Goal: Task Accomplishment & Management: Complete application form

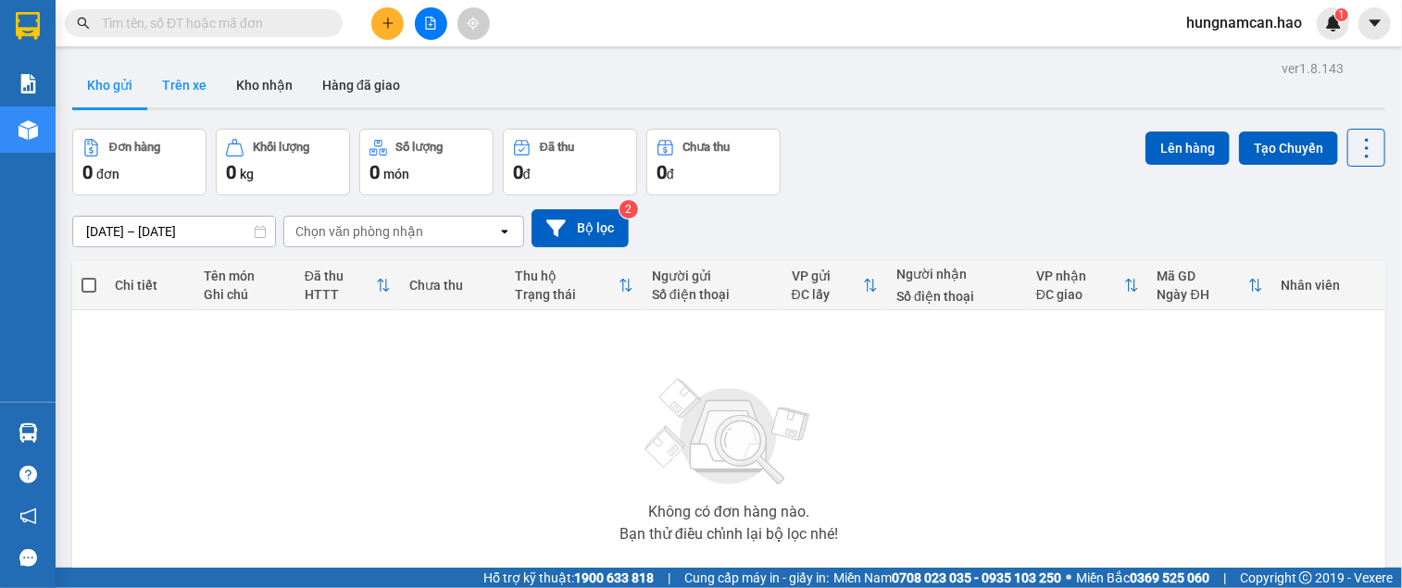
click at [176, 89] on button "Trên xe" at bounding box center [184, 85] width 74 height 44
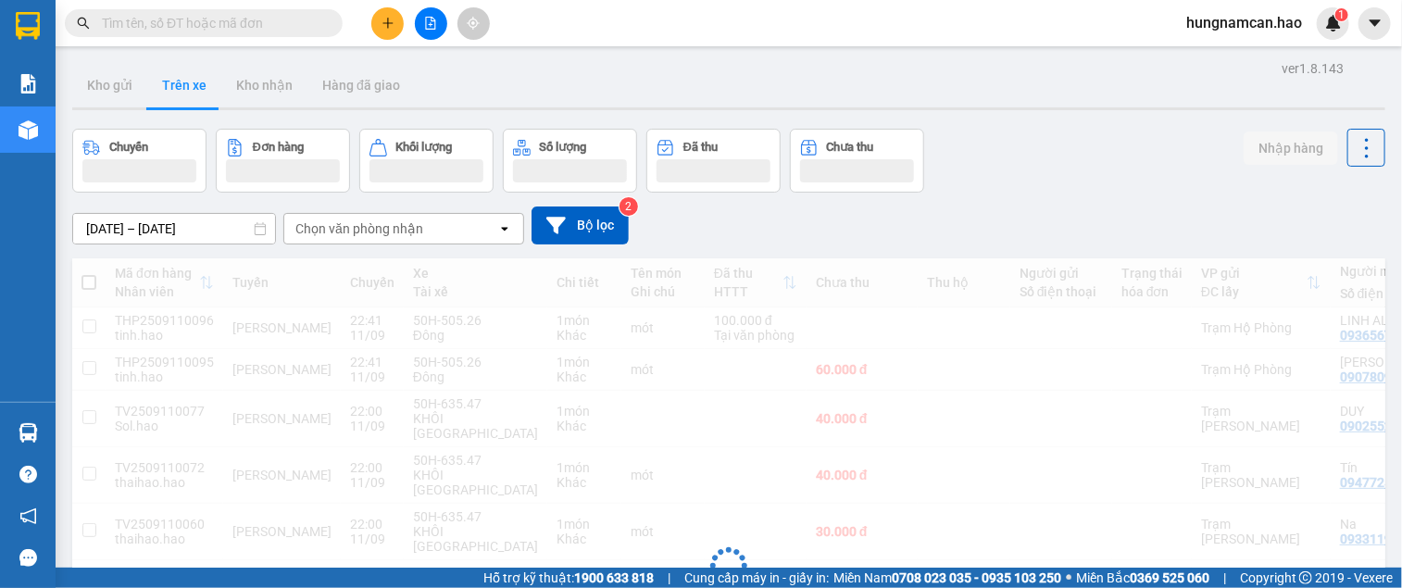
click at [315, 231] on div "Chọn văn phòng nhận" at bounding box center [359, 228] width 128 height 19
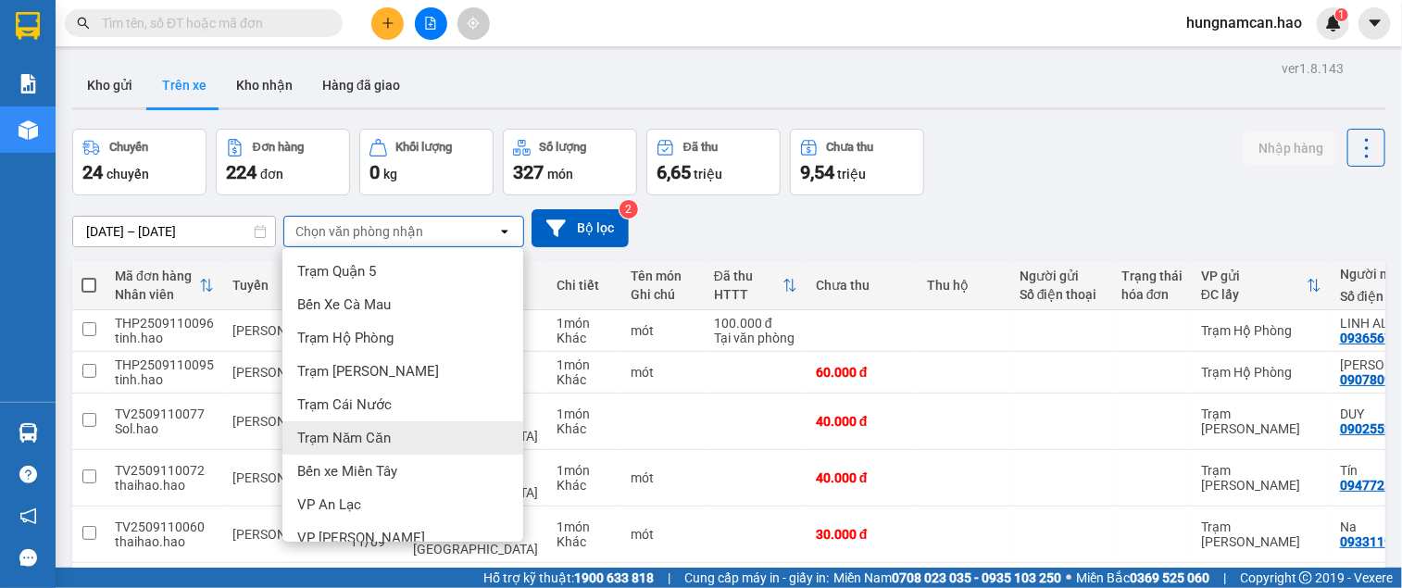
drag, startPoint x: 302, startPoint y: 433, endPoint x: 329, endPoint y: 409, distance: 36.1
click at [308, 433] on span "Trạm Năm Căn" at bounding box center [344, 438] width 94 height 19
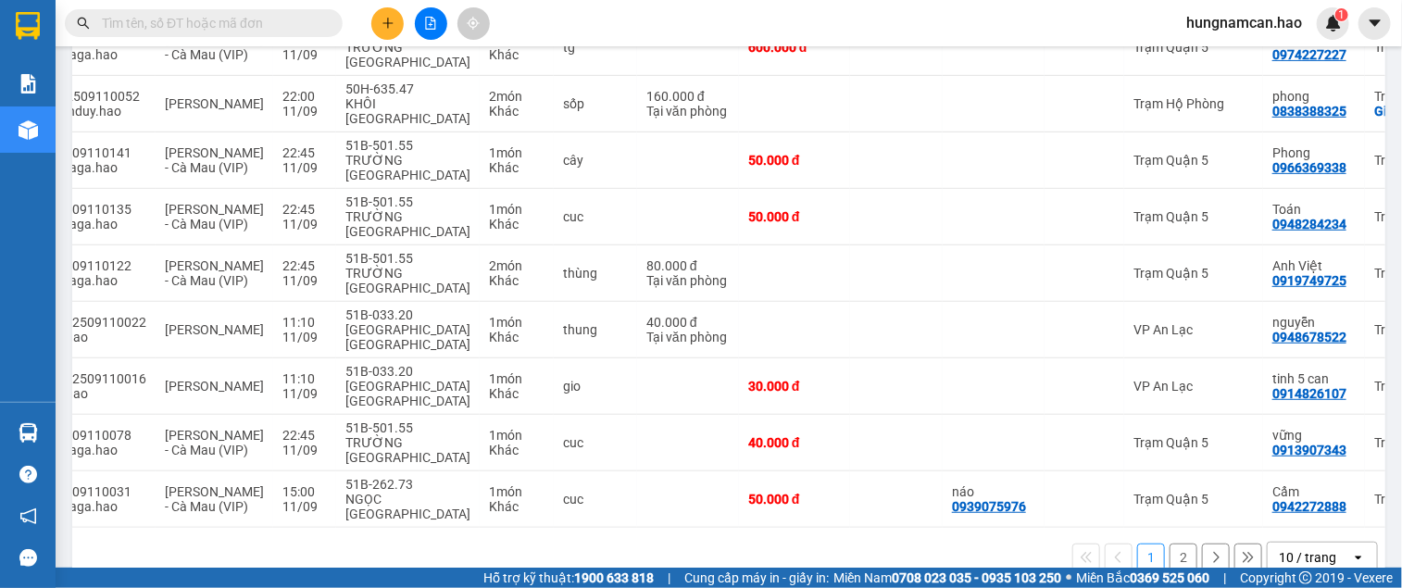
scroll to position [0, 218]
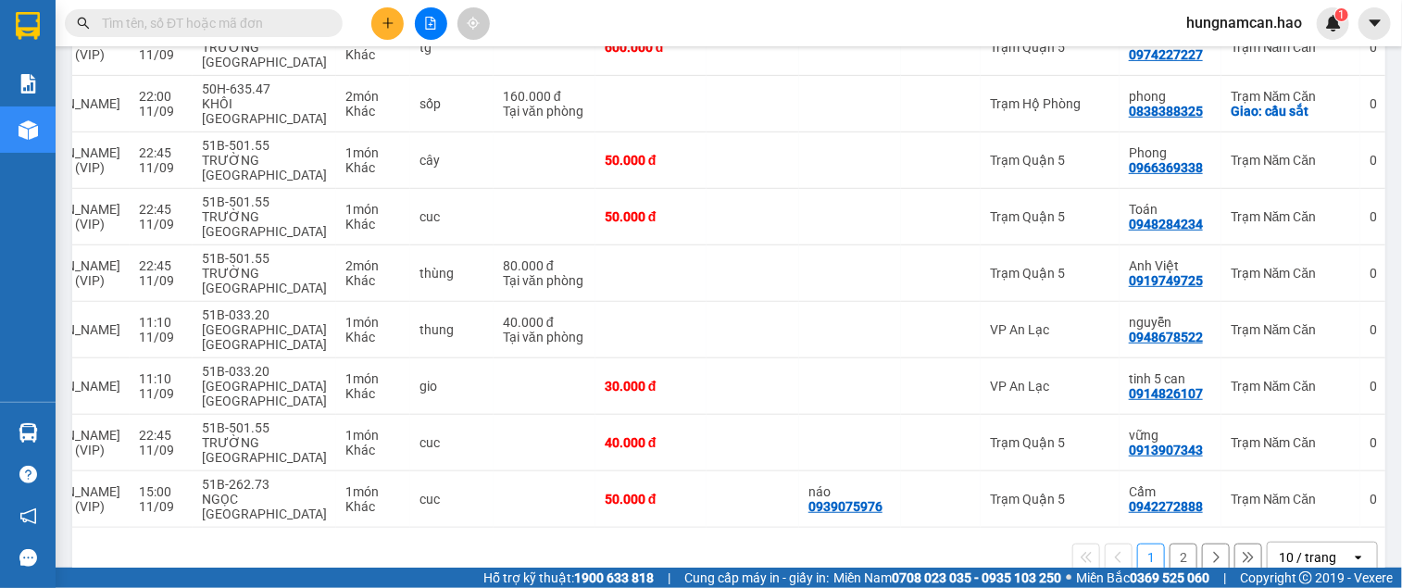
click at [1169, 544] on button "2" at bounding box center [1183, 558] width 28 height 28
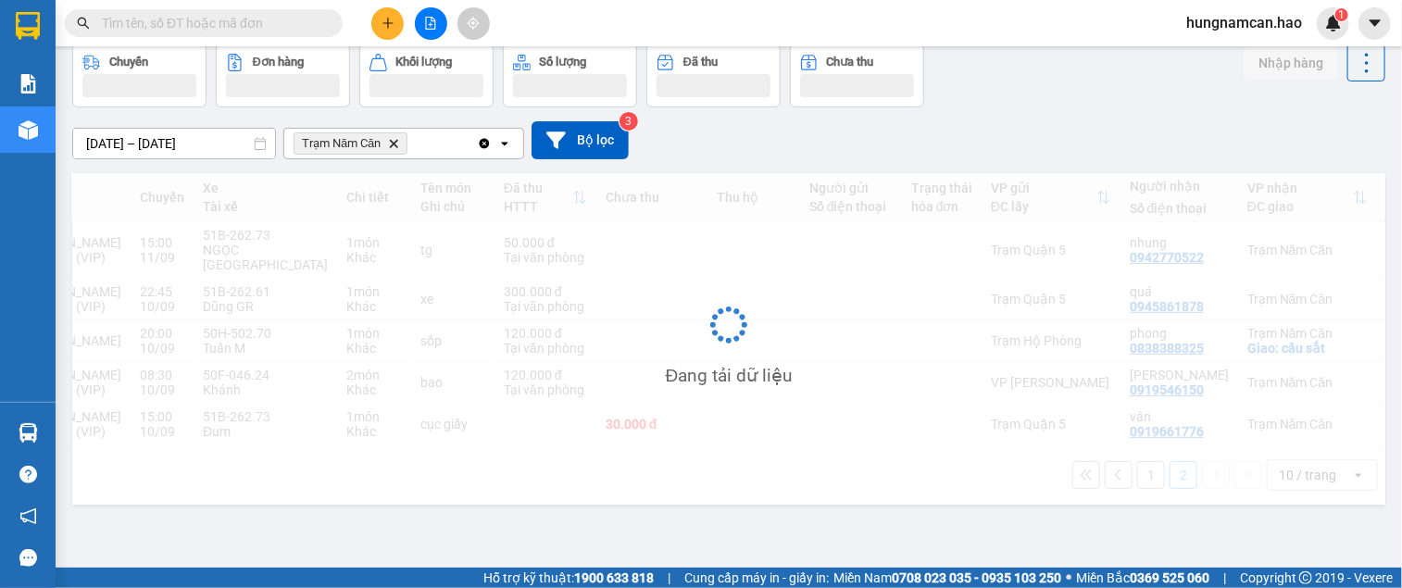
scroll to position [94, 0]
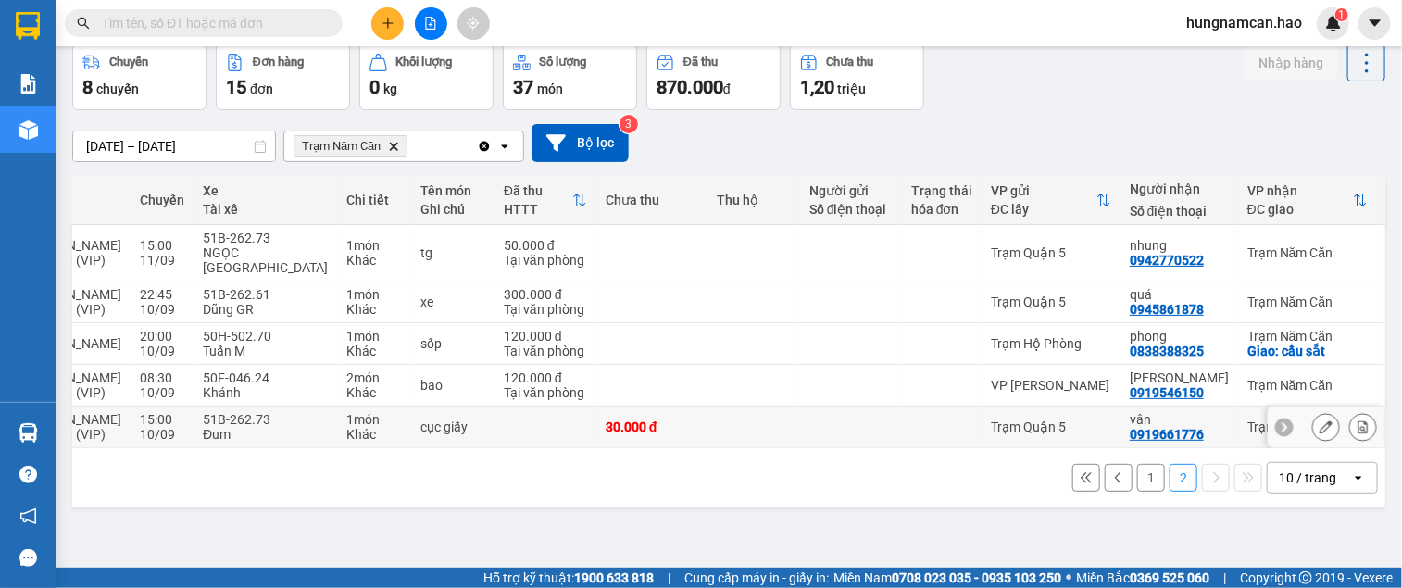
click at [1130, 442] on div "0919661776" at bounding box center [1167, 434] width 74 height 15
click at [1130, 294] on div "quá" at bounding box center [1179, 294] width 99 height 15
checkbox input "true"
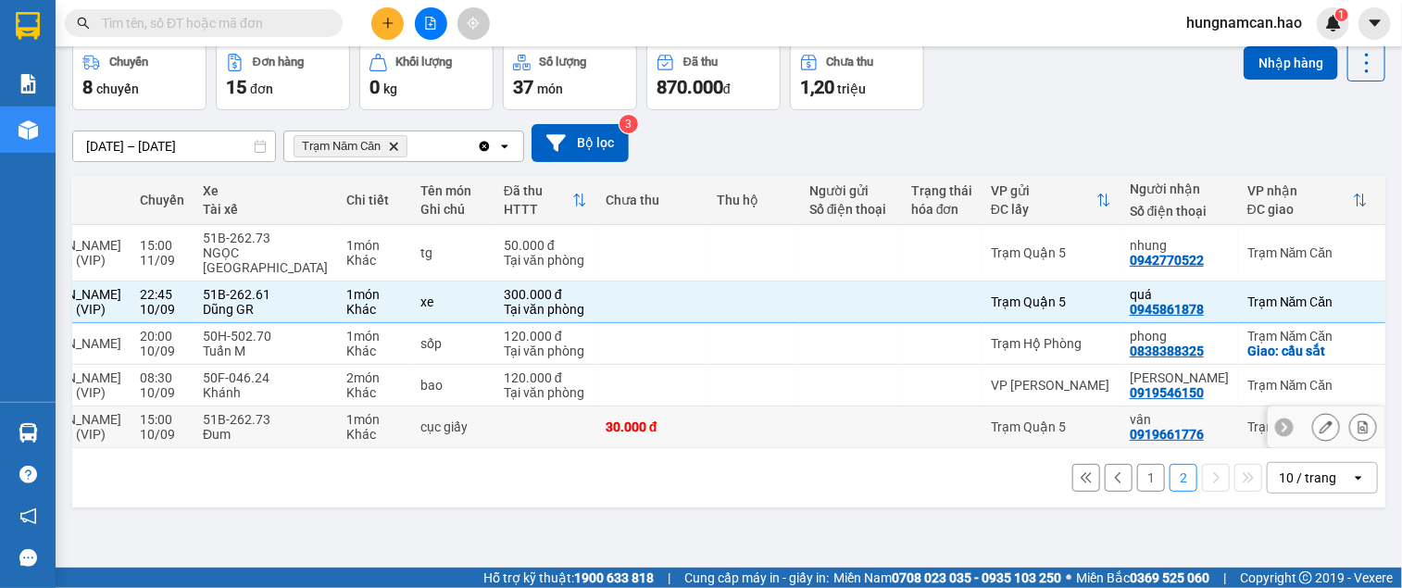
click at [1059, 448] on td "Trạm Quận 5" at bounding box center [1050, 427] width 139 height 42
checkbox input "true"
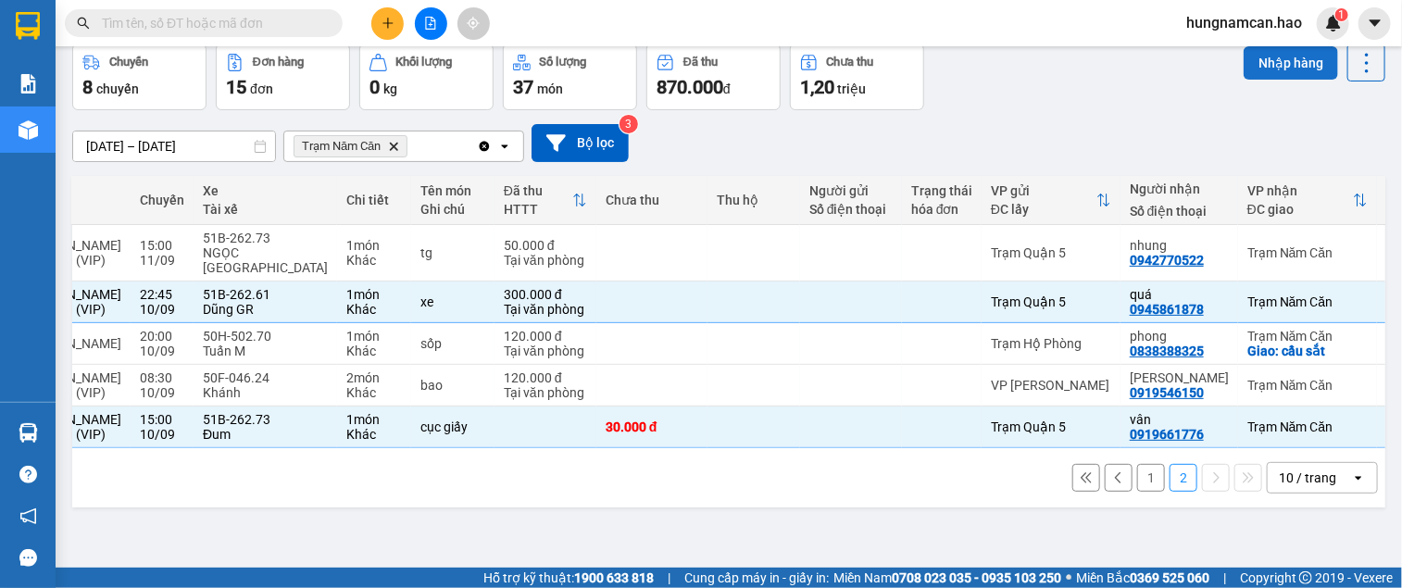
click at [1243, 59] on button "Nhập hàng" at bounding box center [1290, 62] width 94 height 33
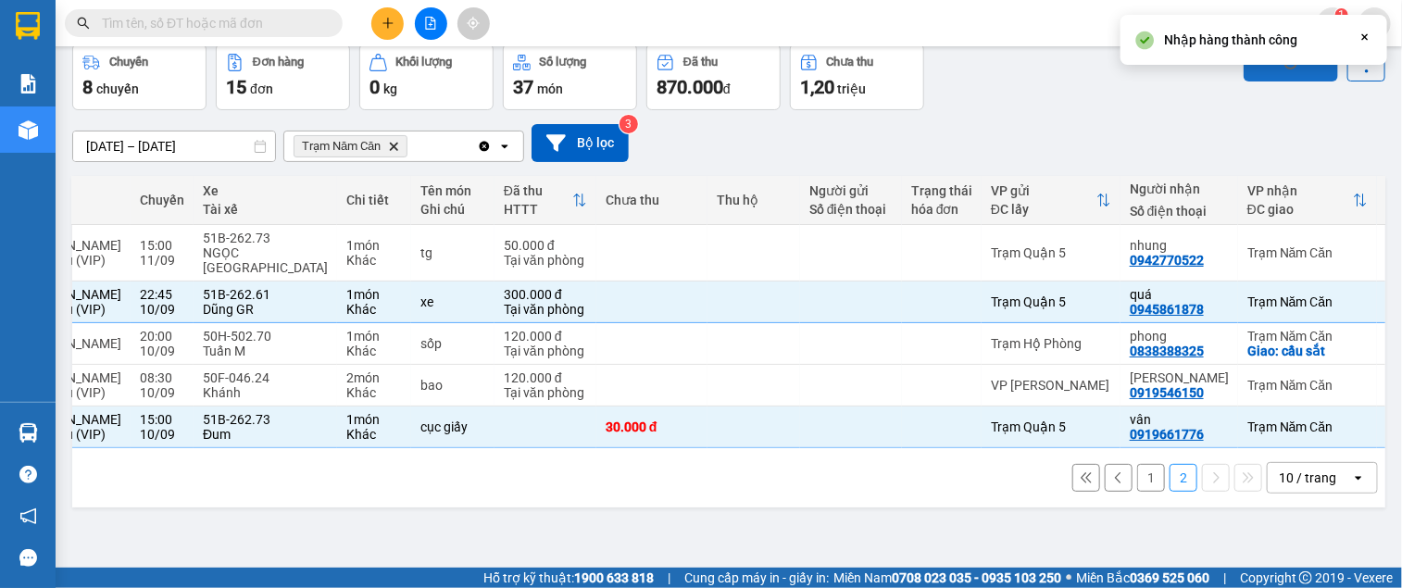
checkbox input "false"
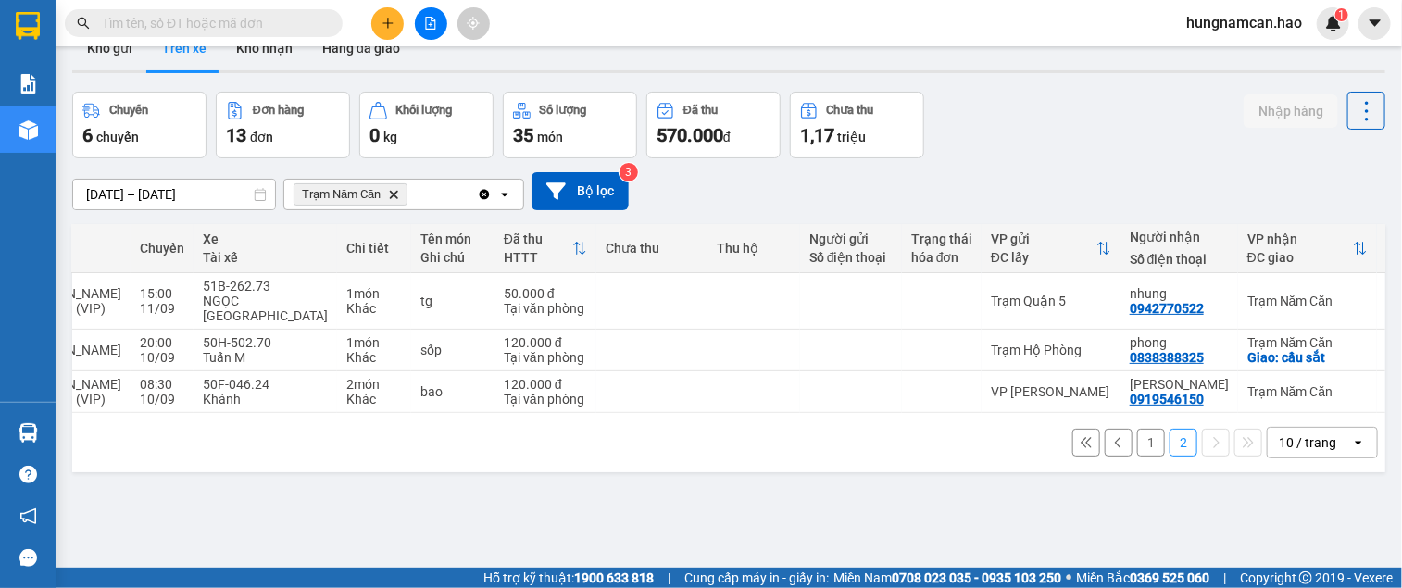
scroll to position [0, 0]
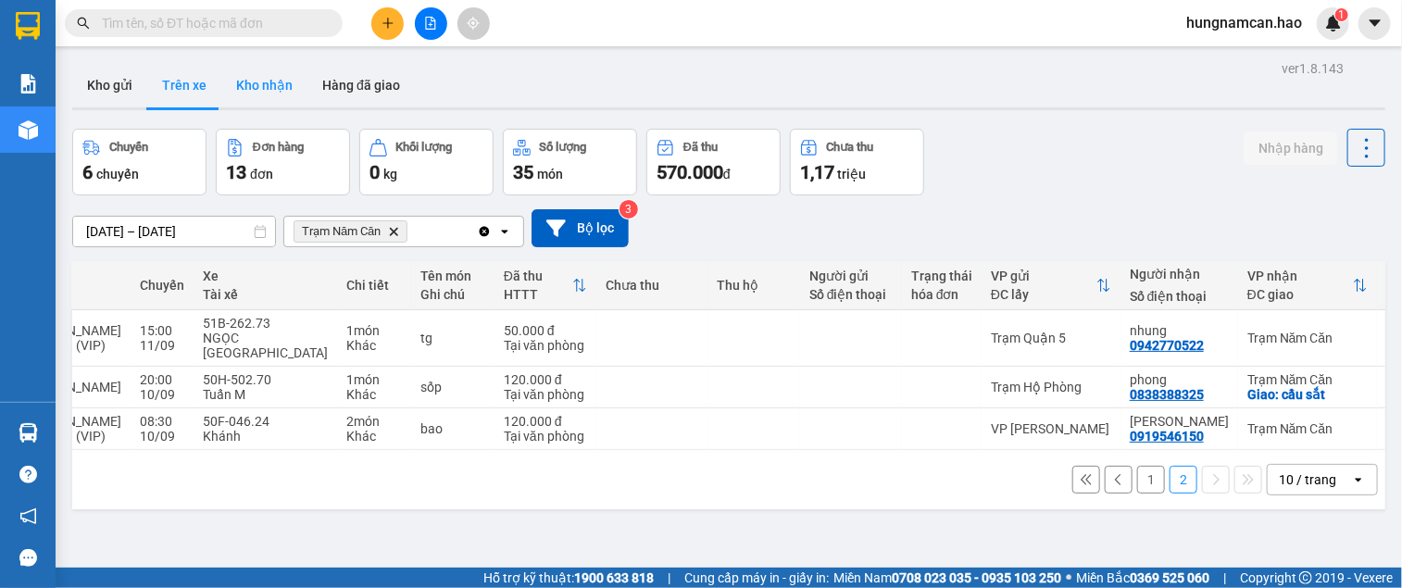
click at [267, 91] on button "Kho nhận" at bounding box center [264, 85] width 86 height 44
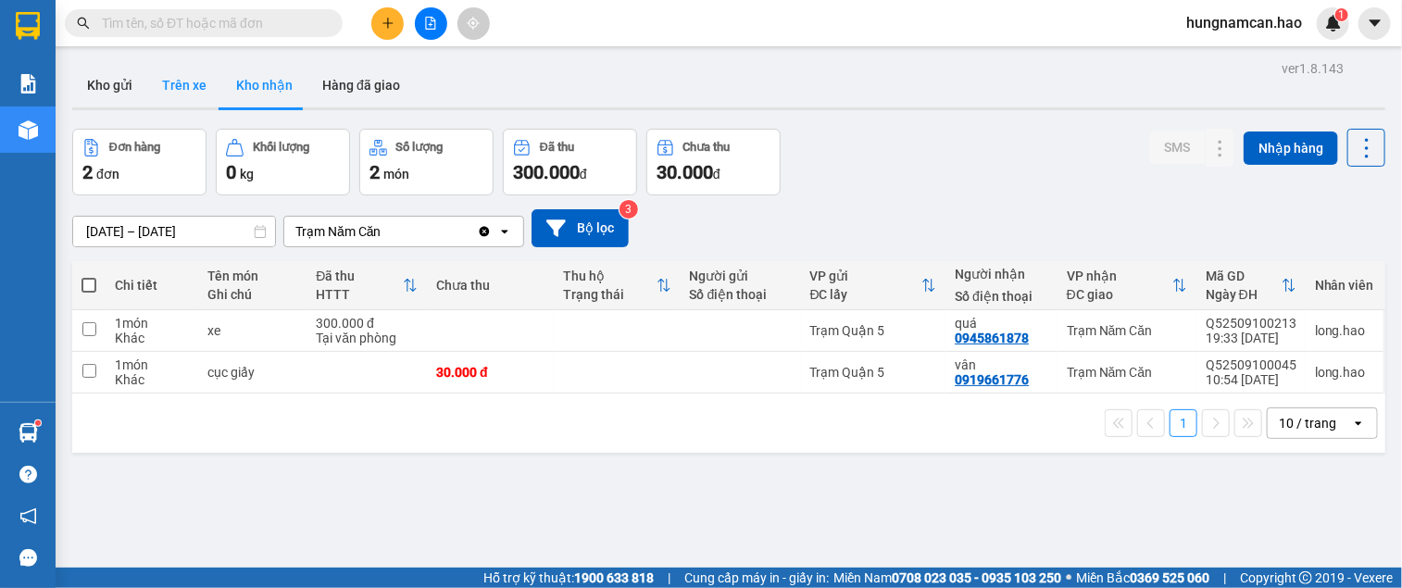
click at [207, 91] on button "Trên xe" at bounding box center [184, 85] width 74 height 44
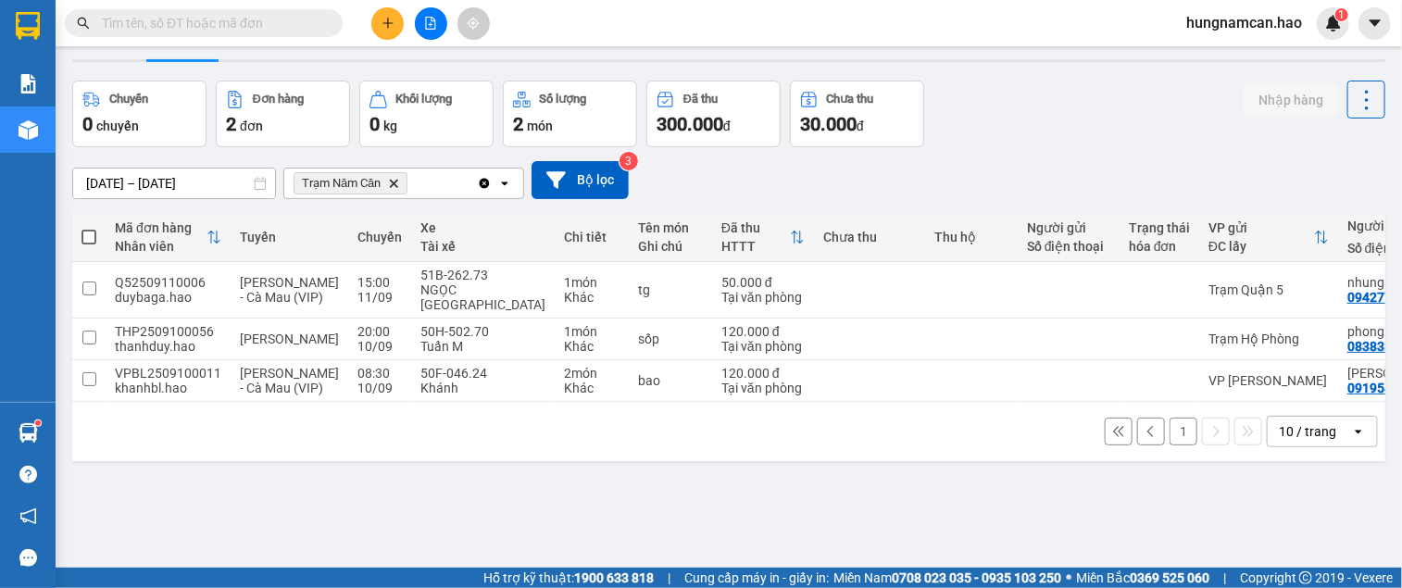
scroll to position [85, 0]
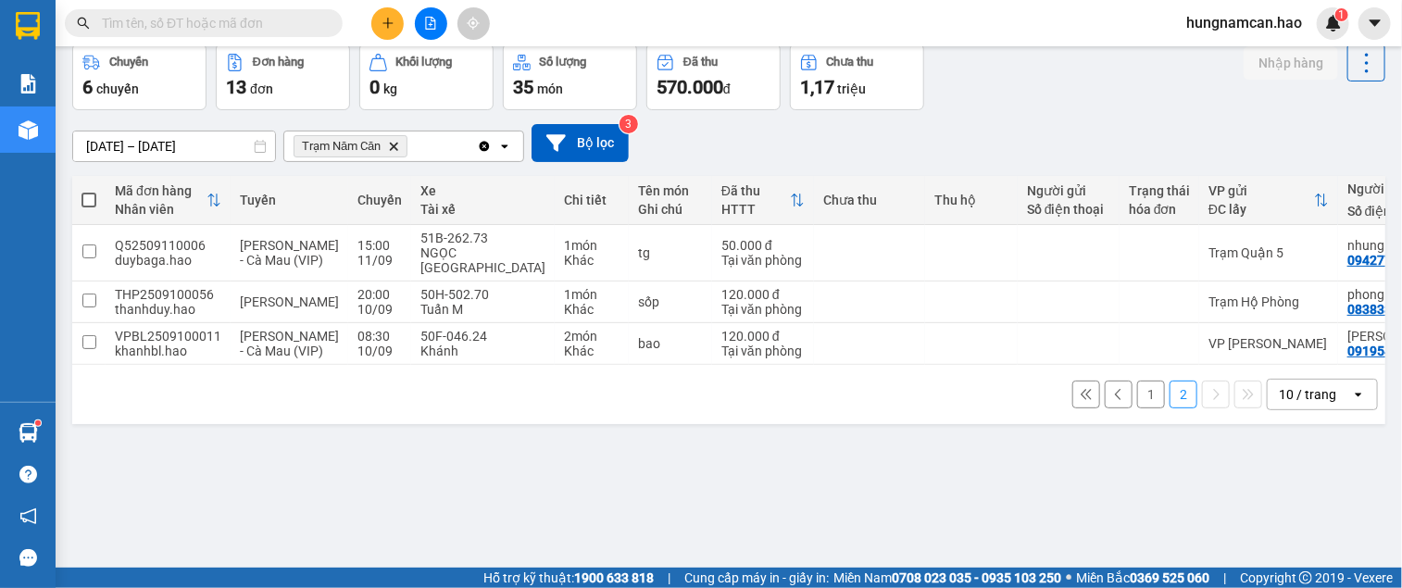
click at [1137, 408] on button "1" at bounding box center [1151, 395] width 28 height 28
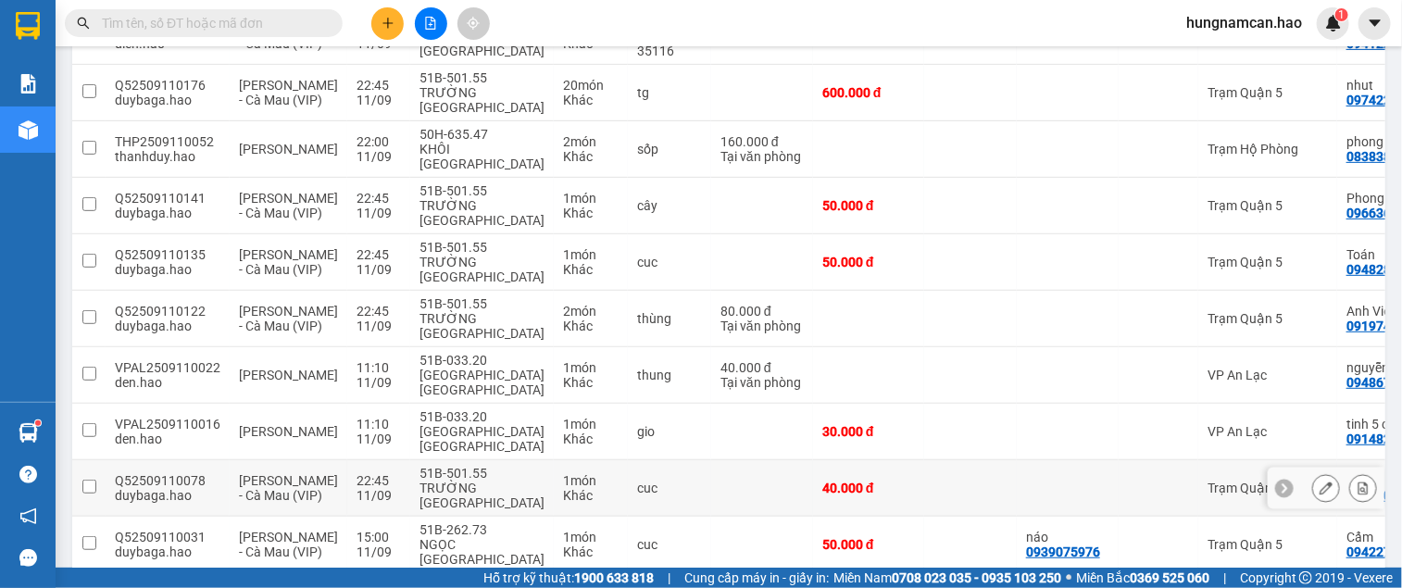
scroll to position [347, 0]
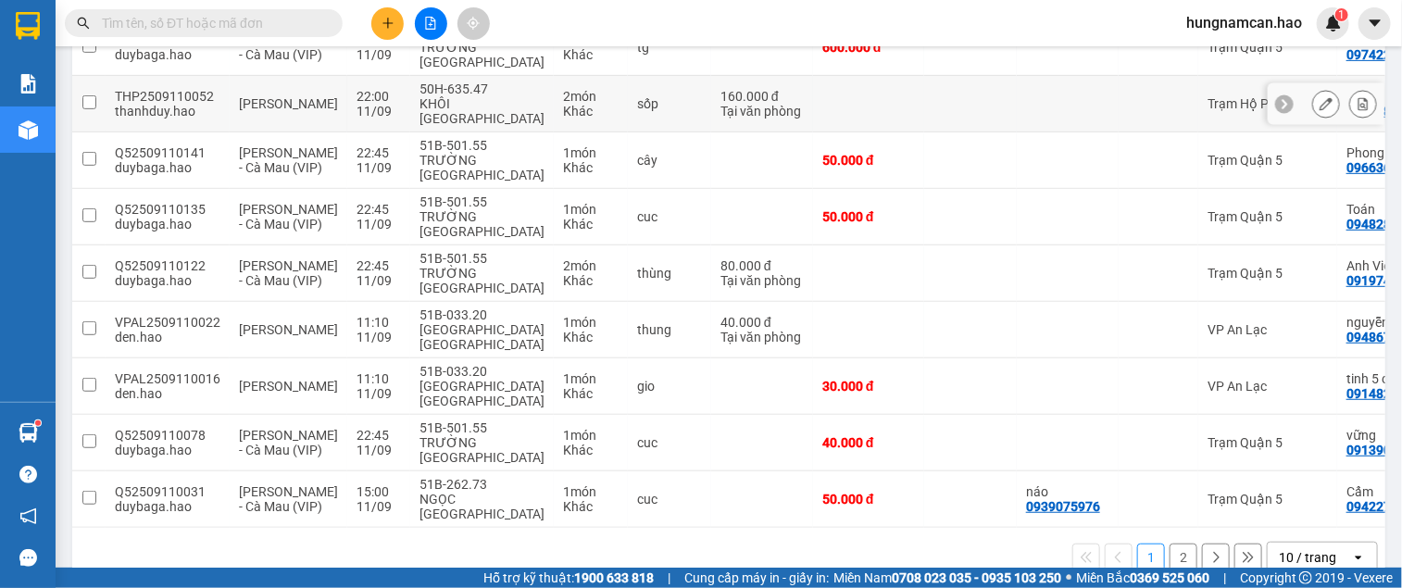
click at [1133, 90] on td at bounding box center [1158, 104] width 80 height 56
checkbox input "true"
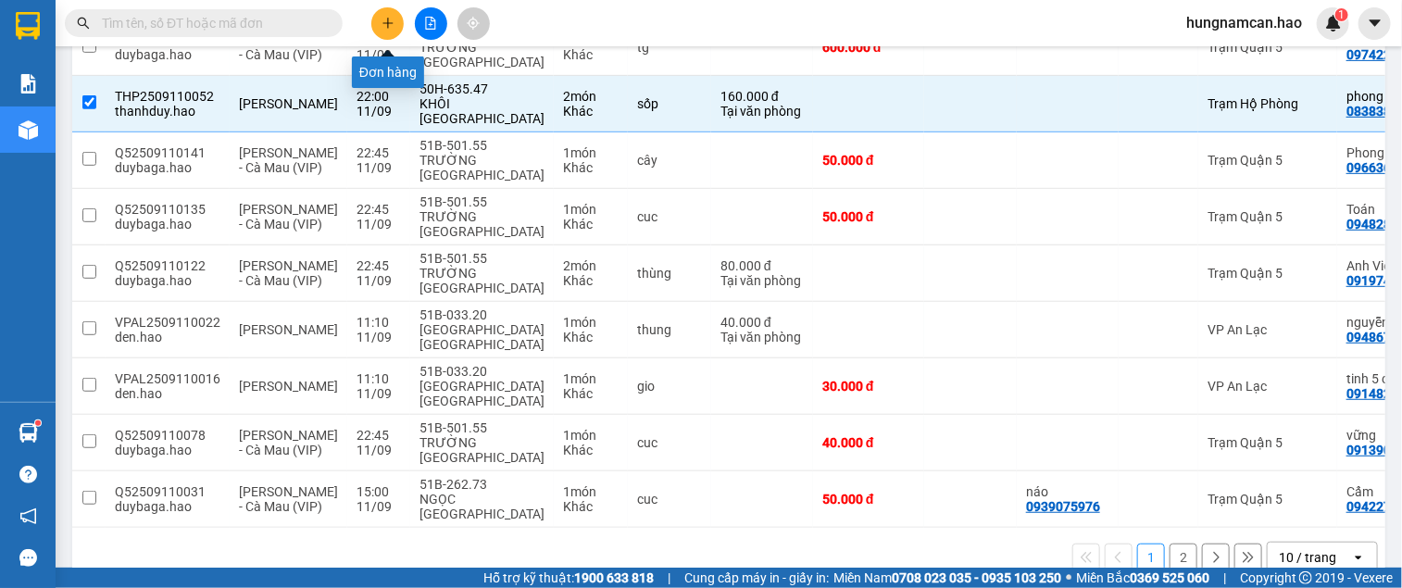
click at [381, 23] on icon "plus" at bounding box center [387, 23] width 13 height 13
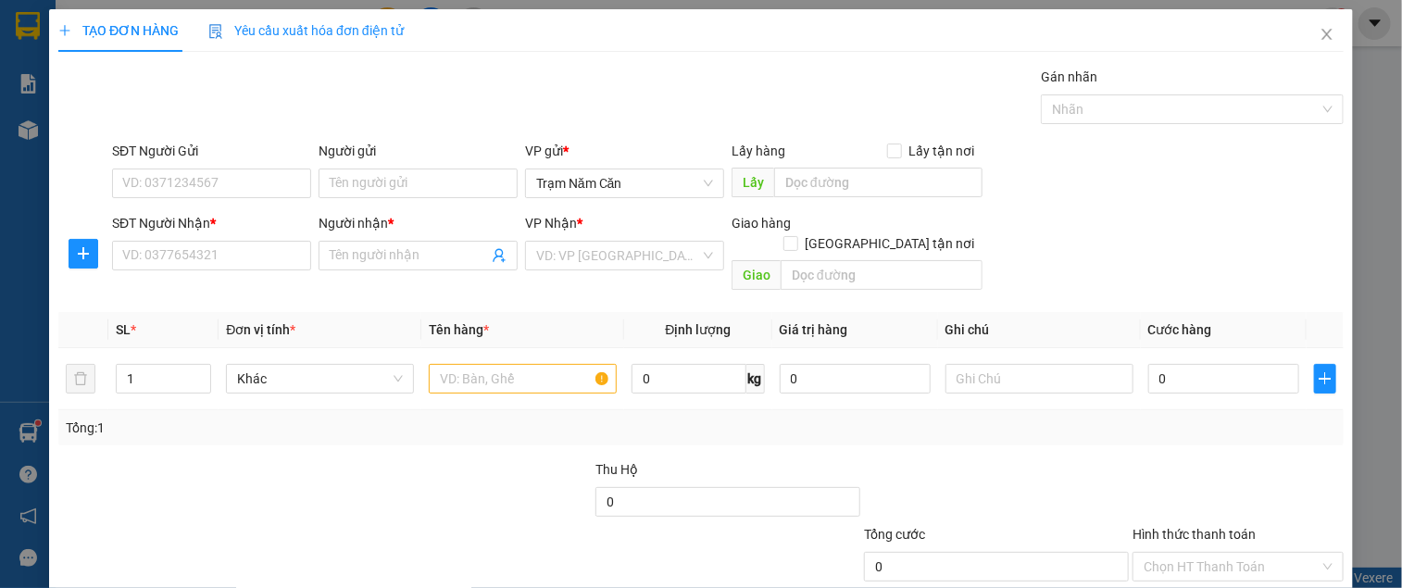
click at [178, 239] on div "SĐT Người Nhận *" at bounding box center [211, 227] width 199 height 28
click at [173, 256] on input "SĐT Người Nhận *" at bounding box center [211, 256] width 199 height 30
type input "0916688846"
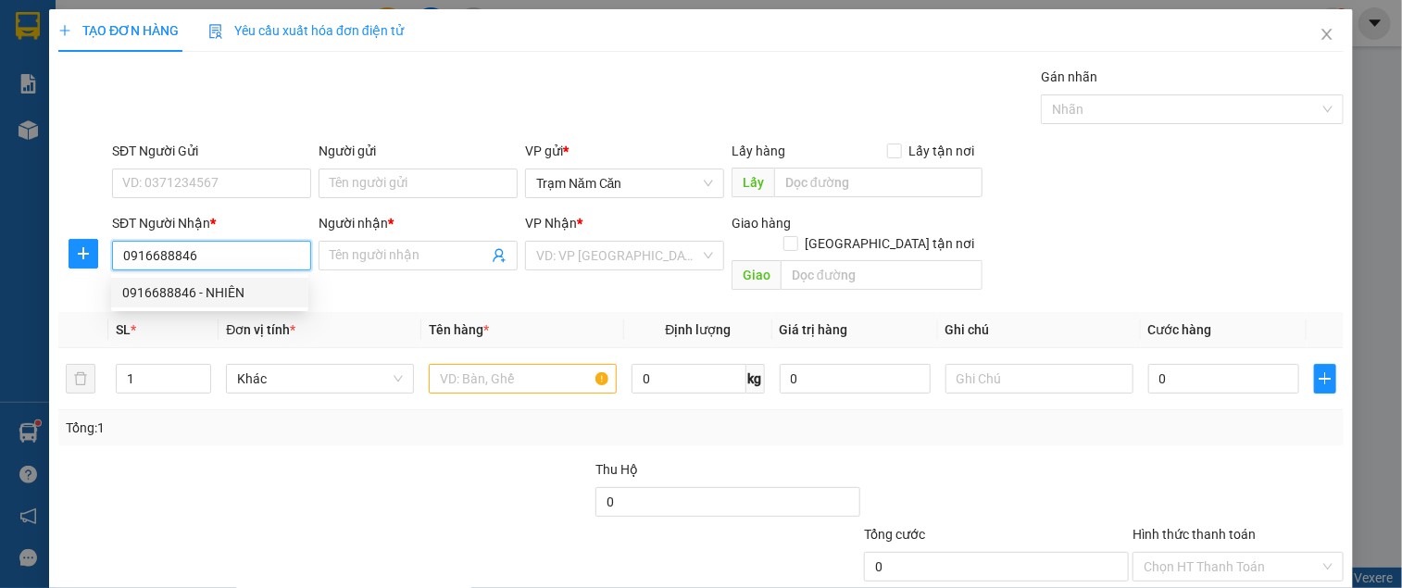
click at [228, 297] on div "0916688846 - NHIÊN" at bounding box center [209, 292] width 175 height 20
type input "NHIÊN"
type input "50.000"
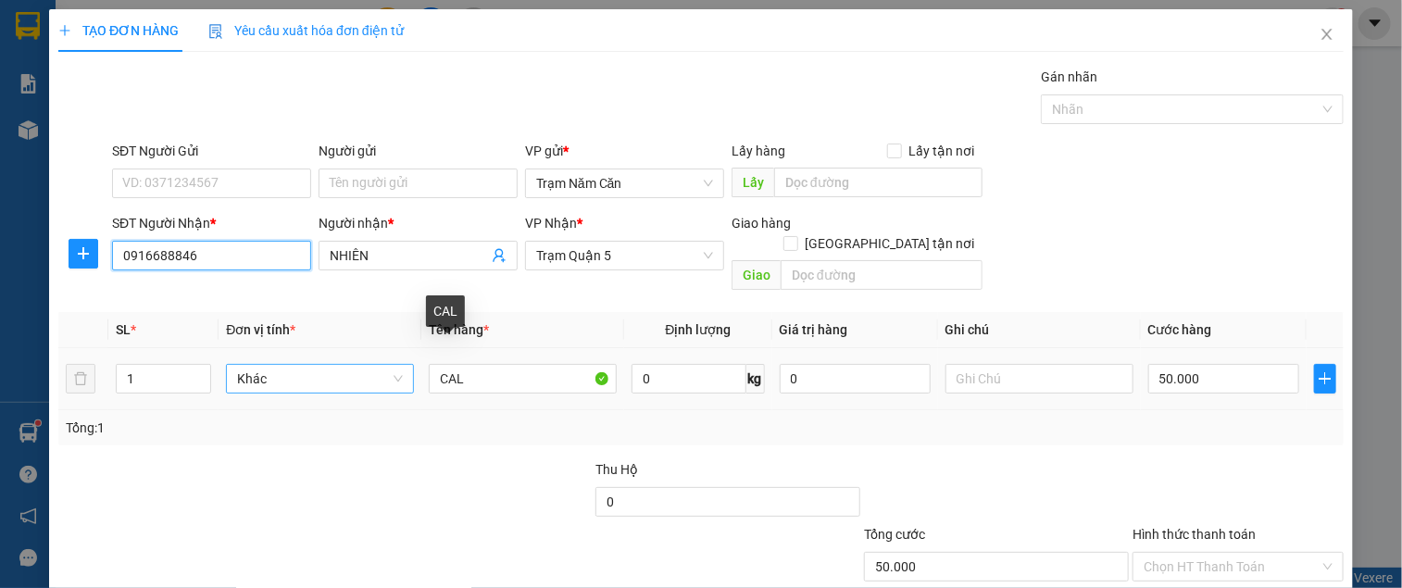
type input "0916688846"
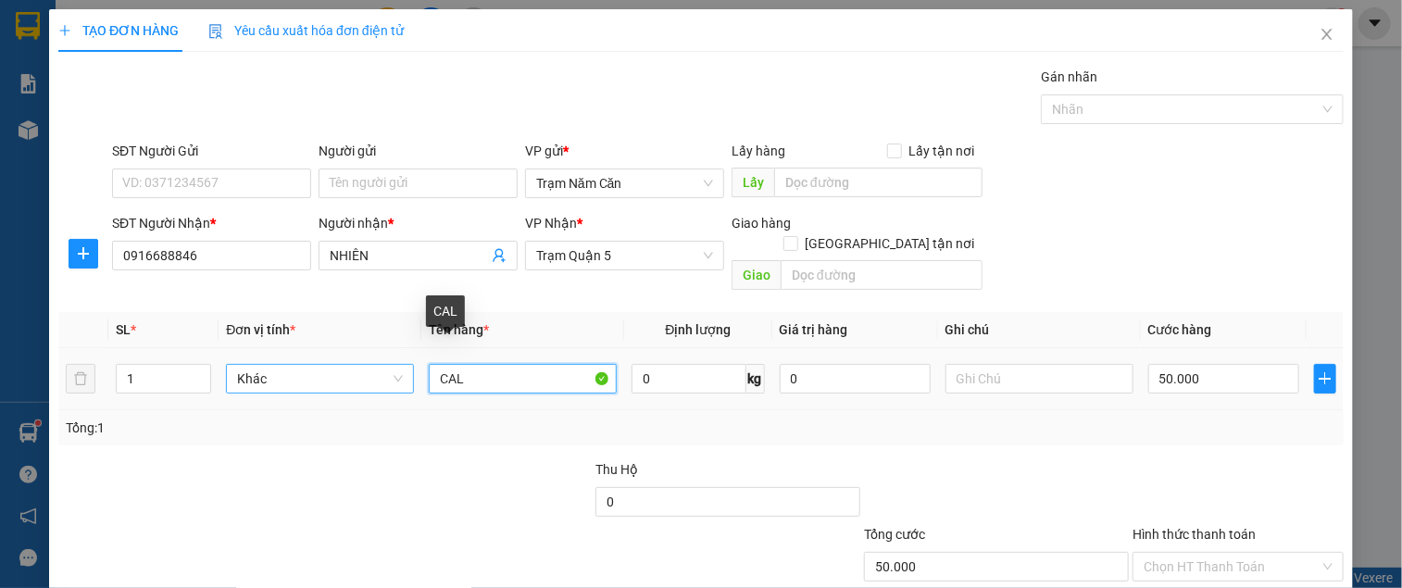
drag, startPoint x: 324, startPoint y: 367, endPoint x: 225, endPoint y: 352, distance: 100.2
click at [252, 356] on tr "1 Khác CAL 0 kg 0 50.000" at bounding box center [700, 379] width 1285 height 62
type input "0.4"
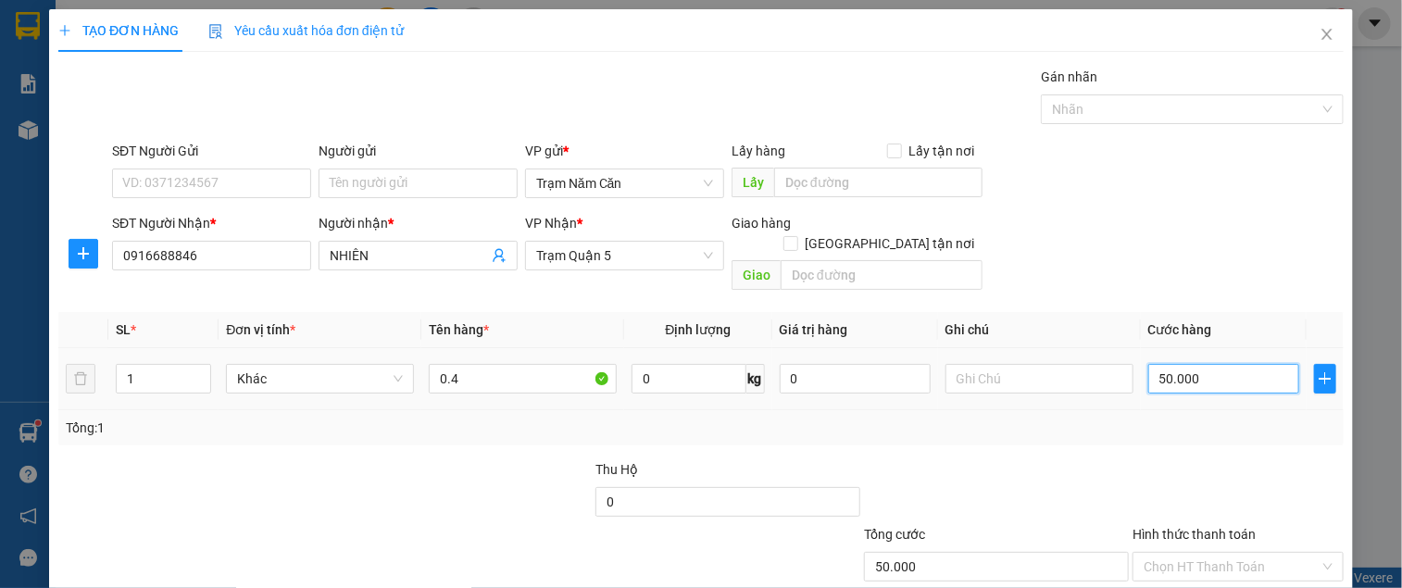
click at [1230, 364] on input "50.000" at bounding box center [1223, 379] width 151 height 30
type input "0"
type input "004"
type input "4"
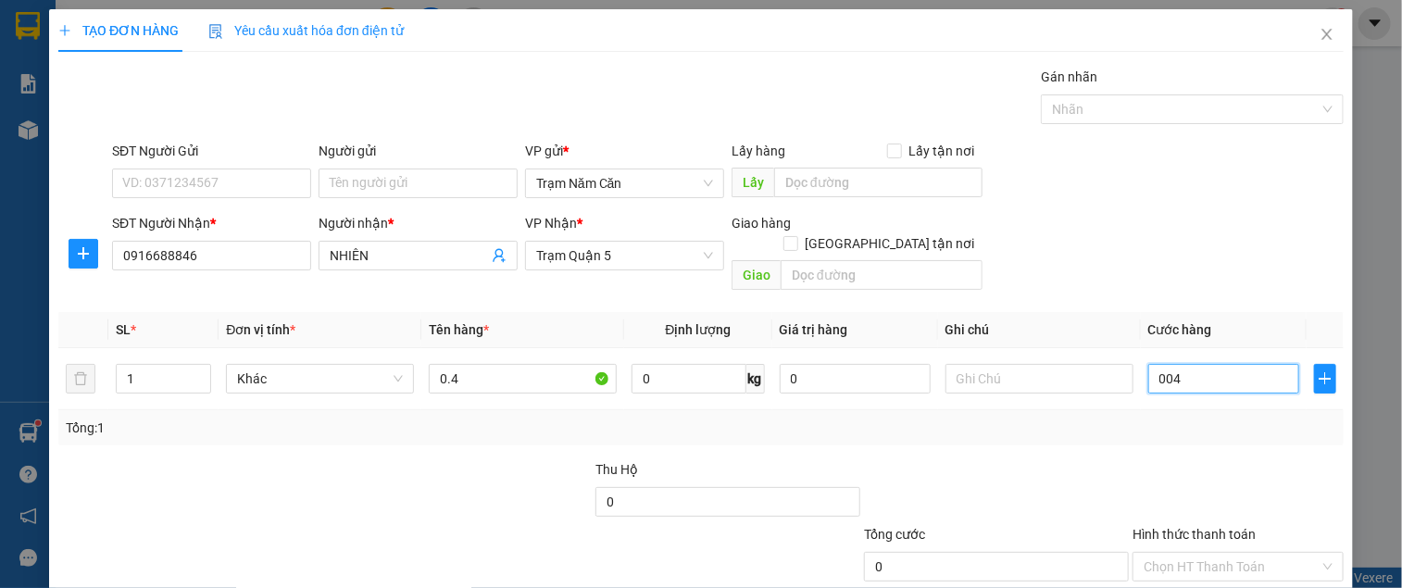
type input "4"
type input "40"
type input "0.040"
click at [1131, 470] on div at bounding box center [1238, 491] width 215 height 65
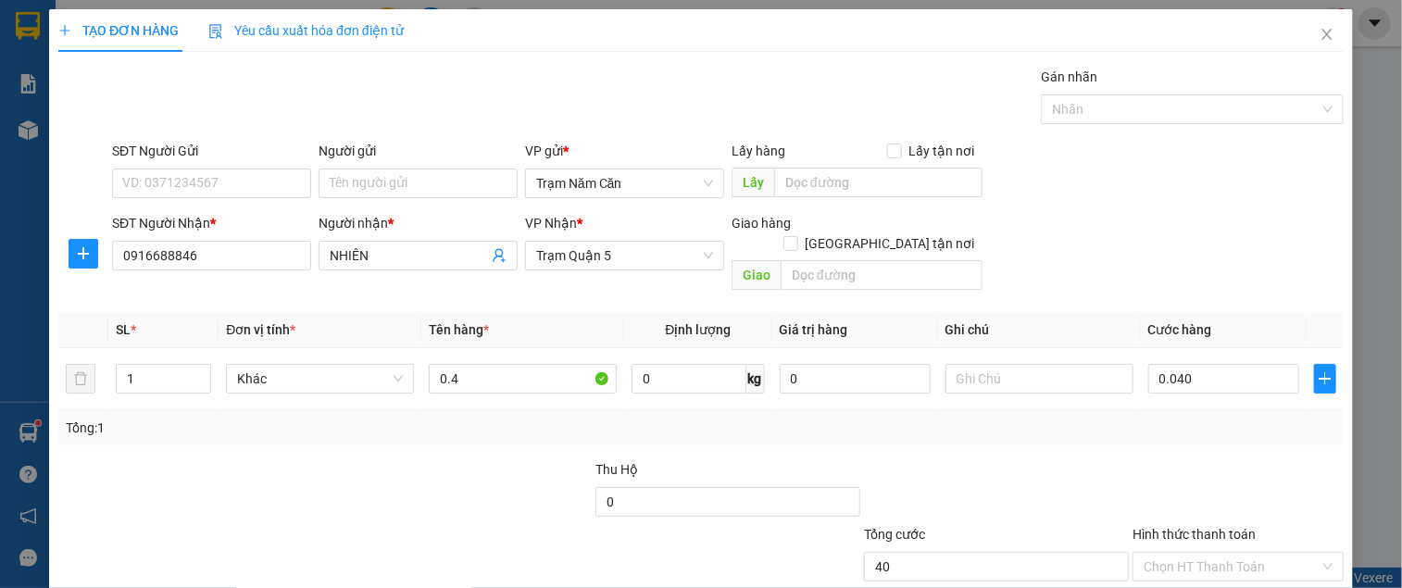
type input "40.000"
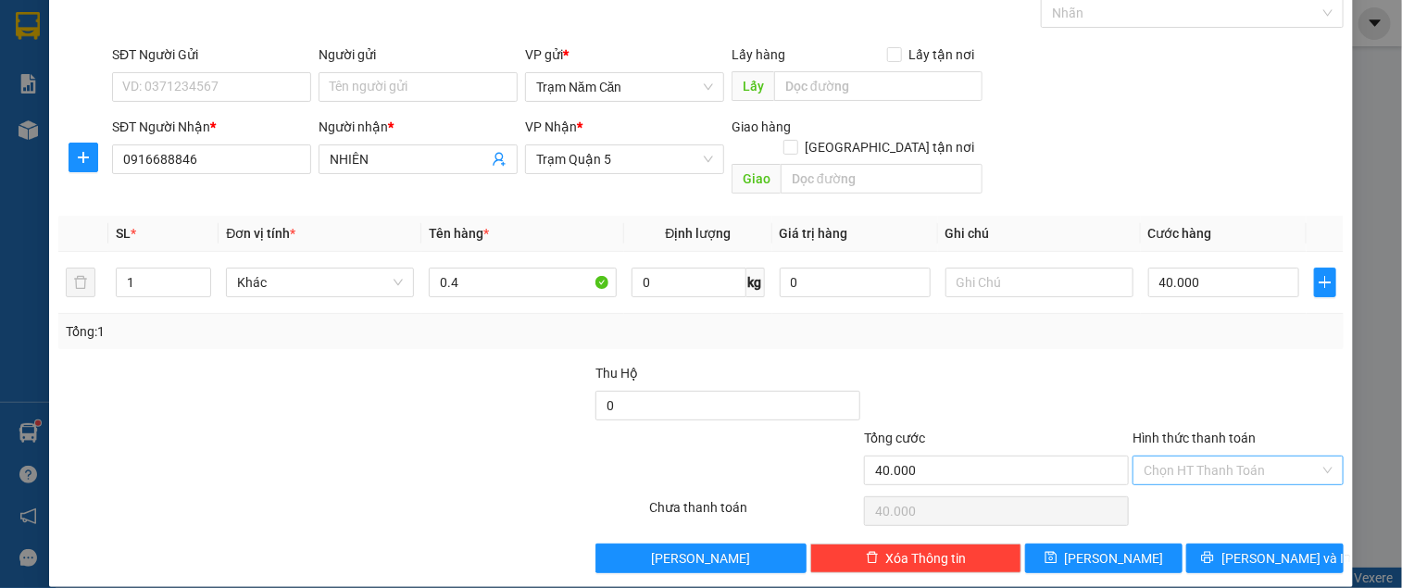
click at [1168, 456] on input "Hình thức thanh toán" at bounding box center [1231, 470] width 176 height 28
click at [1167, 480] on div "Tại văn phòng" at bounding box center [1225, 487] width 186 height 20
type input "0"
click at [1199, 544] on button "[PERSON_NAME] và In" at bounding box center [1264, 559] width 157 height 30
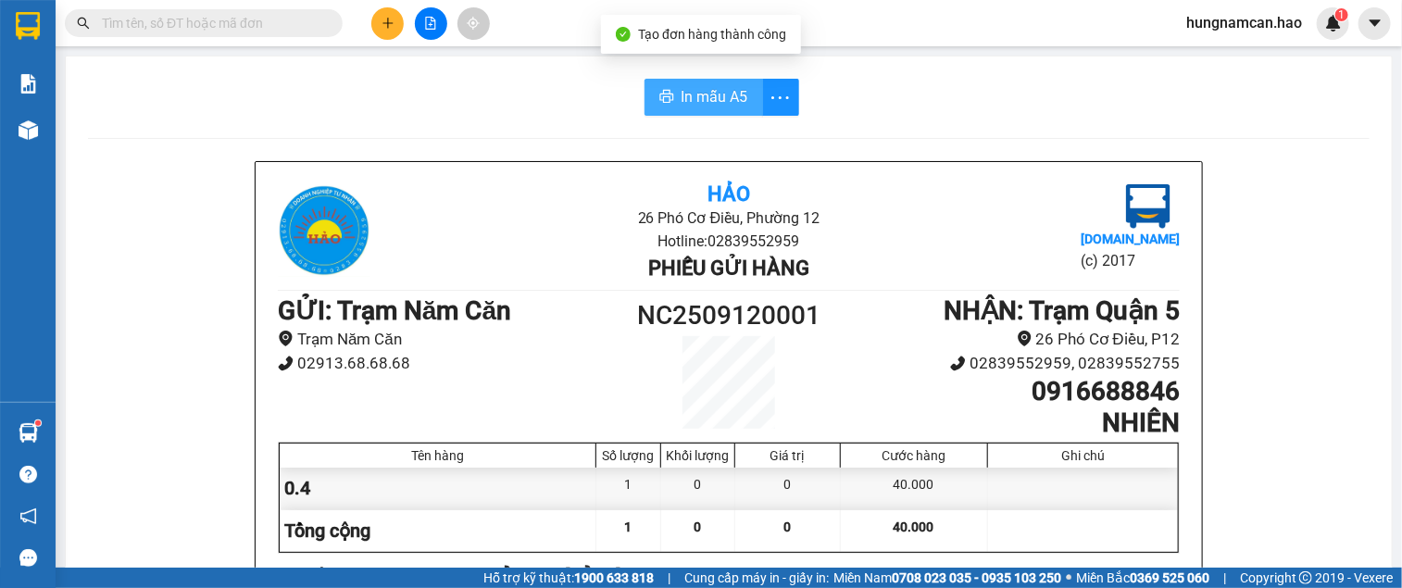
click at [706, 96] on span "In mẫu A5" at bounding box center [714, 96] width 67 height 23
click at [318, 24] on input "text" at bounding box center [211, 23] width 219 height 20
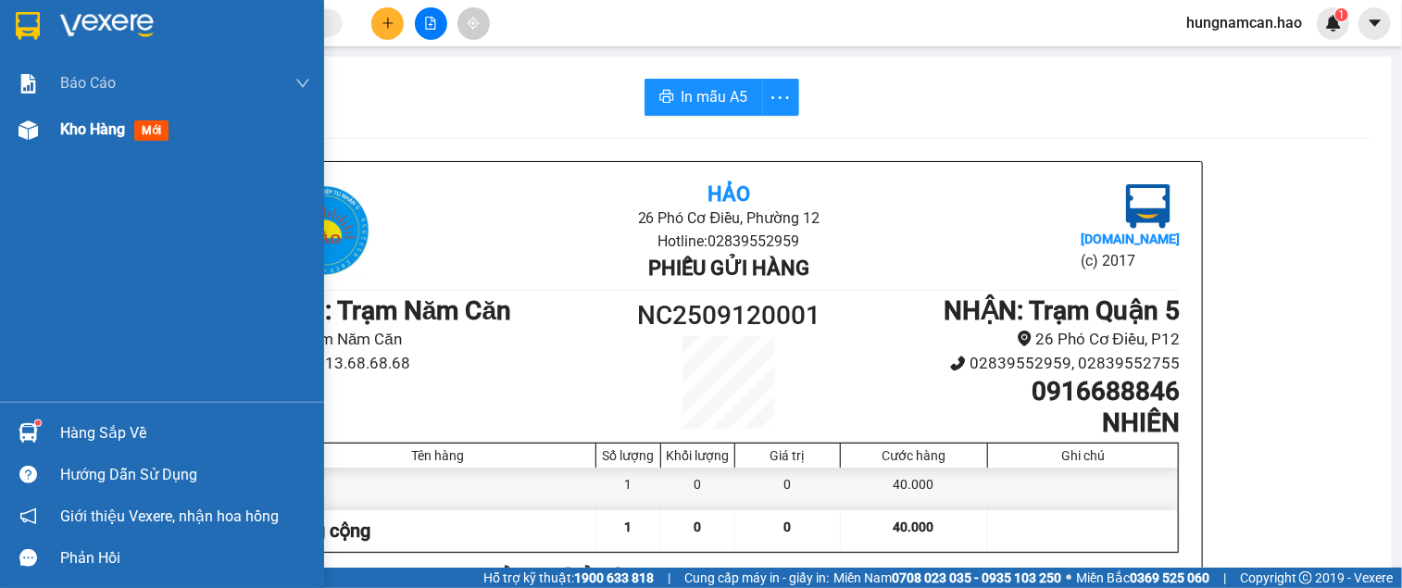
click at [31, 121] on img at bounding box center [28, 129] width 19 height 19
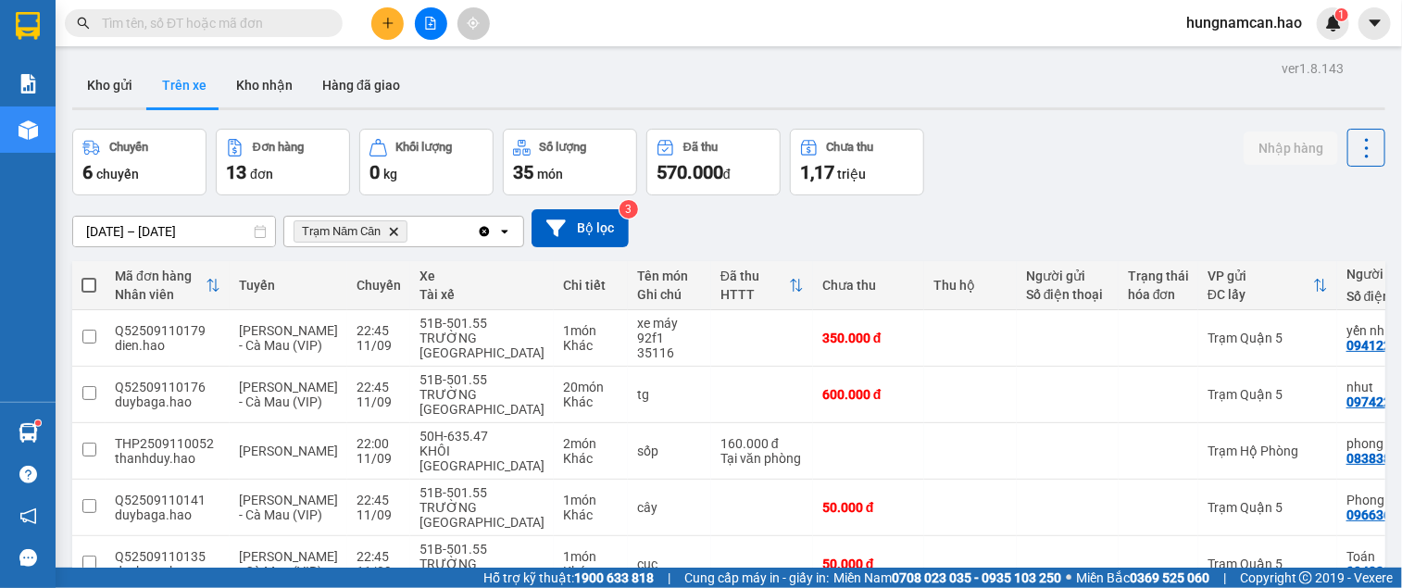
click at [188, 95] on button "Trên xe" at bounding box center [184, 85] width 74 height 44
click at [255, 20] on input "text" at bounding box center [211, 23] width 219 height 20
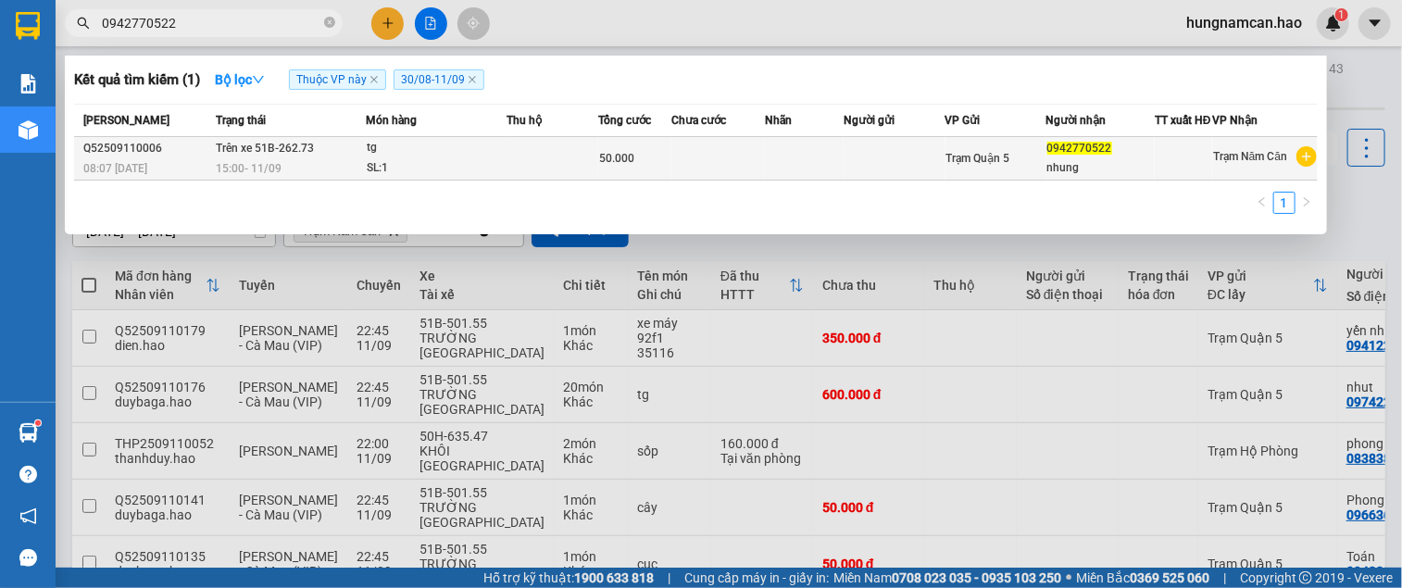
type input "0942770522"
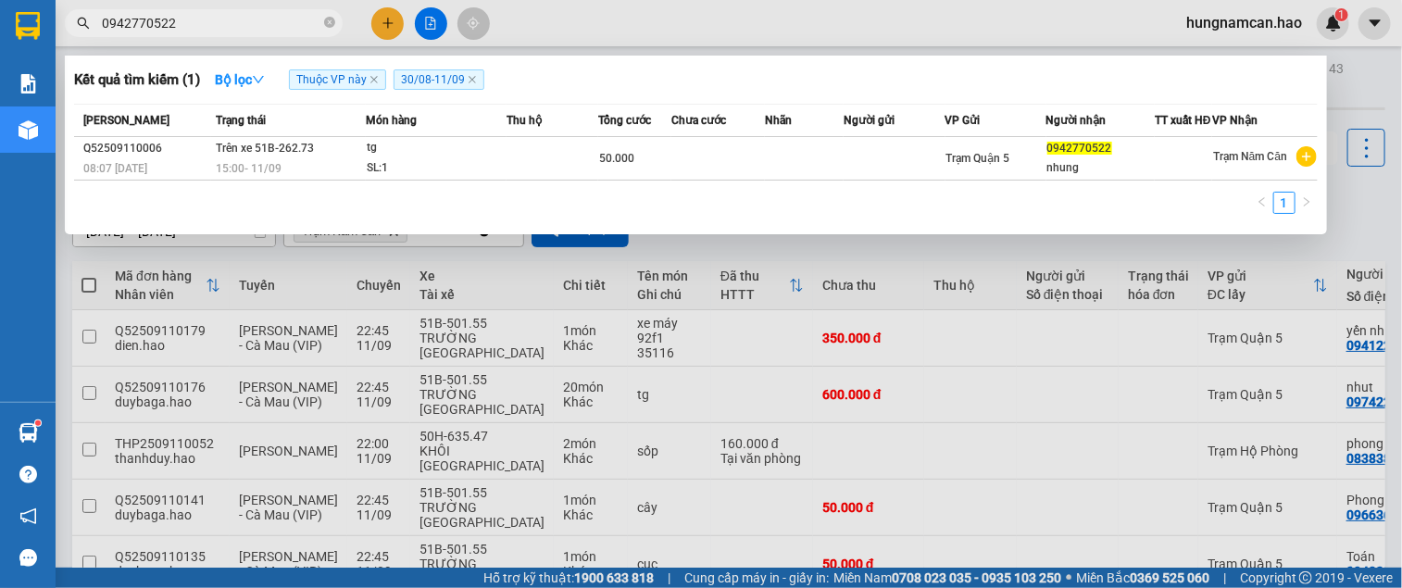
click at [658, 161] on div "50.000" at bounding box center [634, 158] width 71 height 20
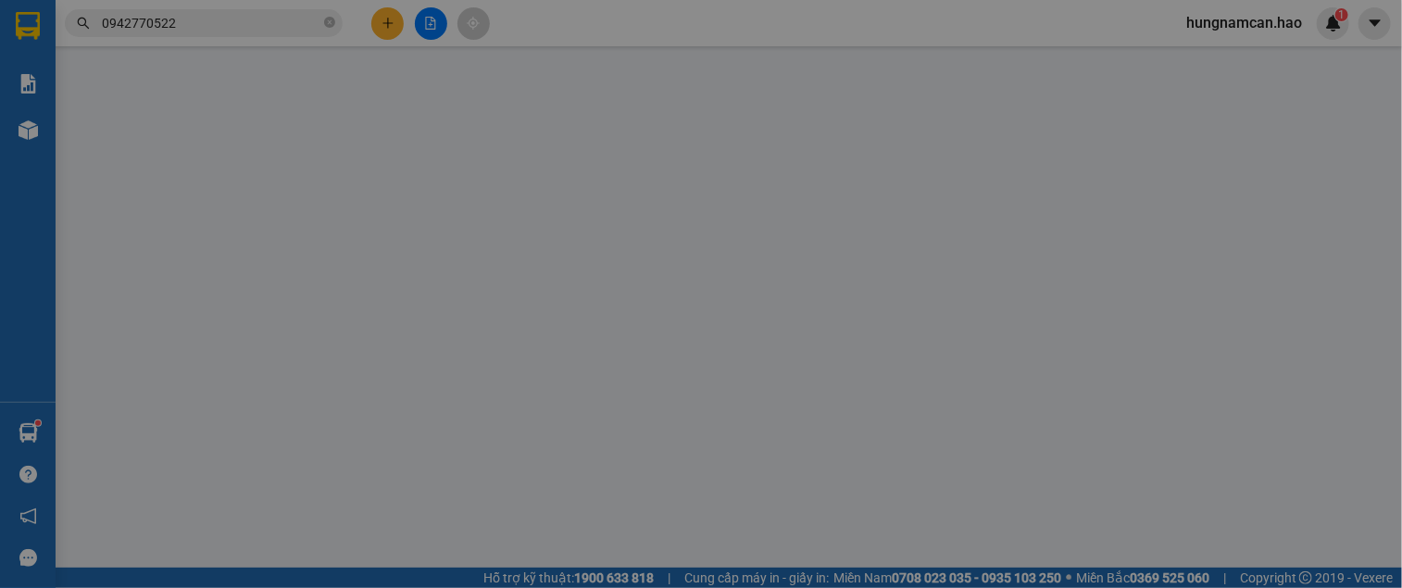
type input "0942770522"
type input "nhung"
type input "50.000"
type input "0"
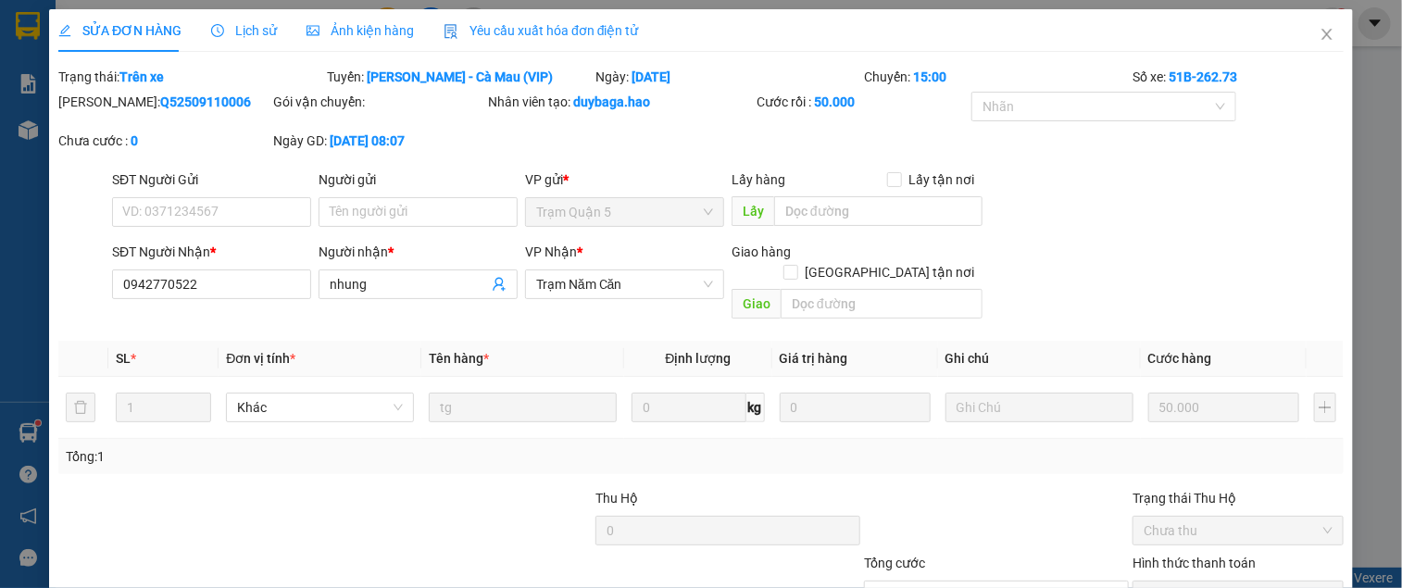
click at [256, 23] on span "Lịch sử" at bounding box center [244, 30] width 66 height 15
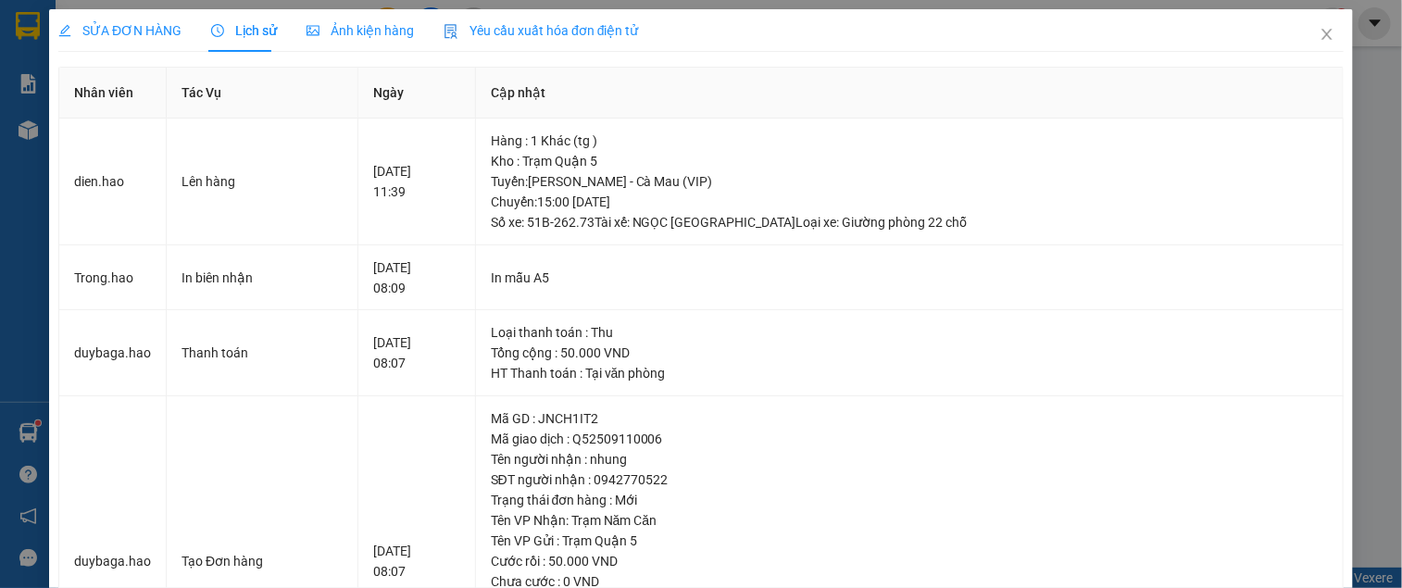
click at [347, 23] on span "Ảnh kiện hàng" at bounding box center [359, 30] width 107 height 15
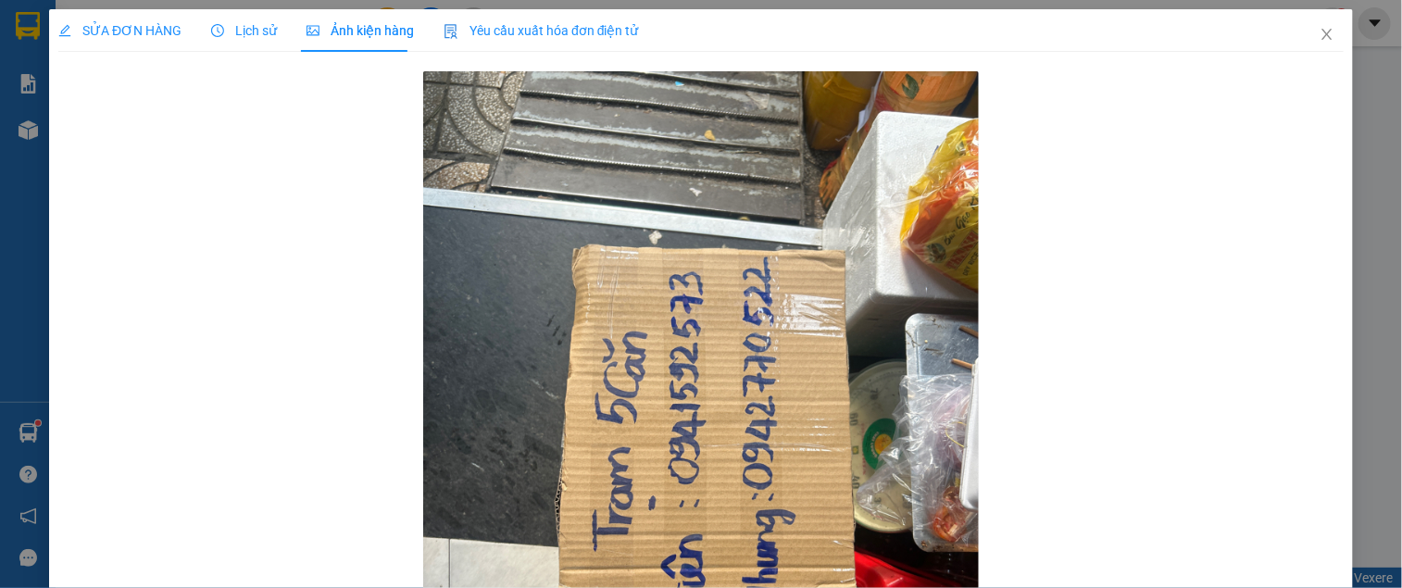
click at [219, 33] on icon "clock-circle" at bounding box center [217, 30] width 13 height 13
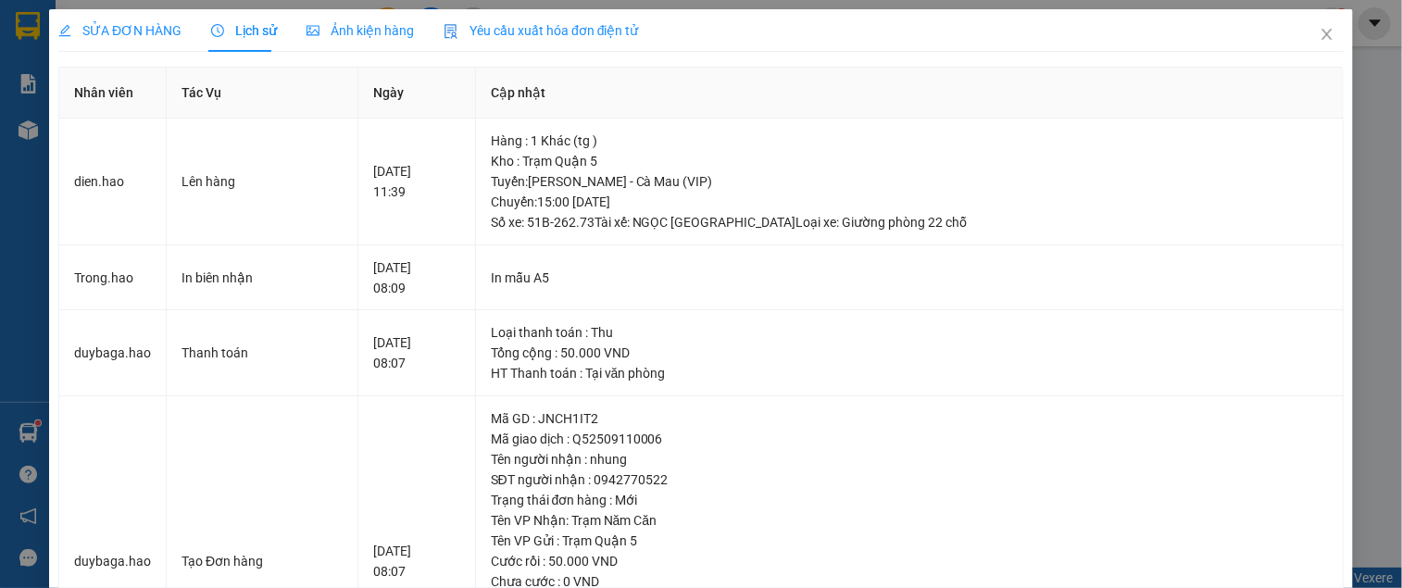
click at [357, 17] on div "Ảnh kiện hàng" at bounding box center [359, 30] width 107 height 43
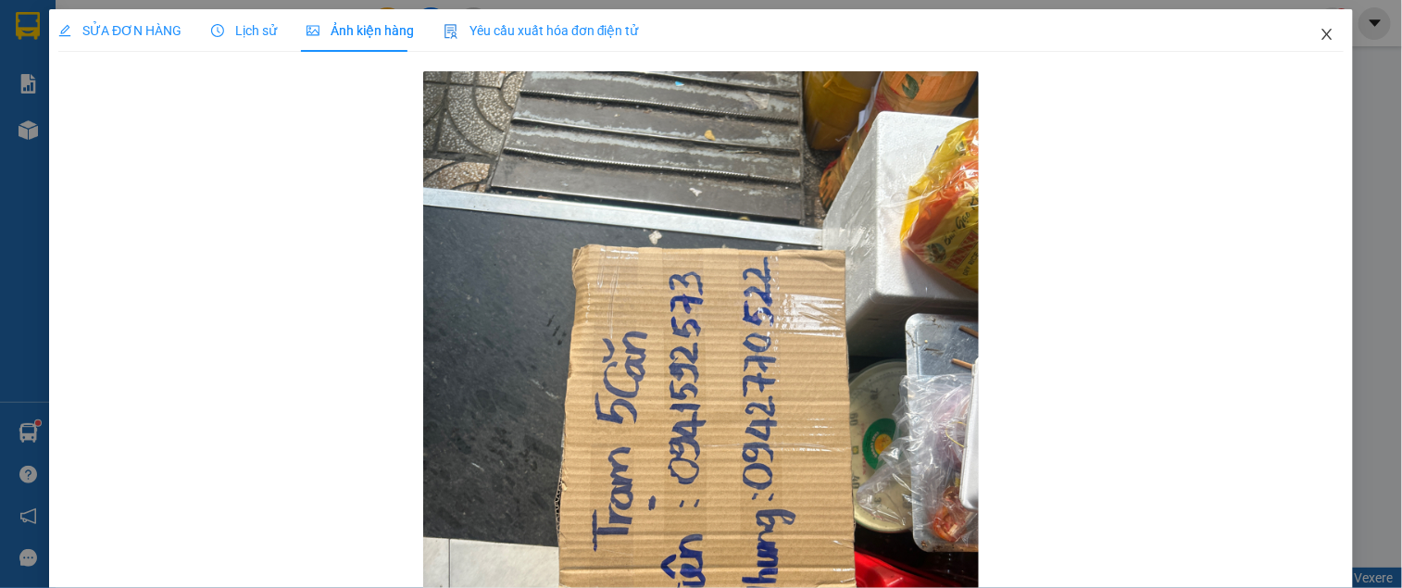
click at [1321, 39] on span "Close" at bounding box center [1327, 35] width 52 height 52
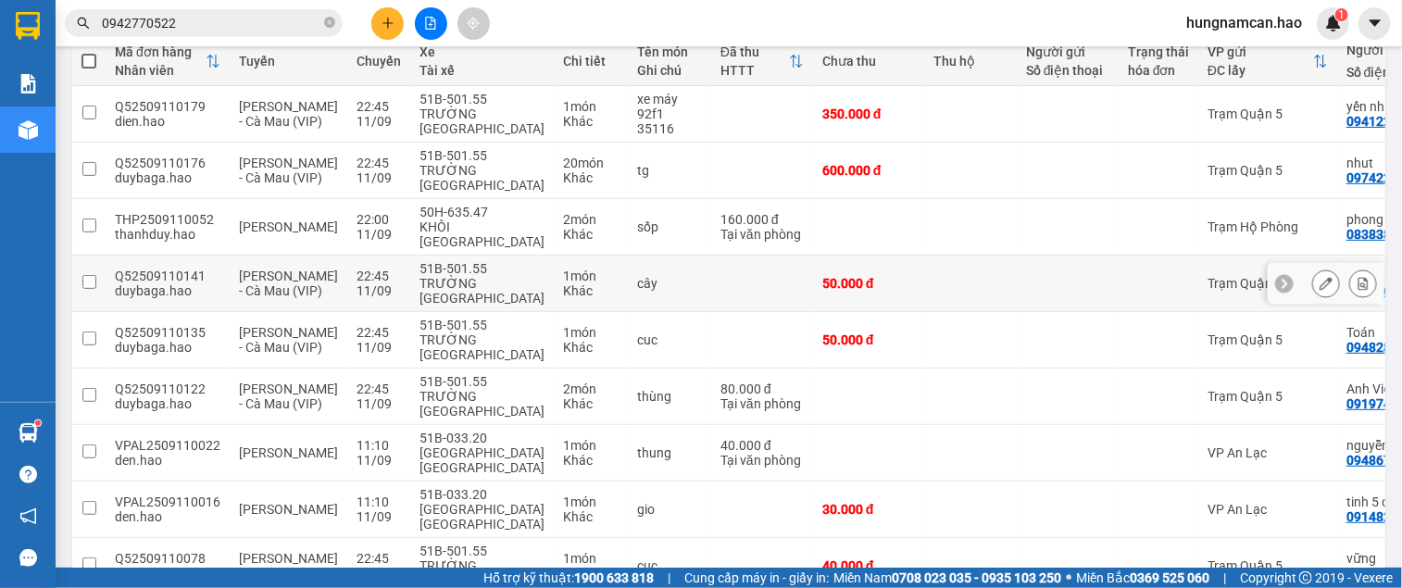
scroll to position [244, 0]
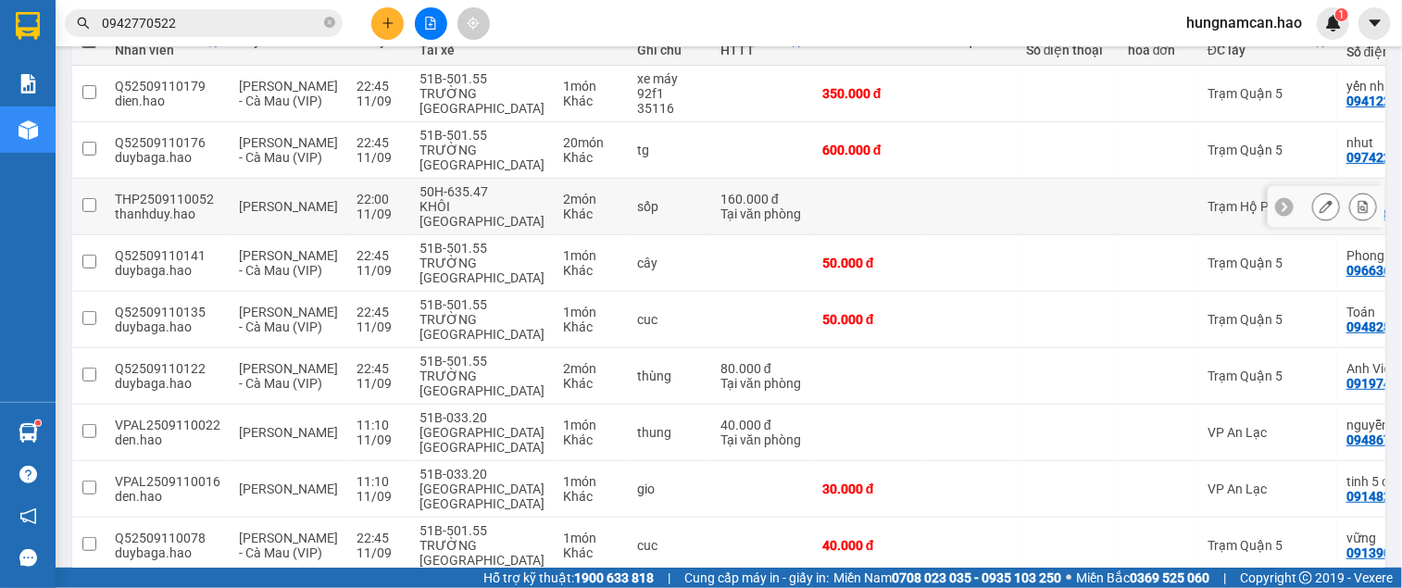
click at [936, 200] on td at bounding box center [970, 207] width 93 height 56
checkbox input "true"
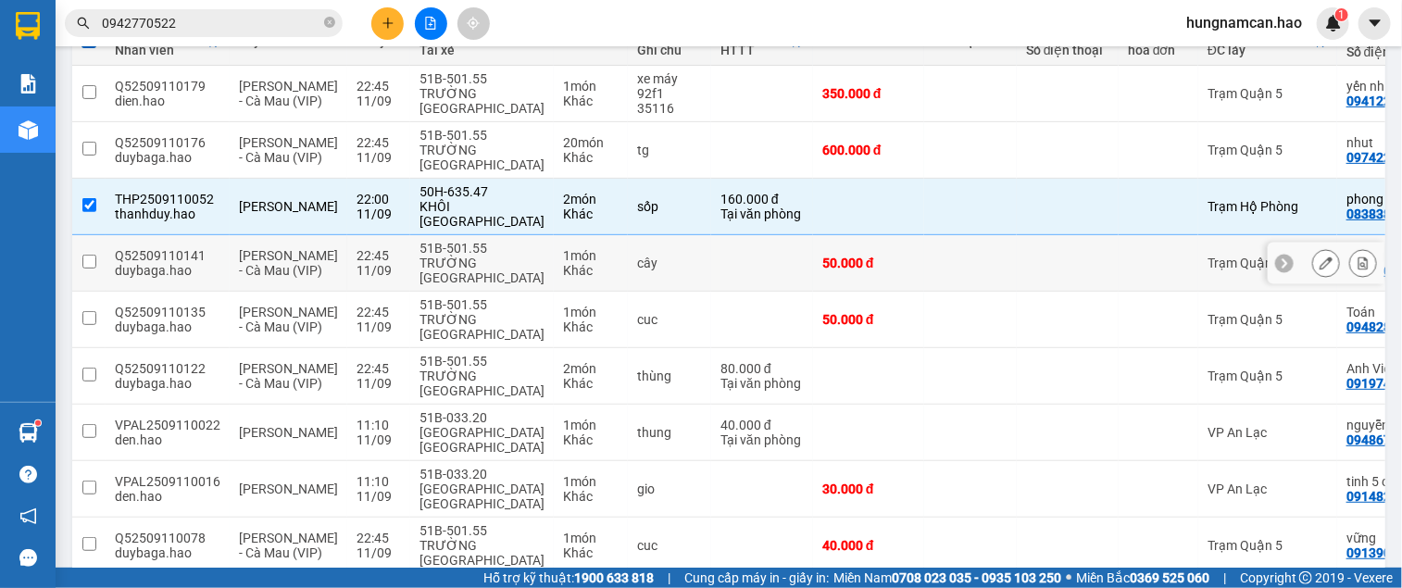
click at [924, 246] on td at bounding box center [970, 263] width 93 height 56
checkbox input "true"
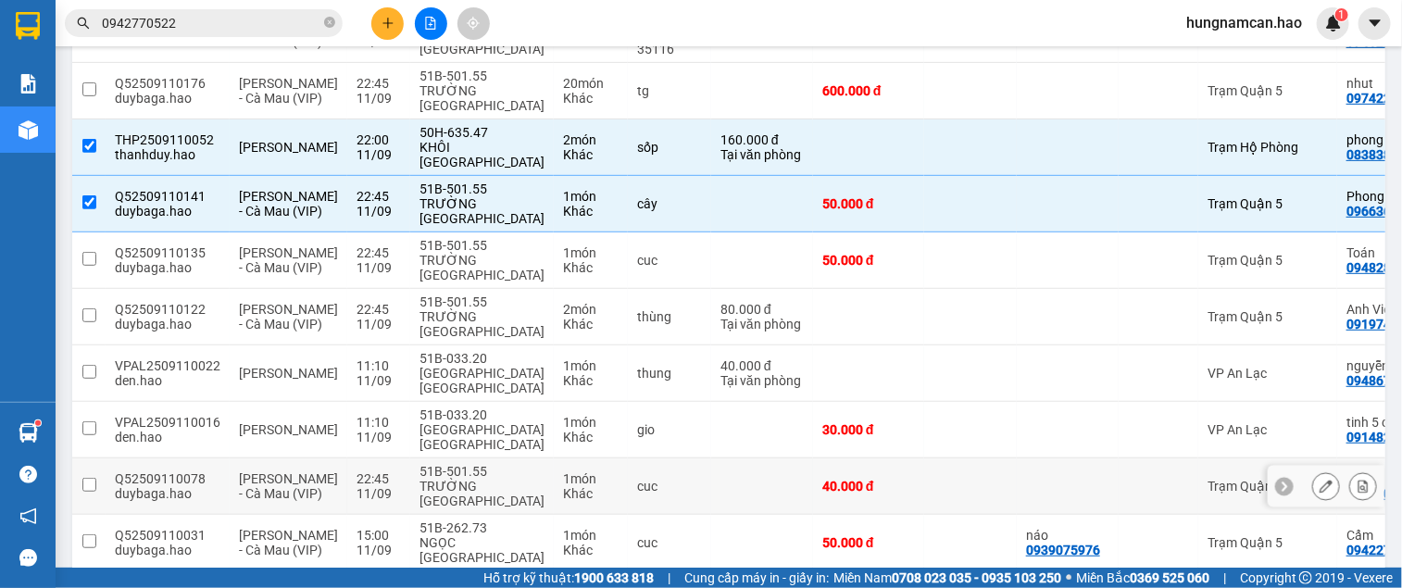
scroll to position [347, 0]
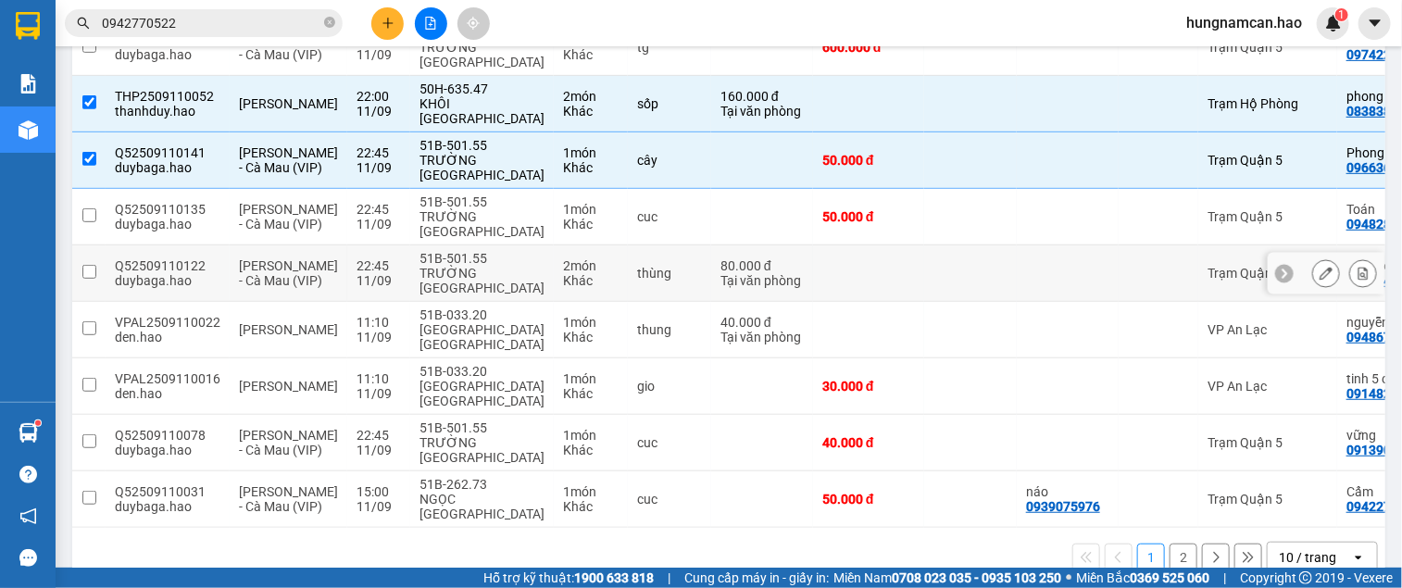
click at [1017, 269] on td at bounding box center [1068, 273] width 102 height 56
checkbox input "true"
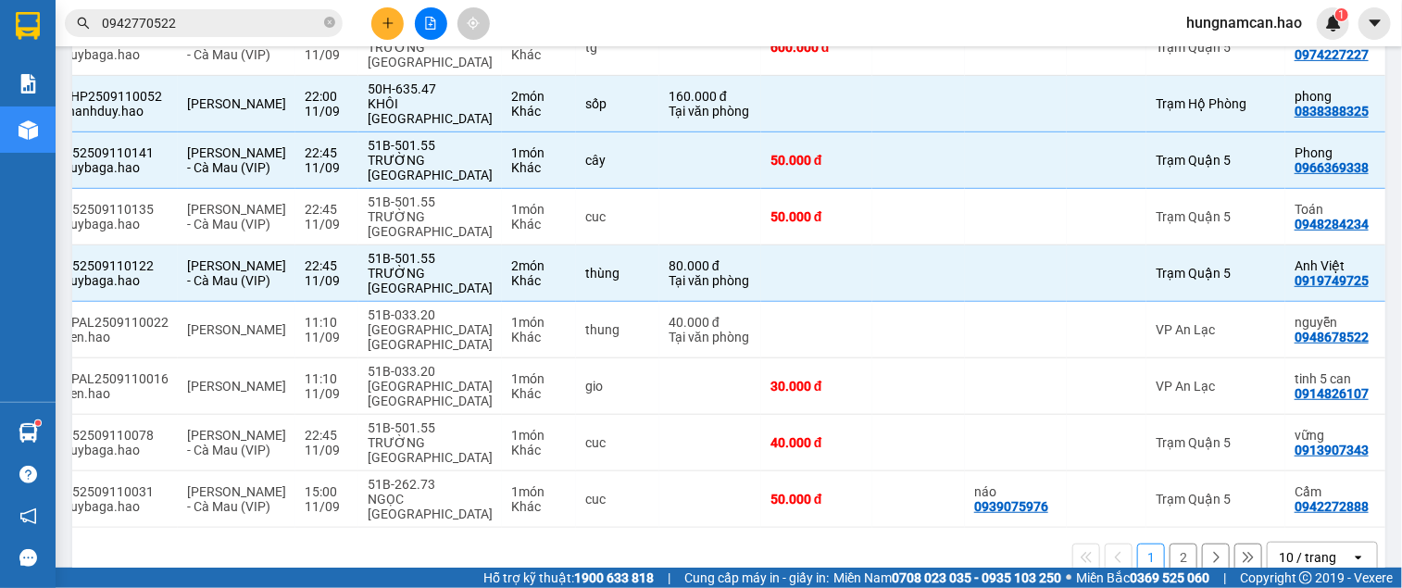
scroll to position [0, 205]
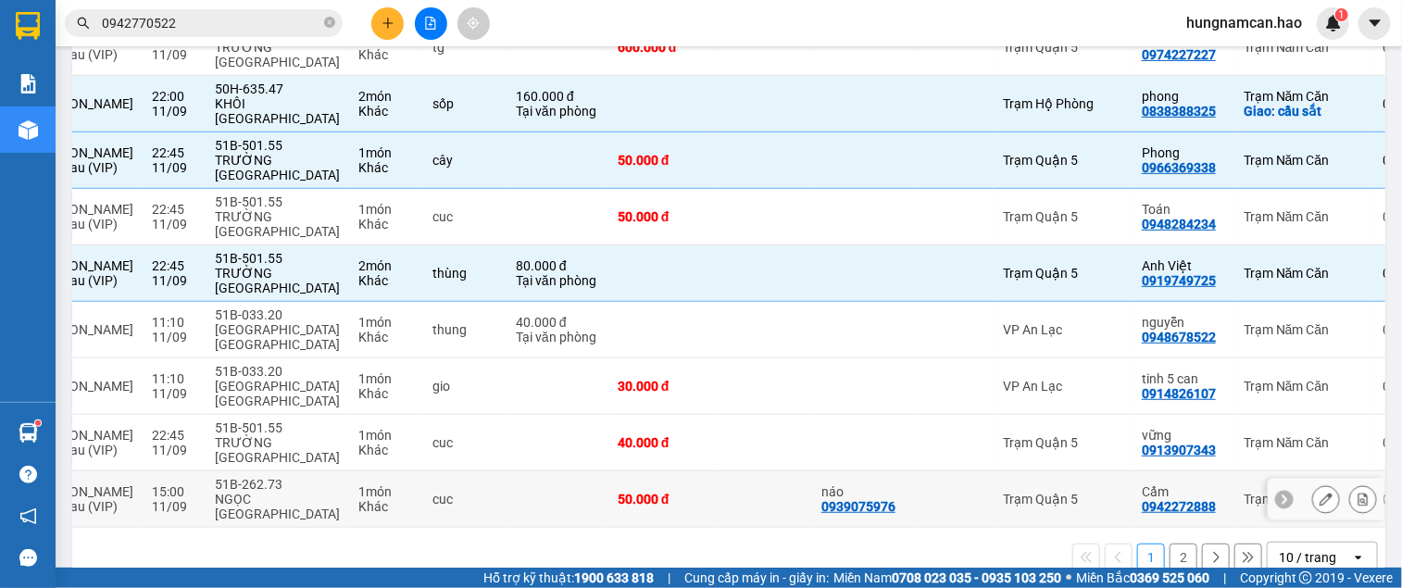
click at [1142, 484] on div "Cẩm" at bounding box center [1183, 491] width 83 height 15
checkbox input "true"
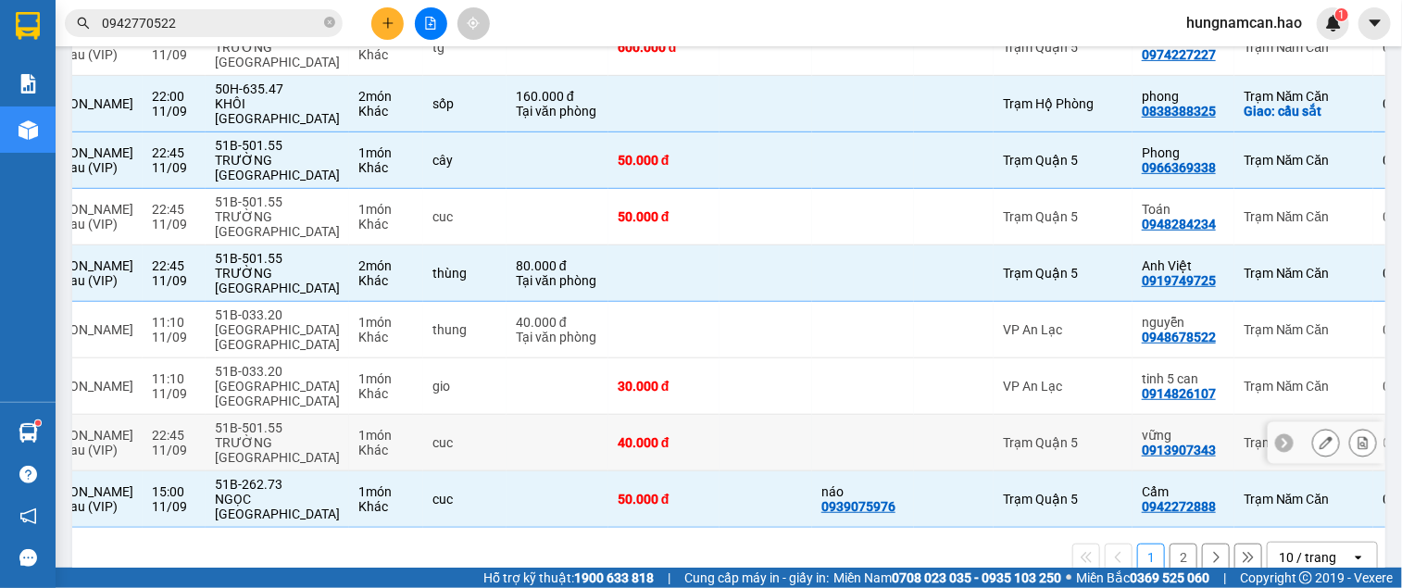
click at [1142, 428] on div "vững" at bounding box center [1183, 435] width 83 height 15
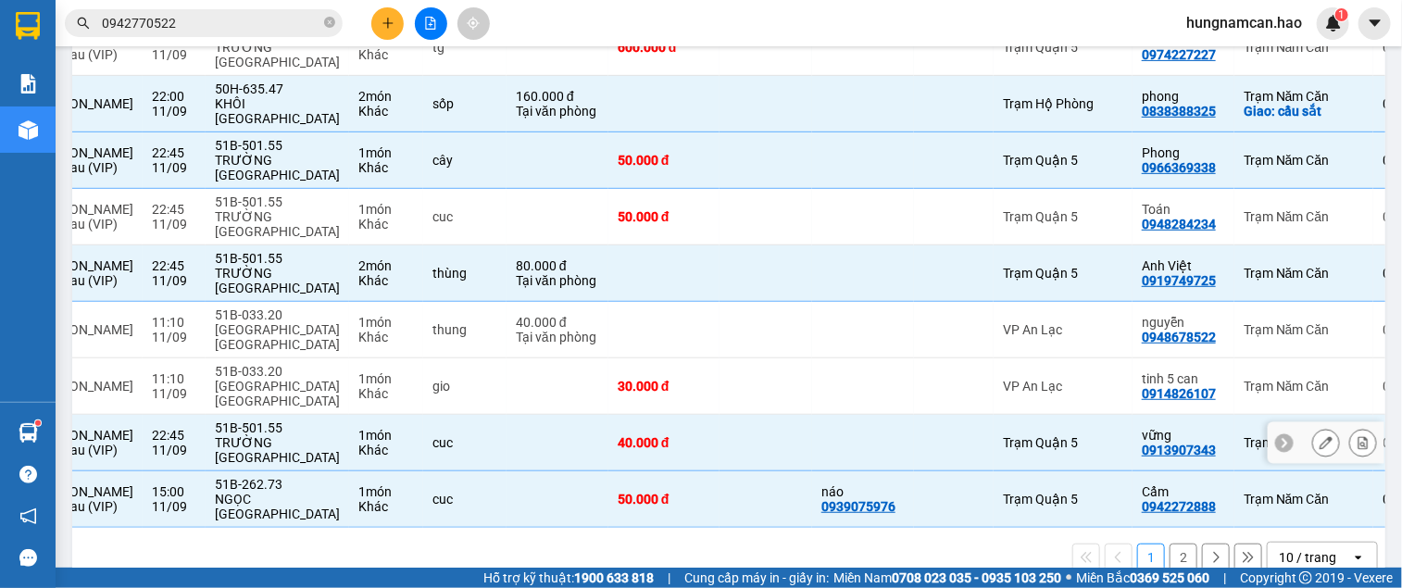
click at [1142, 428] on div "vững" at bounding box center [1183, 435] width 83 height 15
checkbox input "false"
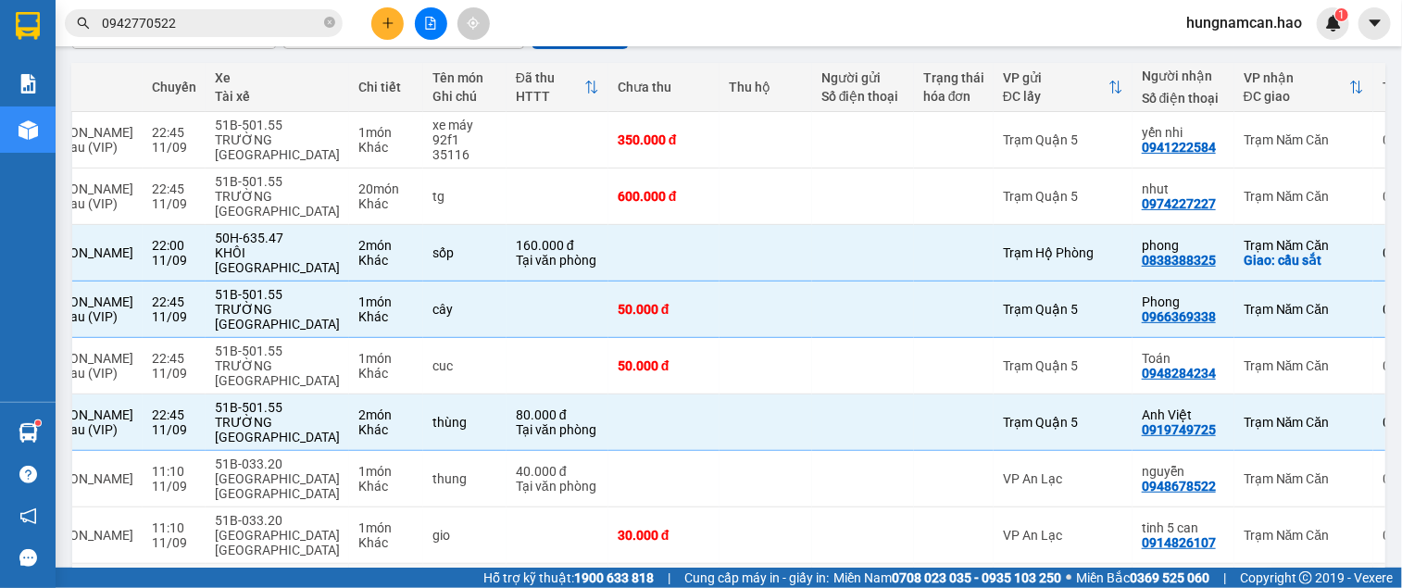
scroll to position [0, 0]
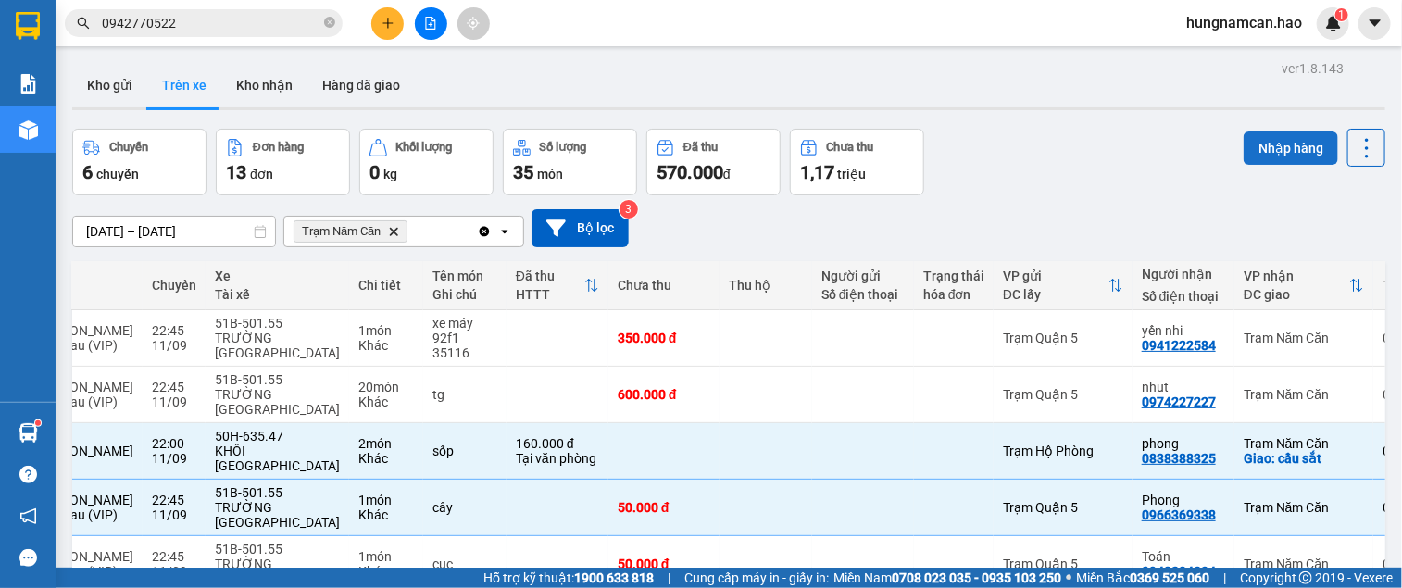
click at [1253, 139] on button "Nhập hàng" at bounding box center [1290, 147] width 94 height 33
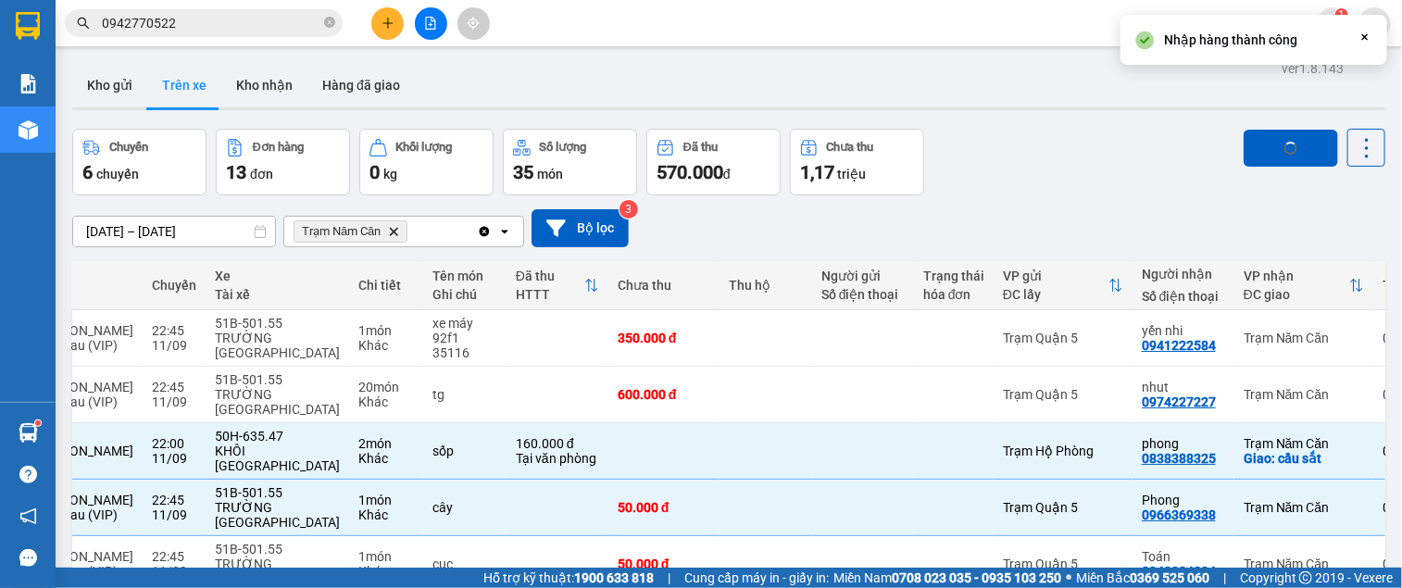
checkbox input "false"
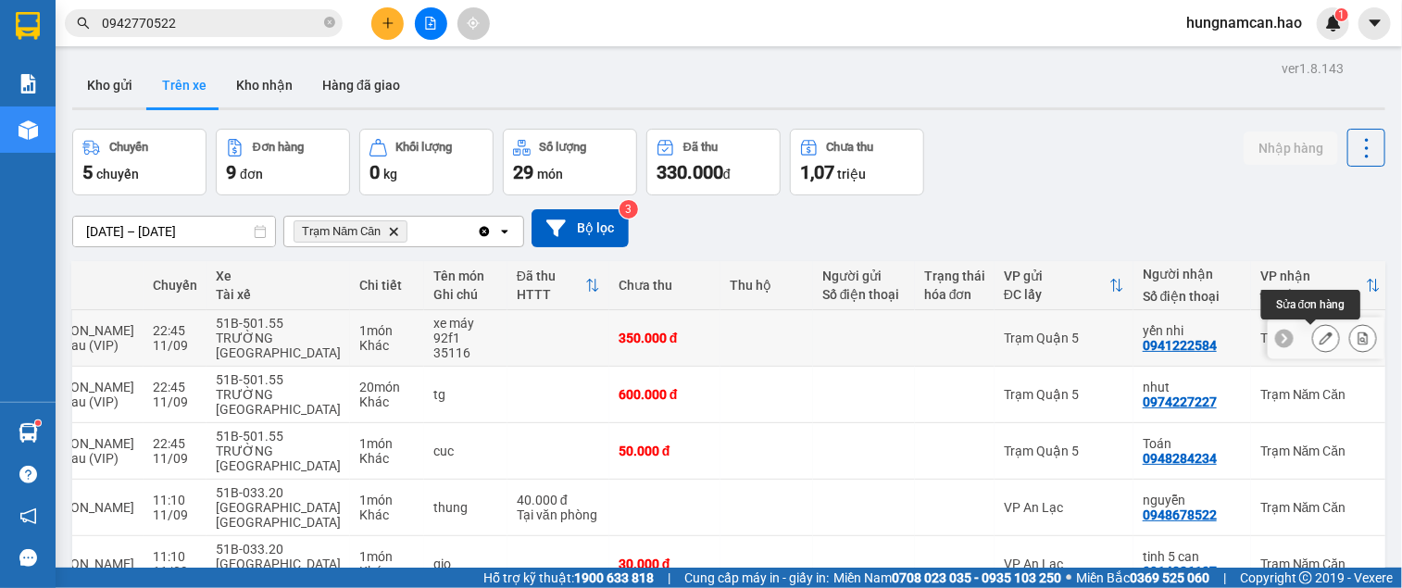
click at [1313, 334] on button at bounding box center [1326, 338] width 26 height 32
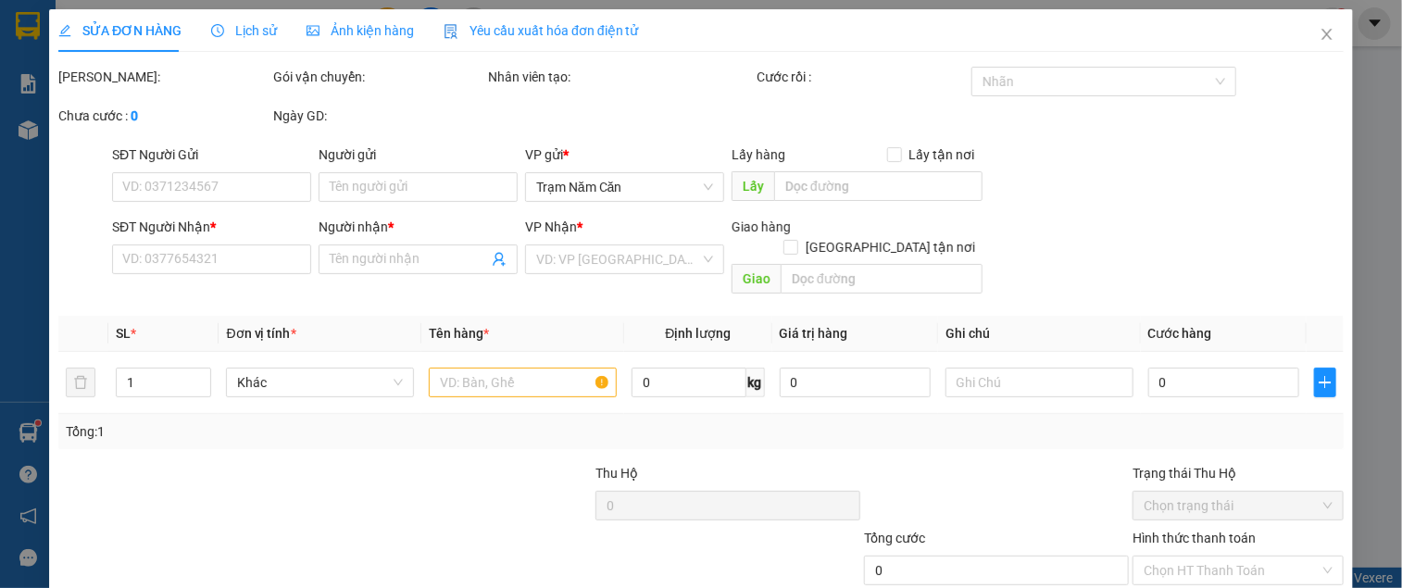
type input "0941222584"
type input "yến nhi"
type input "350.000"
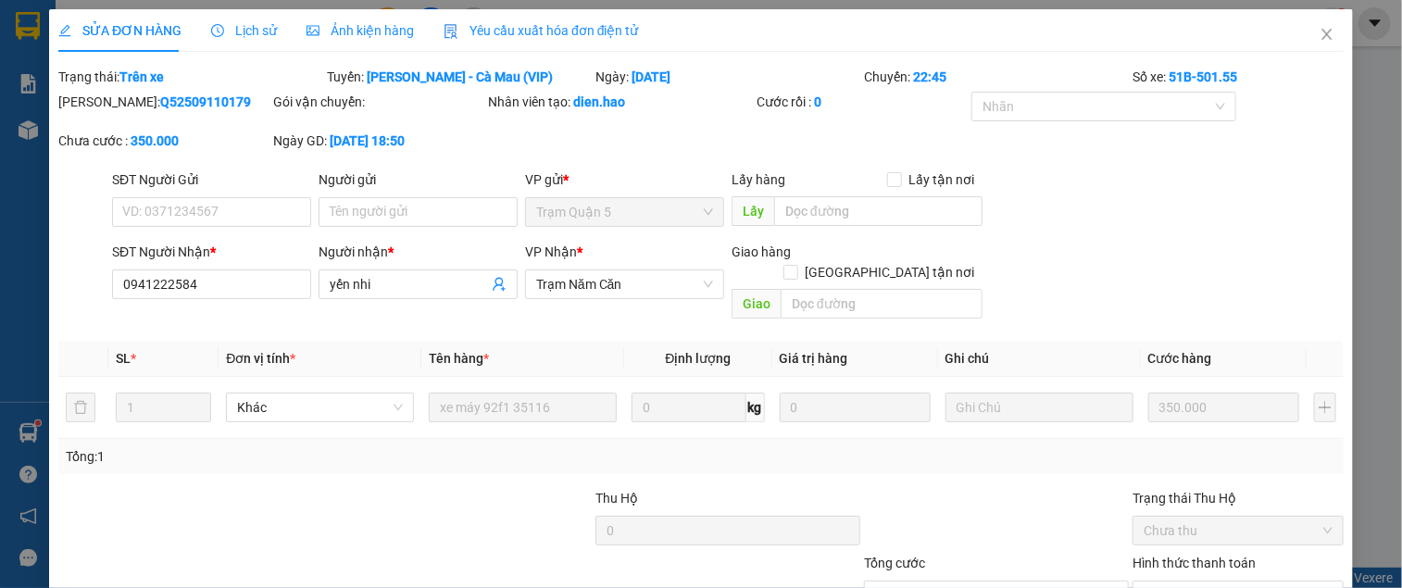
click at [362, 26] on span "Ảnh kiện hàng" at bounding box center [359, 30] width 107 height 15
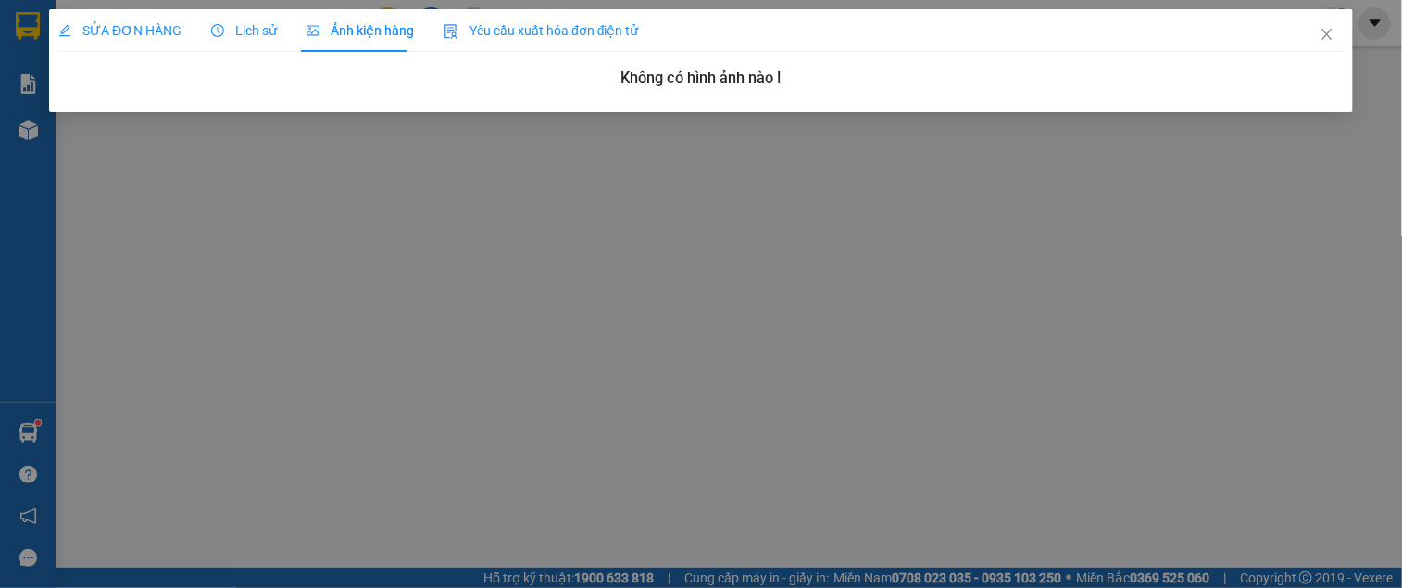
click at [256, 40] on div "Lịch sử" at bounding box center [244, 30] width 66 height 20
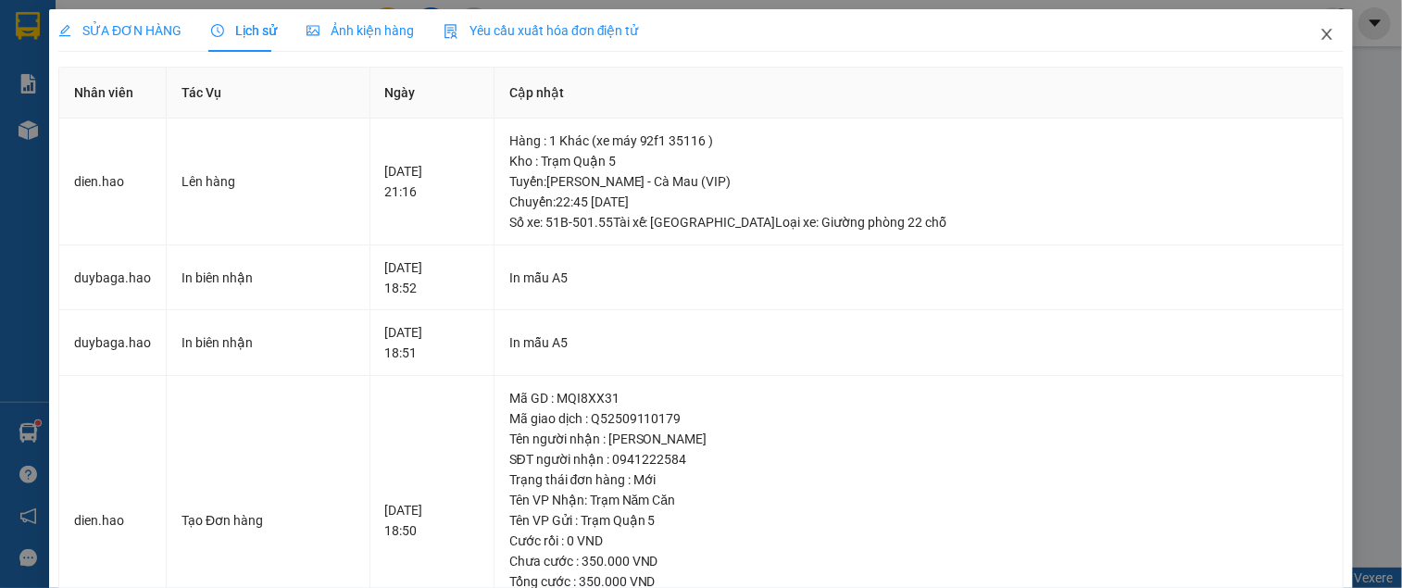
click at [1319, 34] on icon "close" at bounding box center [1326, 34] width 15 height 15
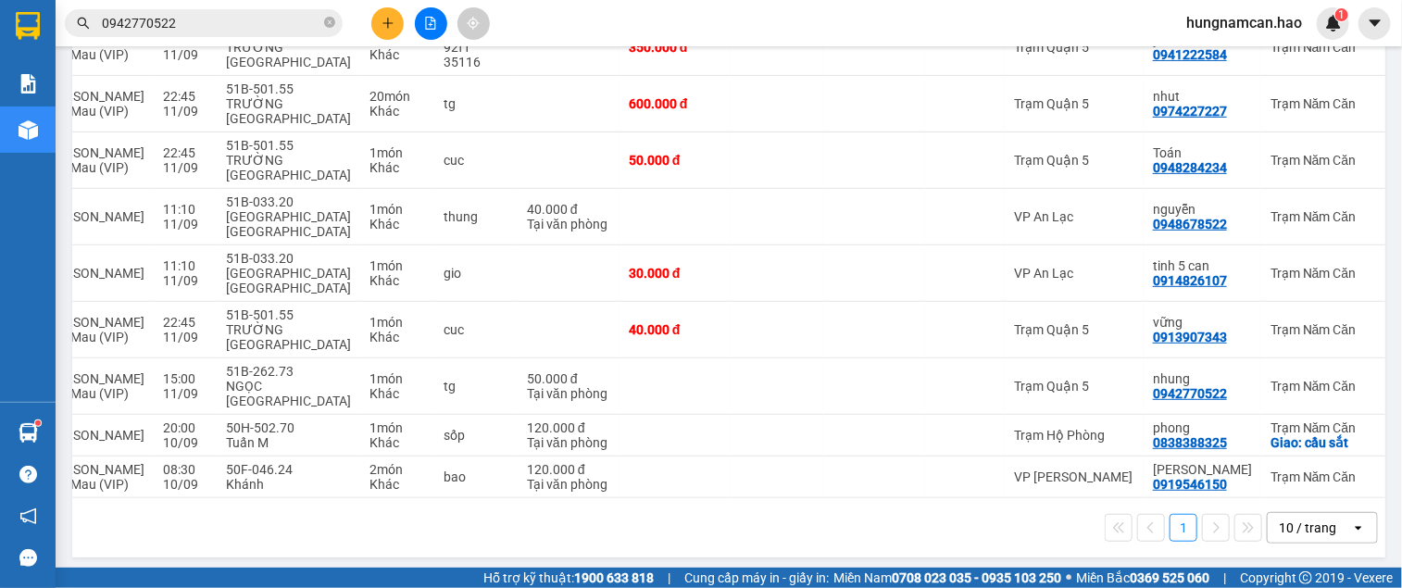
scroll to position [0, 196]
click at [1012, 379] on div "Trạm Quận 5" at bounding box center [1072, 386] width 120 height 15
checkbox input "true"
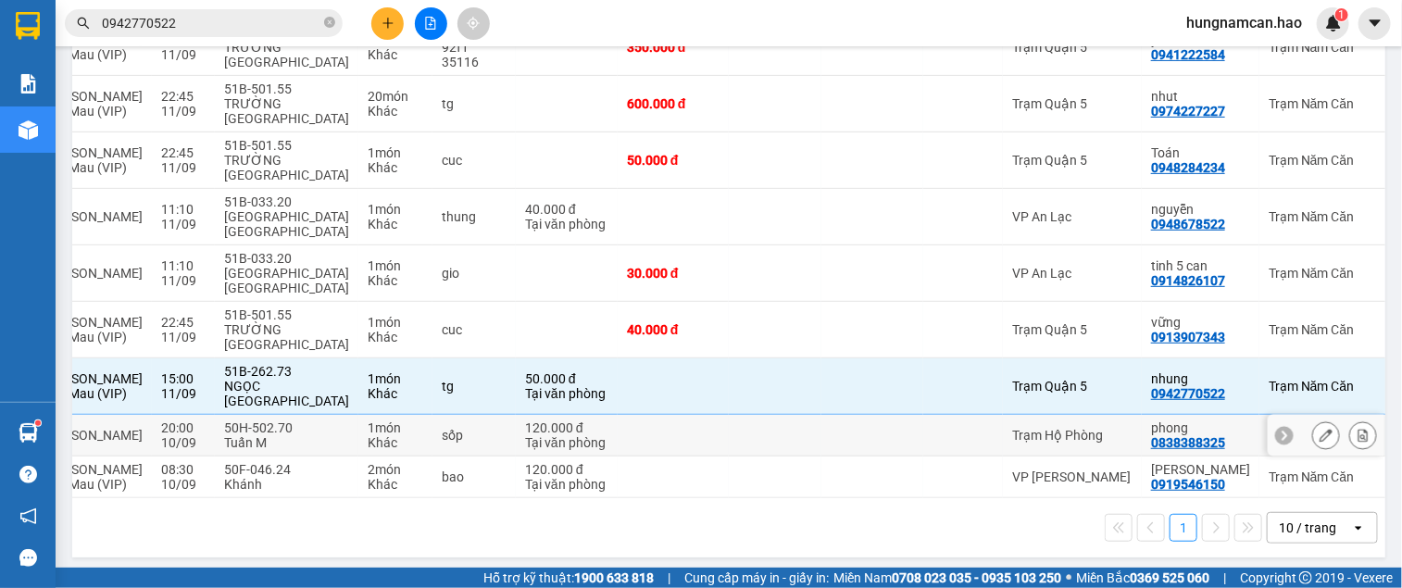
click at [942, 415] on td at bounding box center [963, 436] width 80 height 42
checkbox input "true"
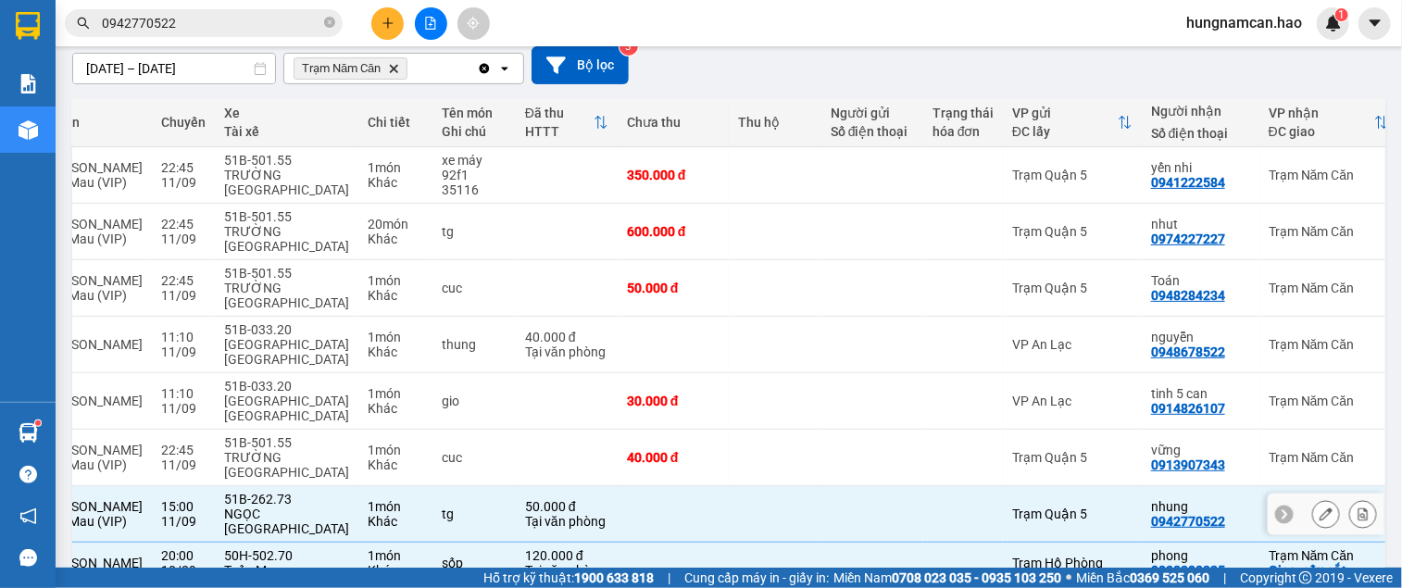
scroll to position [0, 0]
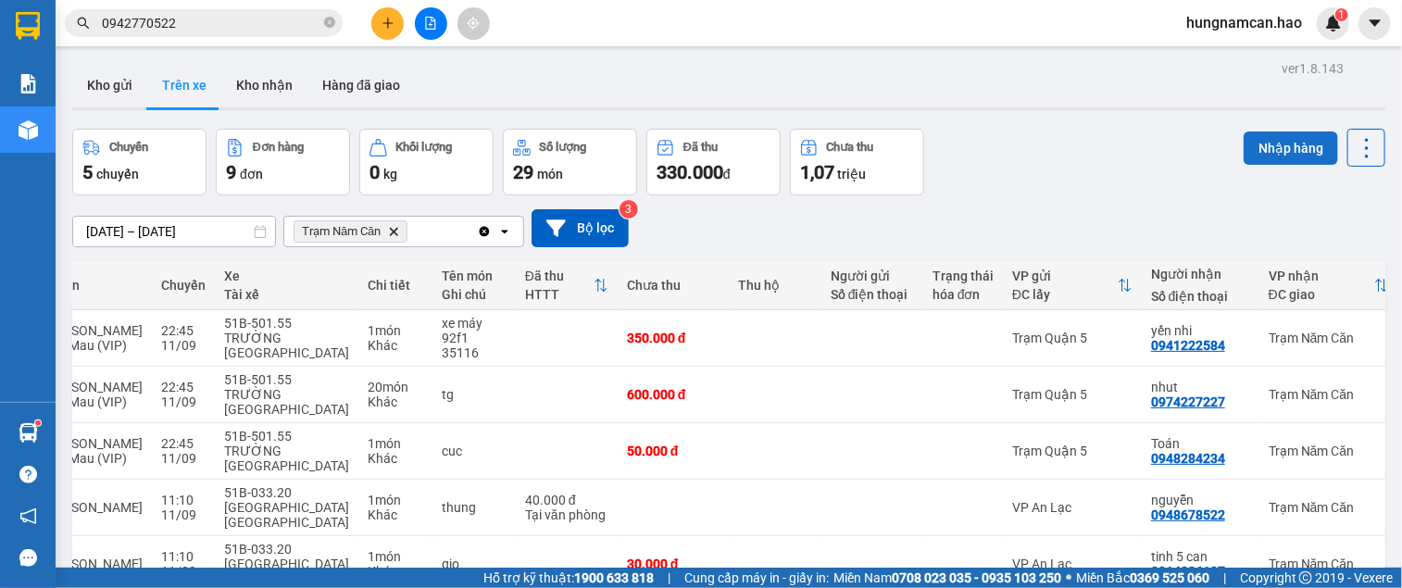
click at [1243, 154] on button "Nhập hàng" at bounding box center [1290, 147] width 94 height 33
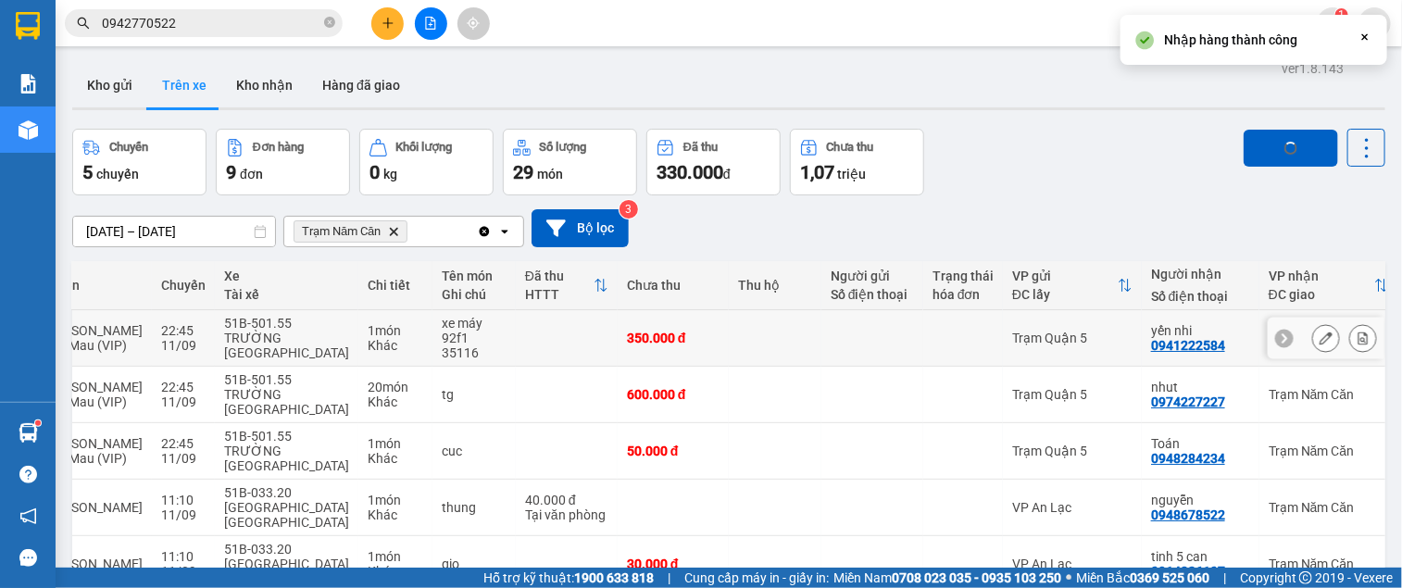
checkbox input "false"
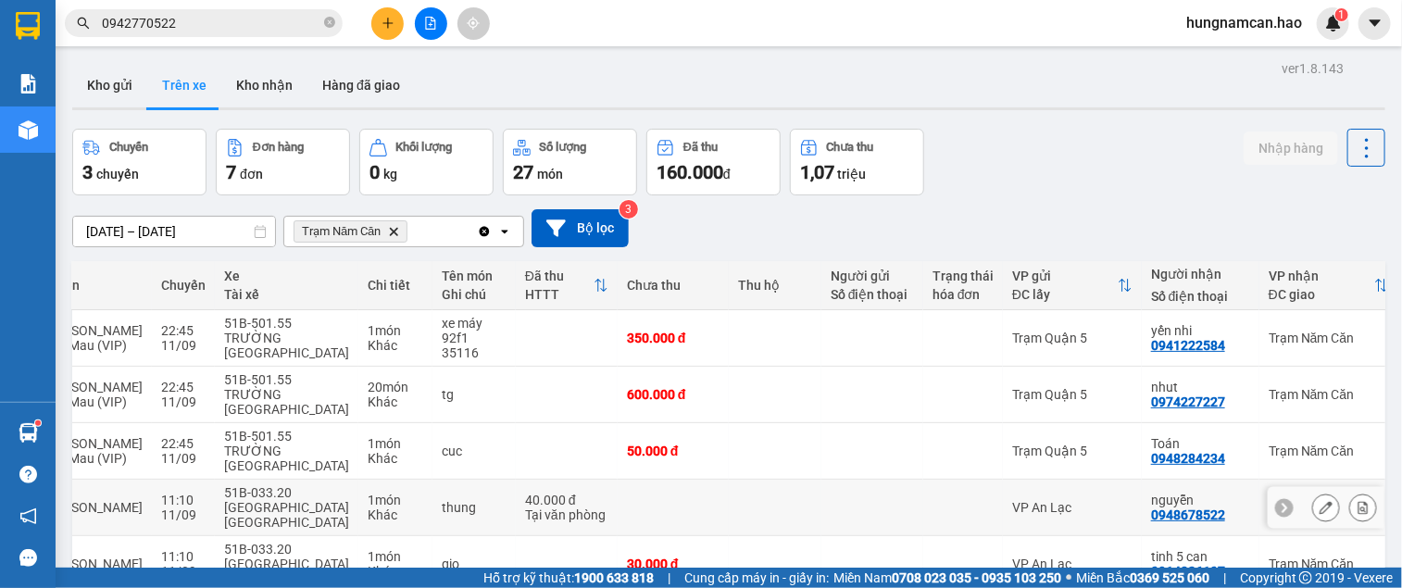
click at [1151, 507] on div "0948678522" at bounding box center [1188, 514] width 74 height 15
click at [1319, 501] on icon at bounding box center [1325, 507] width 13 height 13
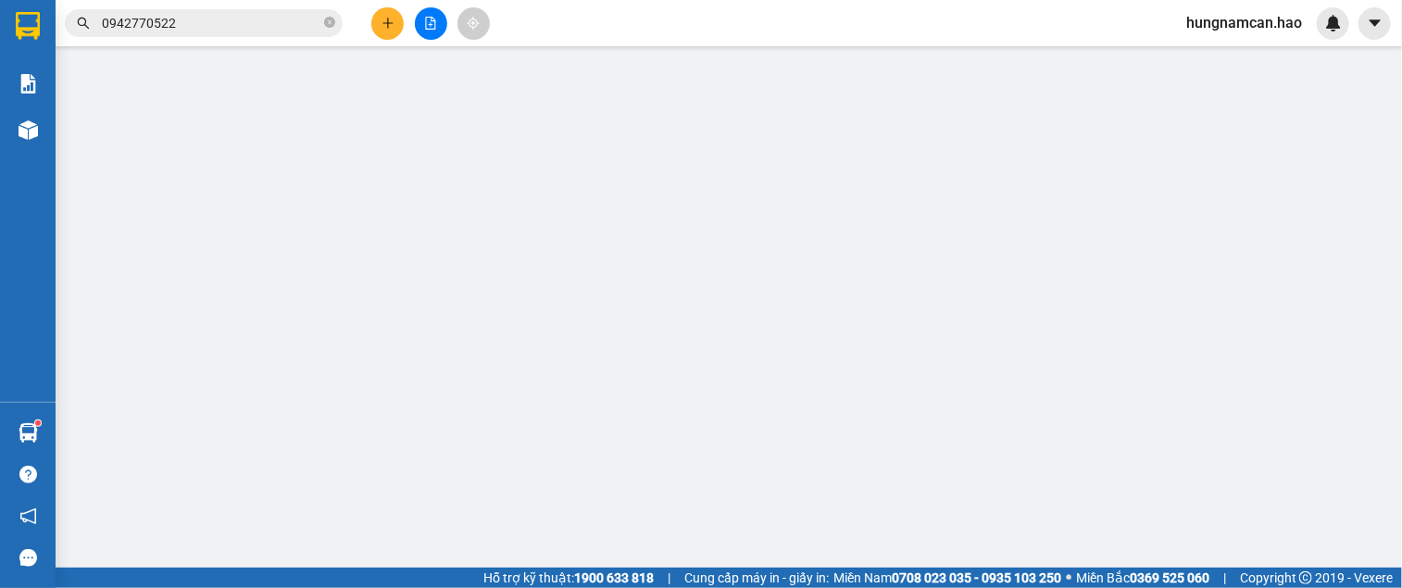
type input "0948678522"
type input "nguyễn"
type input "40.000"
type input "0"
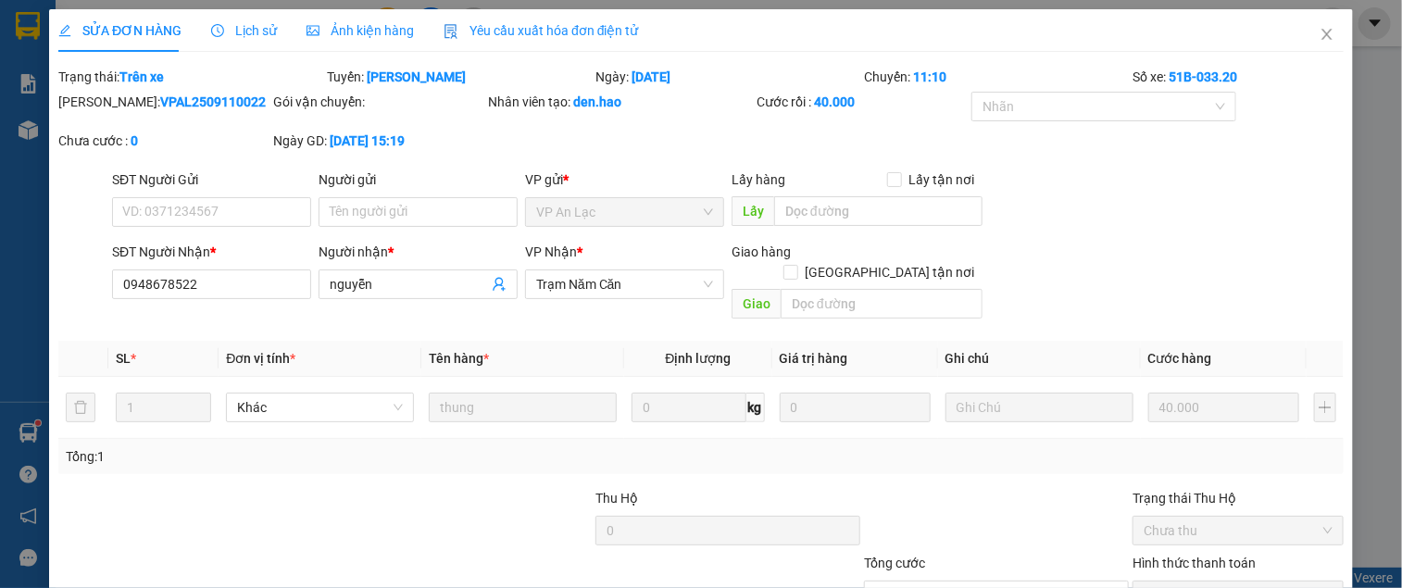
click at [367, 26] on span "Ảnh kiện hàng" at bounding box center [359, 30] width 107 height 15
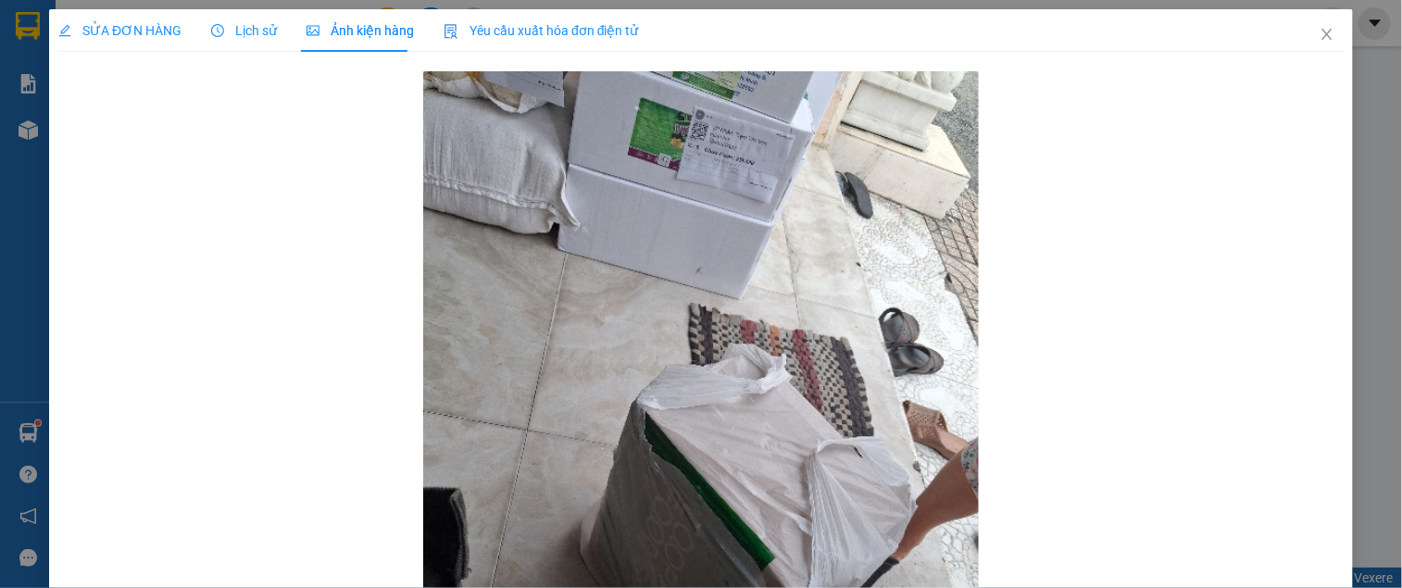
click at [253, 62] on div "SỬA ĐƠN HÀNG Lịch sử Ảnh kiện hàng Yêu cầu xuất hóa đơn điện tử Total Paid Fee …" at bounding box center [700, 413] width 1285 height 808
click at [251, 44] on div "Lịch sử" at bounding box center [244, 30] width 66 height 43
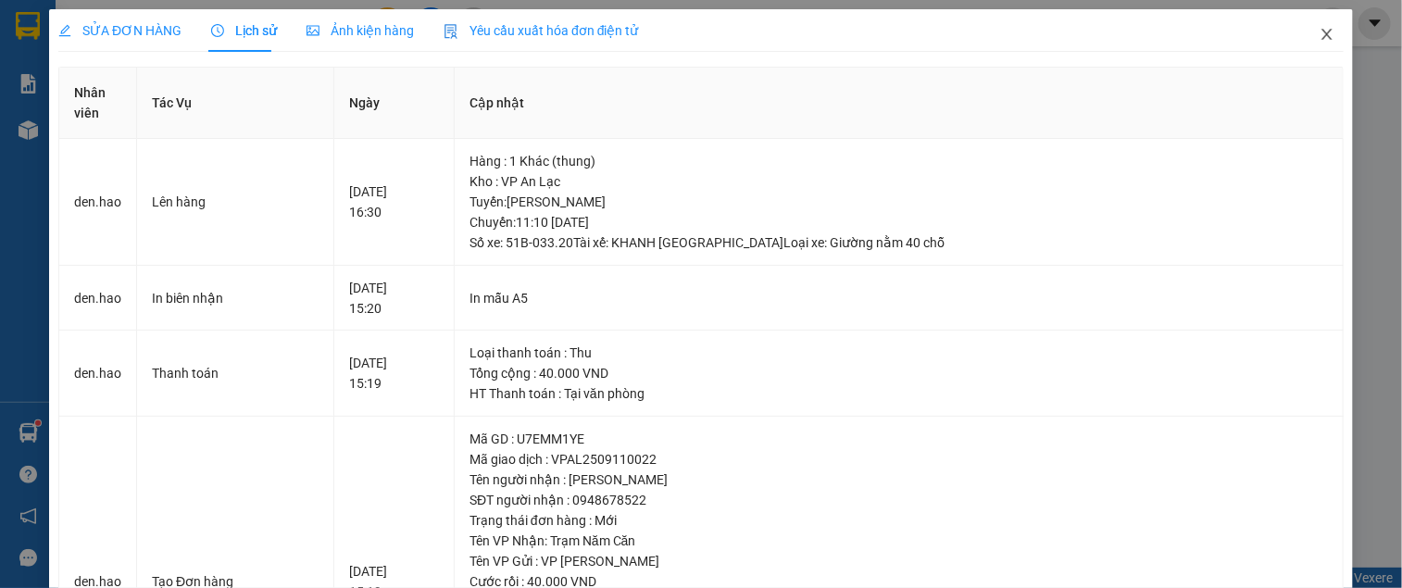
click at [1319, 25] on span "Close" at bounding box center [1327, 35] width 52 height 52
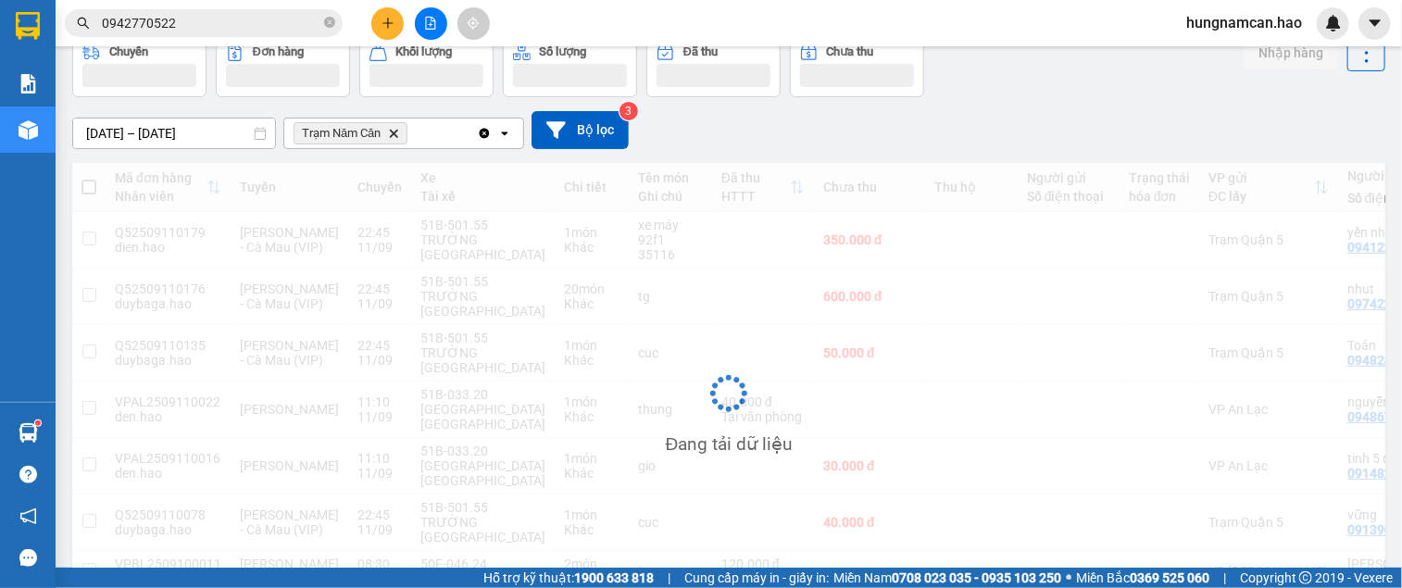
scroll to position [189, 0]
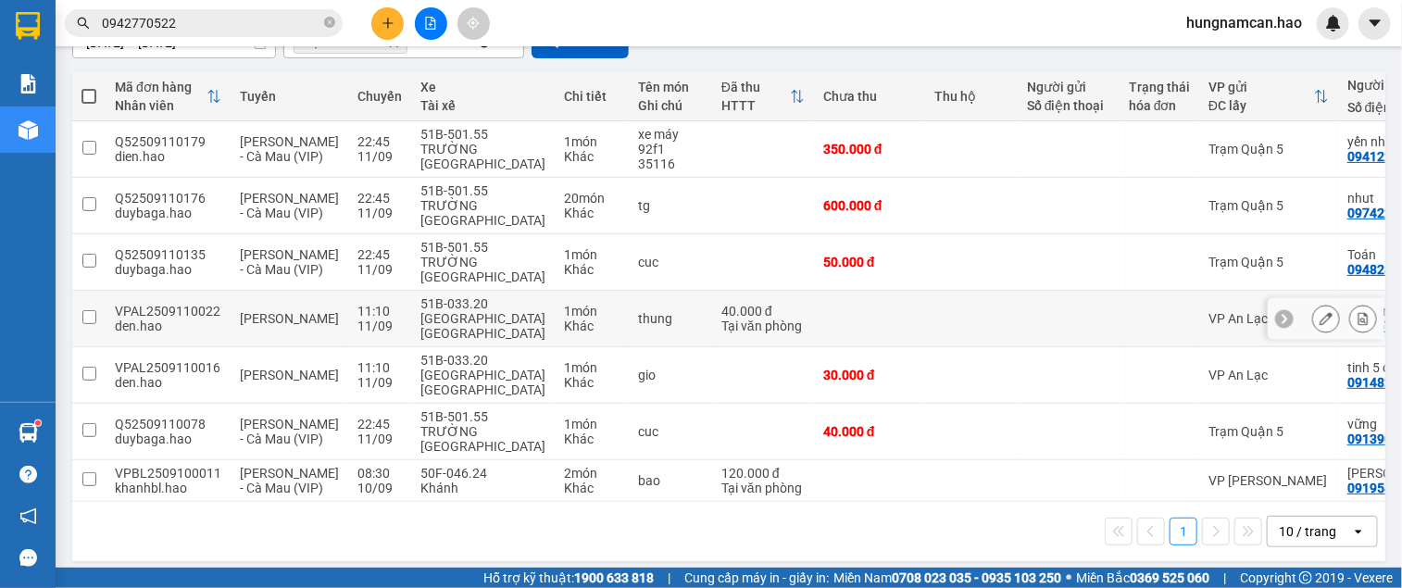
click at [925, 319] on td at bounding box center [971, 319] width 93 height 56
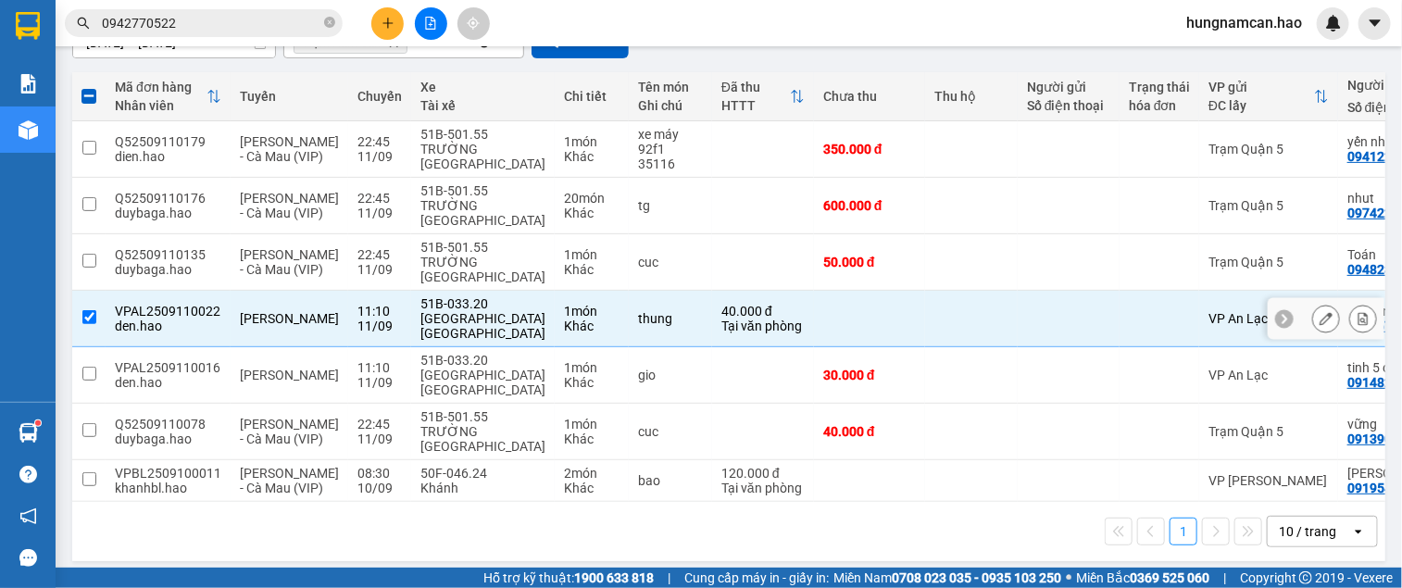
scroll to position [0, 0]
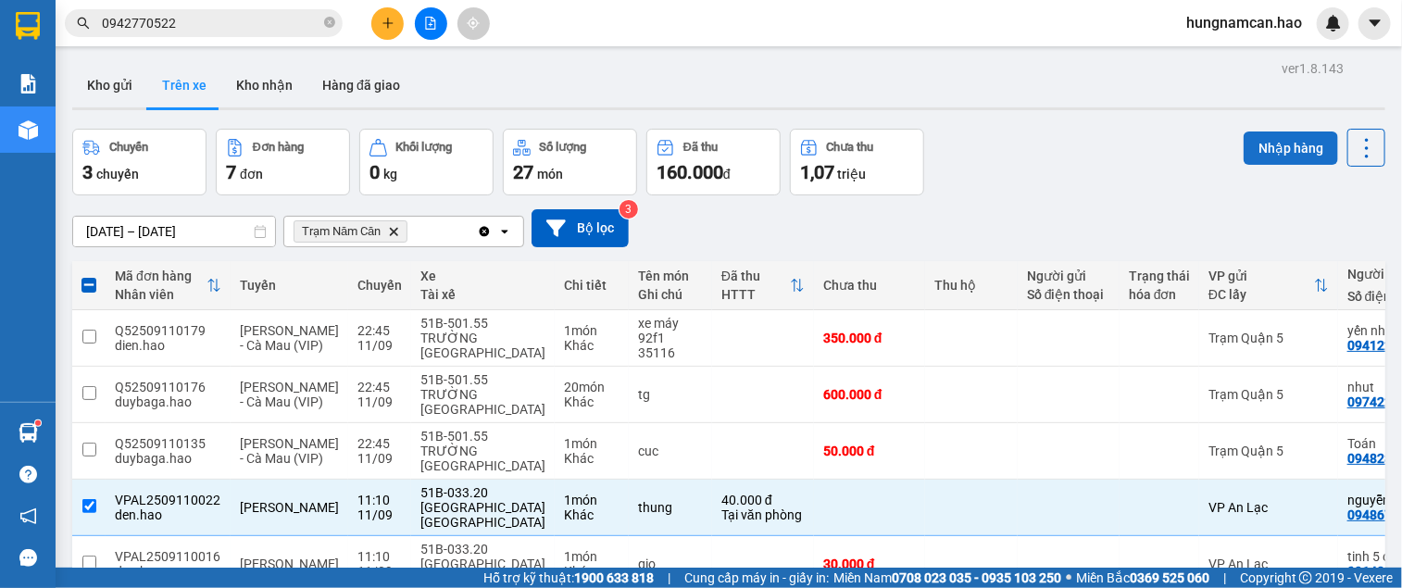
click at [1264, 137] on button "Nhập hàng" at bounding box center [1290, 147] width 94 height 33
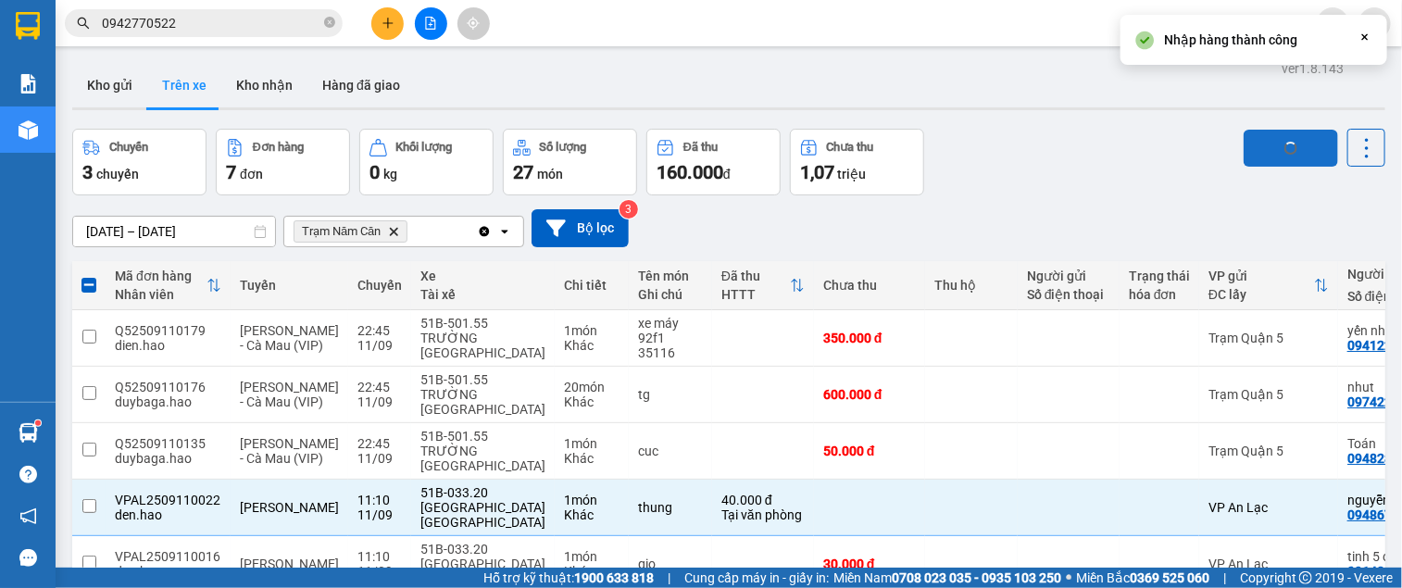
checkbox input "false"
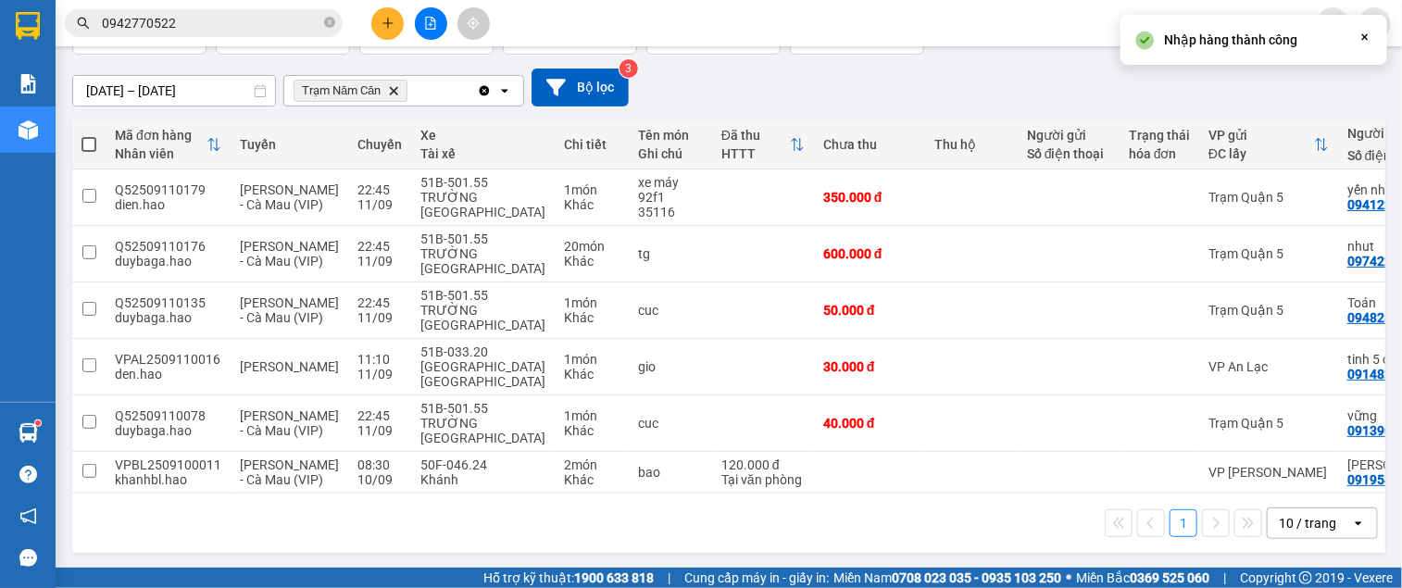
scroll to position [151, 0]
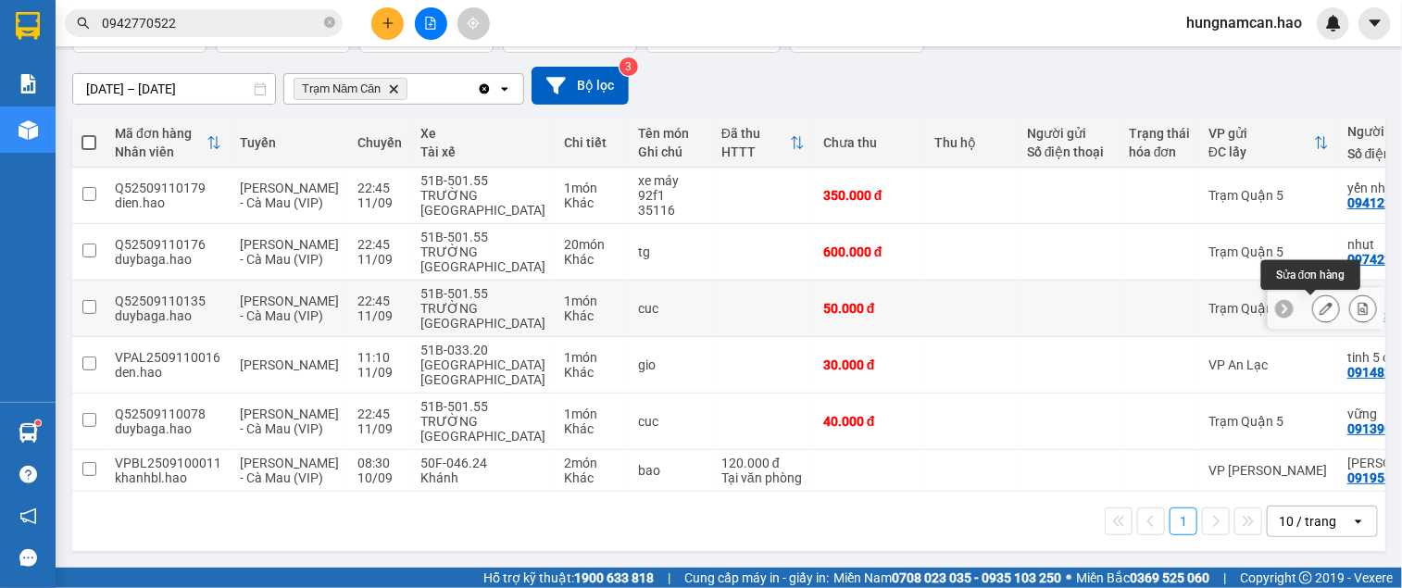
click at [1319, 302] on icon at bounding box center [1325, 308] width 13 height 13
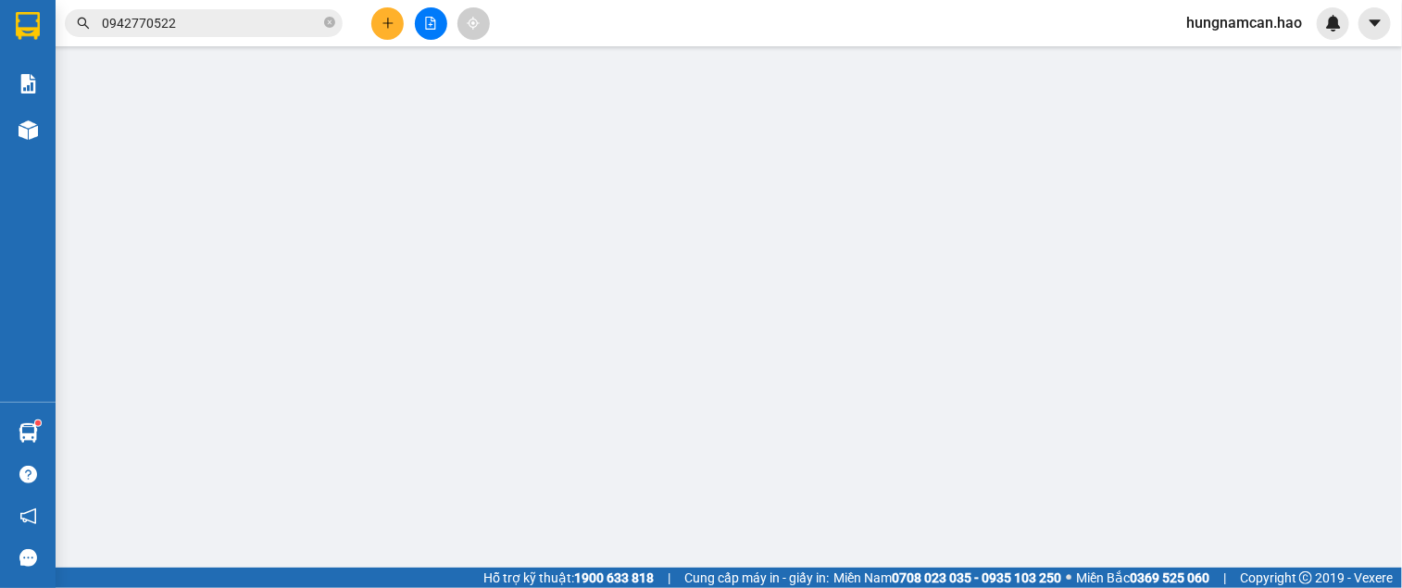
type input "0948284234"
type input "Toán"
type input "50.000"
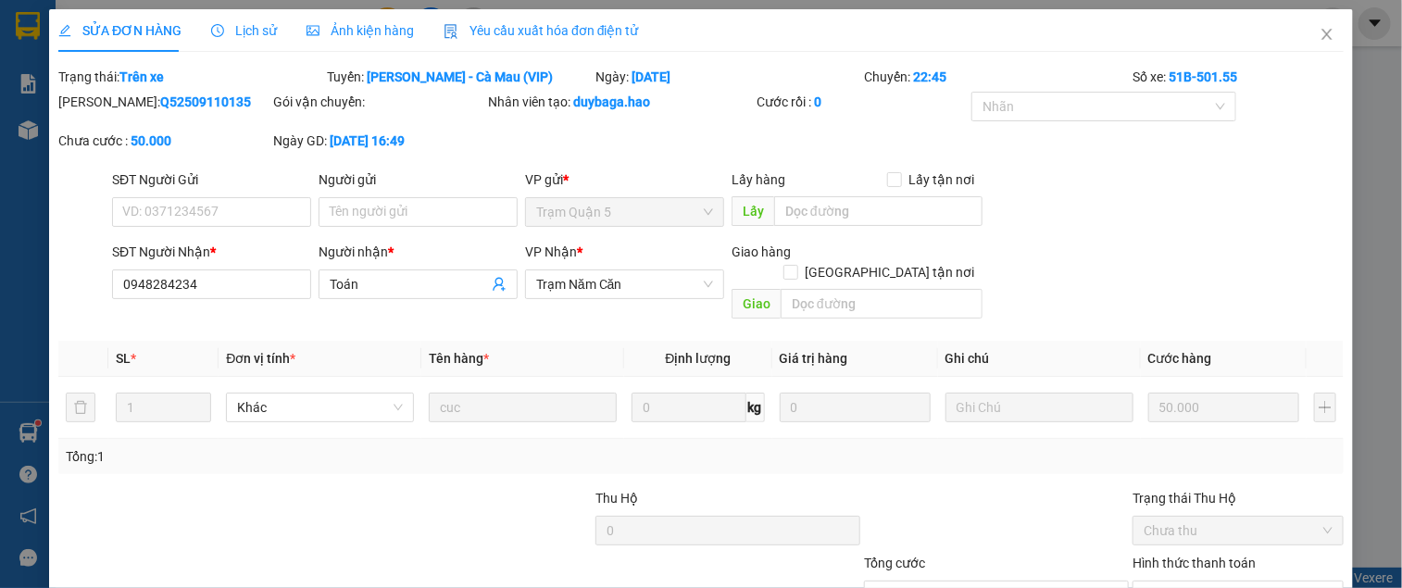
click at [390, 34] on span "Ảnh kiện hàng" at bounding box center [359, 30] width 107 height 15
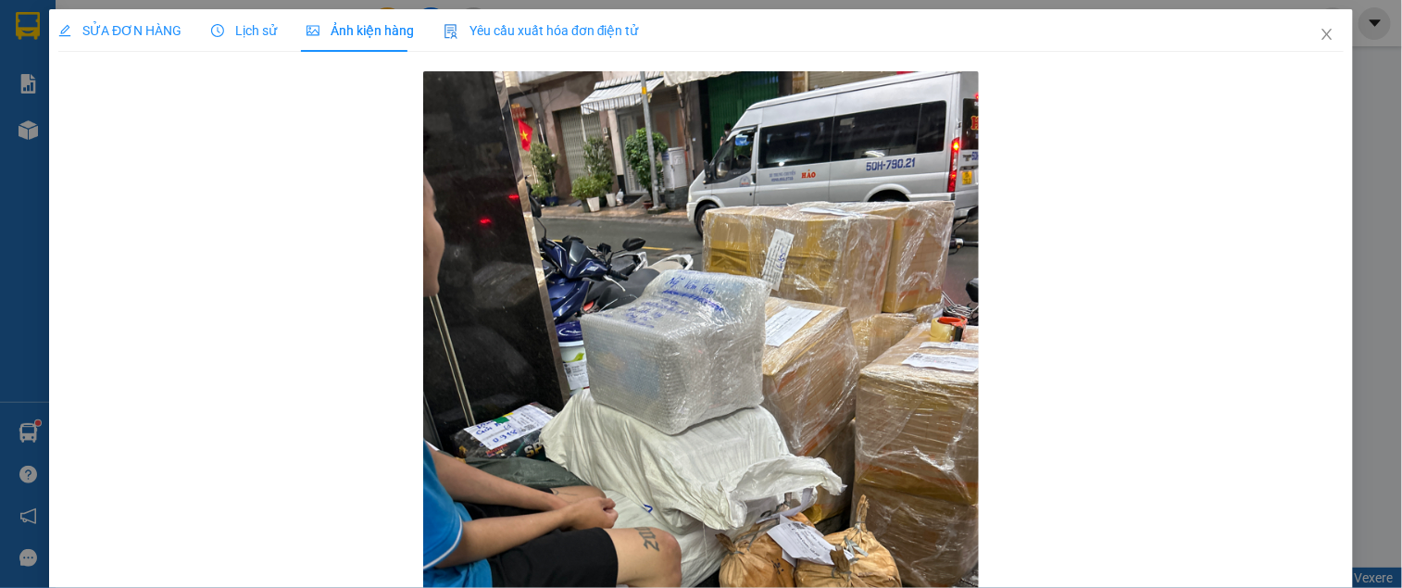
click at [254, 32] on span "Lịch sử" at bounding box center [244, 30] width 66 height 15
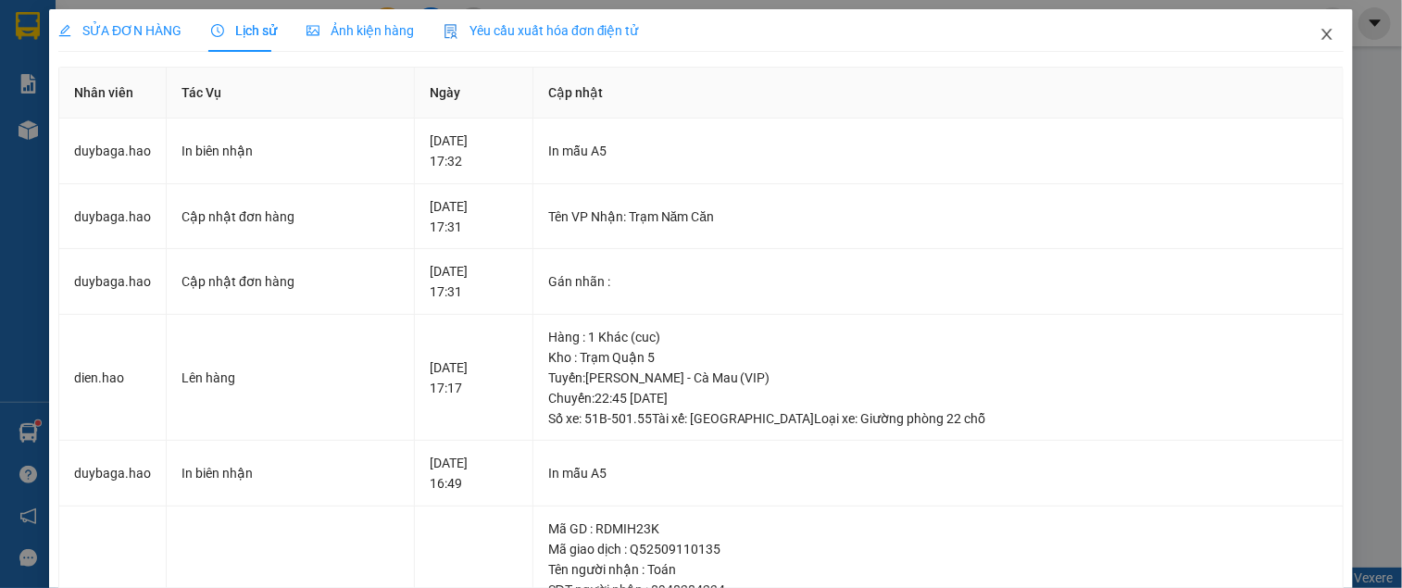
click at [1309, 23] on span "Close" at bounding box center [1327, 35] width 52 height 52
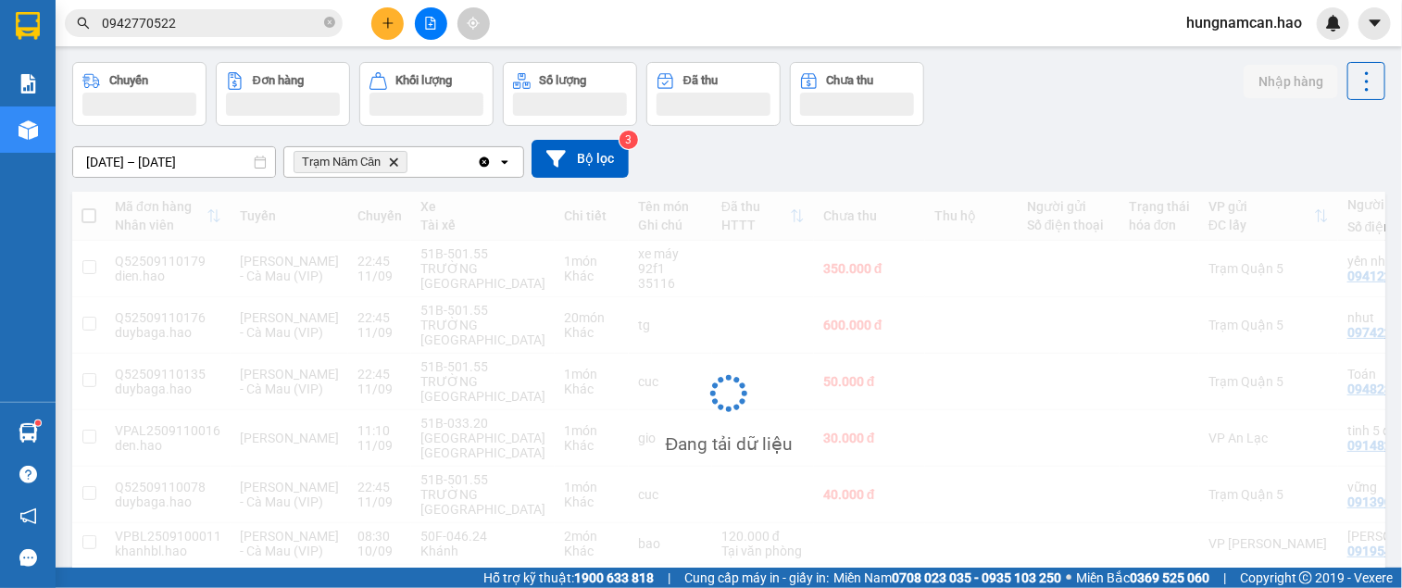
scroll to position [148, 0]
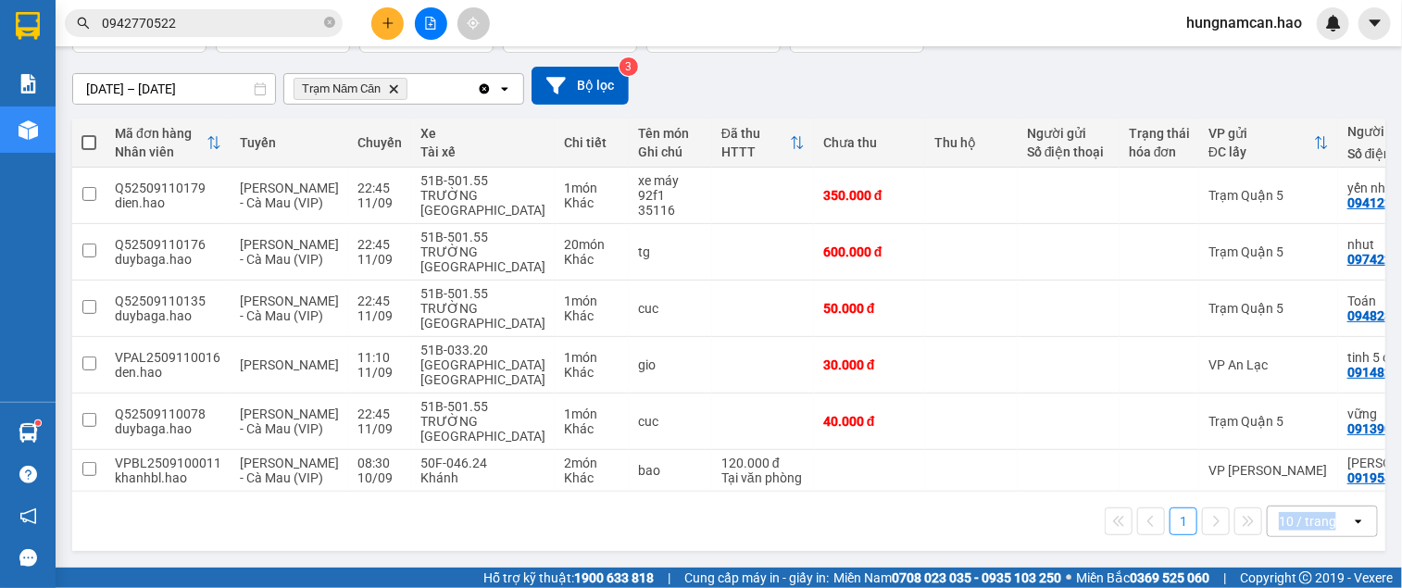
drag, startPoint x: 1178, startPoint y: 494, endPoint x: 1325, endPoint y: 501, distance: 147.4
click at [1325, 501] on div "1 10 / trang open" at bounding box center [728, 521] width 1313 height 59
click at [389, 19] on icon "plus" at bounding box center [387, 23] width 13 height 13
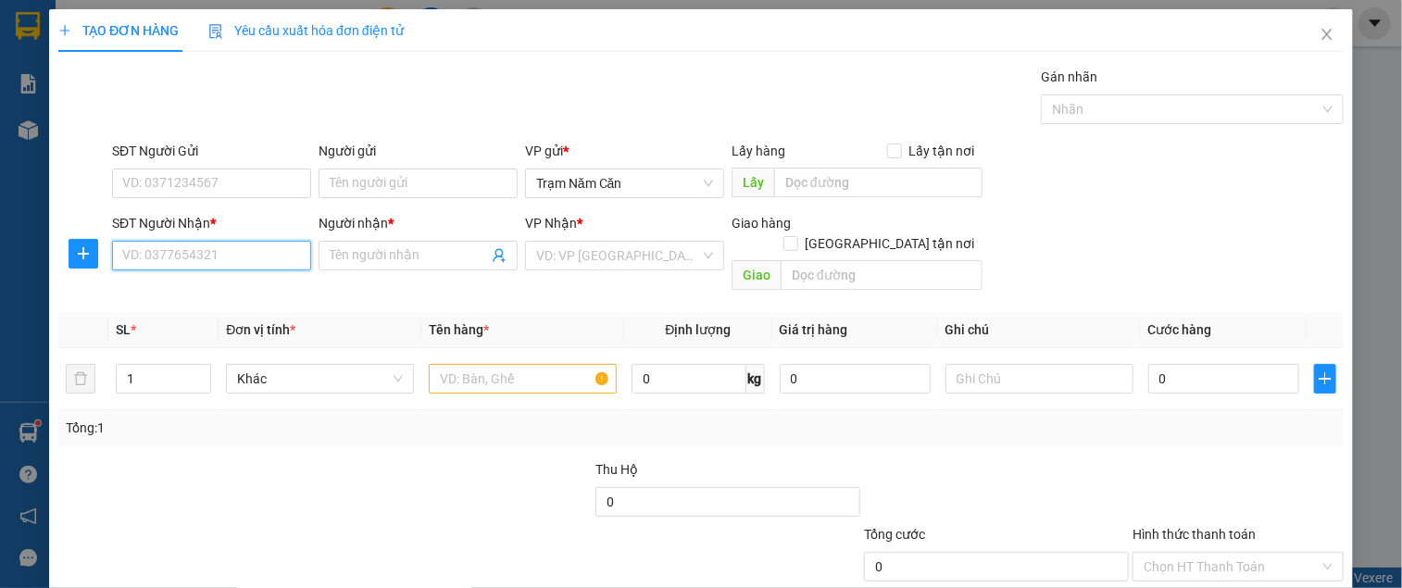
click at [210, 256] on input "SĐT Người Nhận *" at bounding box center [211, 256] width 199 height 30
click at [169, 294] on div "0703156424 - AN" at bounding box center [209, 292] width 175 height 20
type input "0703156424"
type input "AN"
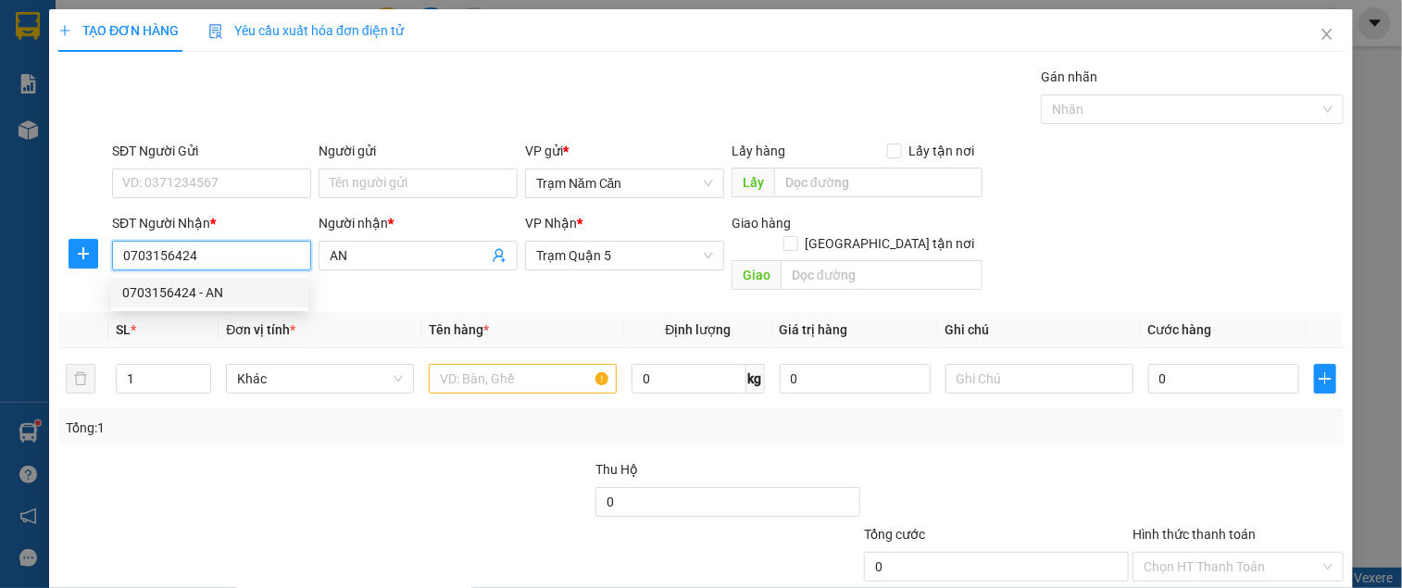
type input "60.000"
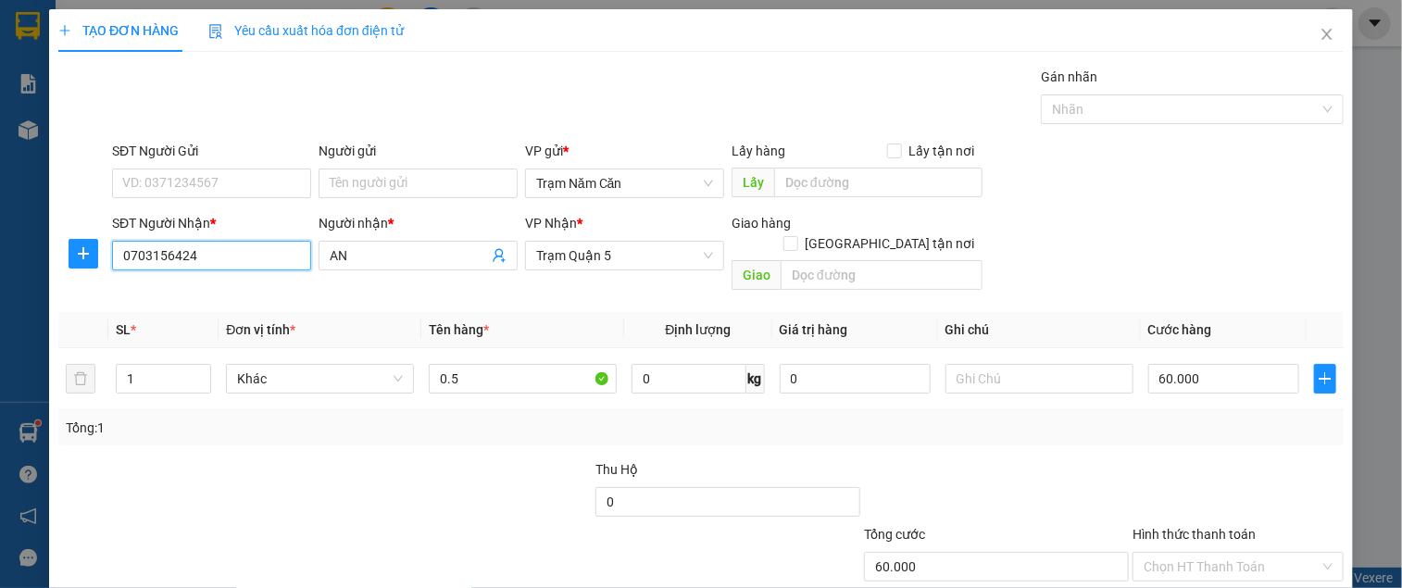
scroll to position [96, 0]
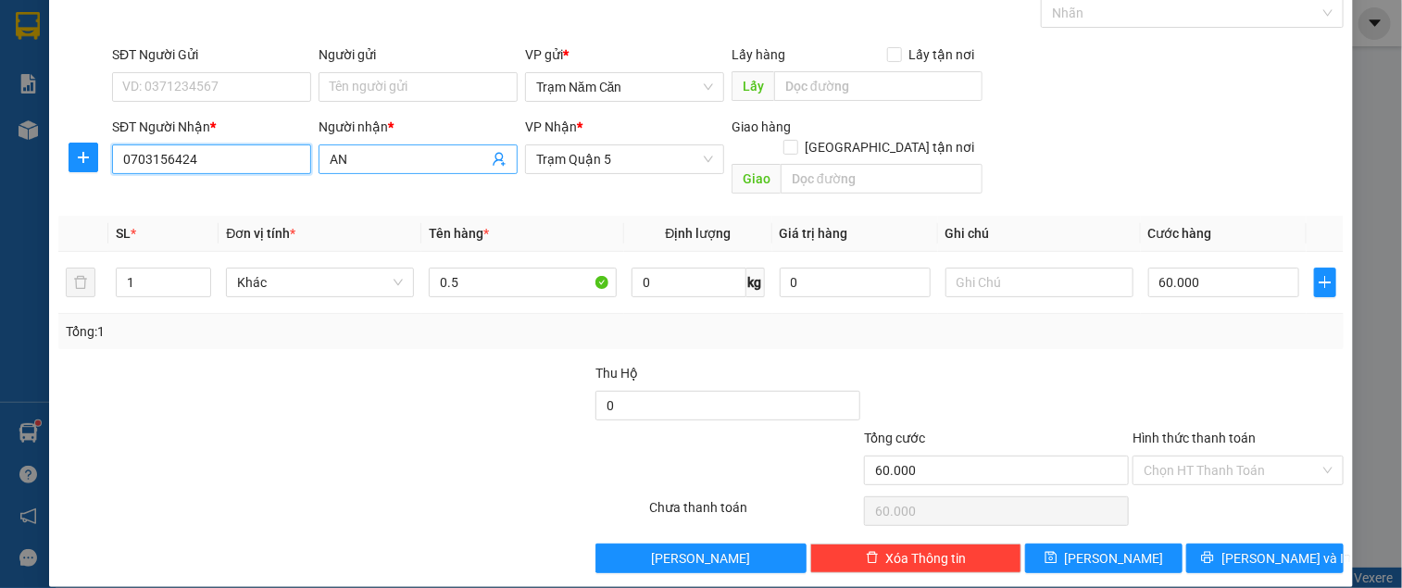
type input "0703156424"
drag, startPoint x: 406, startPoint y: 167, endPoint x: 1192, endPoint y: 183, distance: 786.3
click at [0, 124] on html "Kết quả tìm kiếm ( 1 ) Bộ lọc Thuộc VP này 30/08 - 11/09 Mã ĐH Trạng thái Món h…" at bounding box center [701, 294] width 1402 height 588
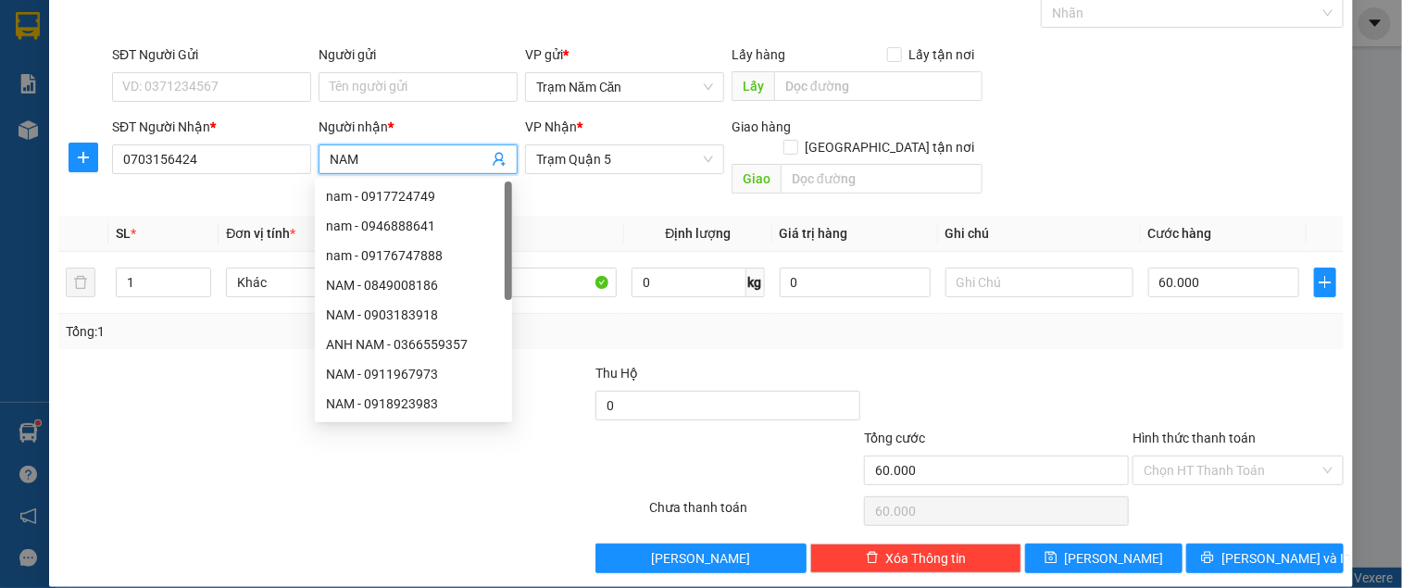
type input "NAM"
click at [1131, 340] on div "Tổng: 1" at bounding box center [700, 331] width 1285 height 35
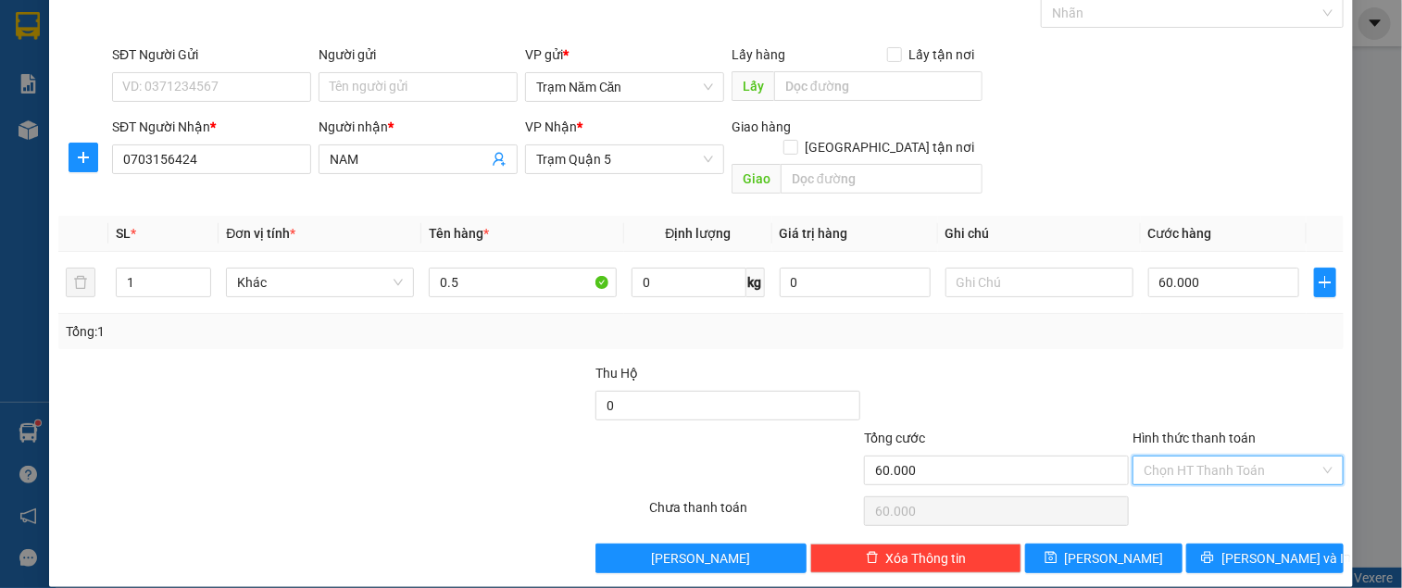
drag, startPoint x: 1172, startPoint y: 444, endPoint x: 1172, endPoint y: 476, distance: 31.5
click at [1172, 456] on input "Hình thức thanh toán" at bounding box center [1231, 470] width 176 height 28
drag, startPoint x: 1172, startPoint y: 486, endPoint x: 1174, endPoint y: 519, distance: 32.5
click at [1172, 487] on div "Tại văn phòng" at bounding box center [1225, 487] width 186 height 20
type input "0"
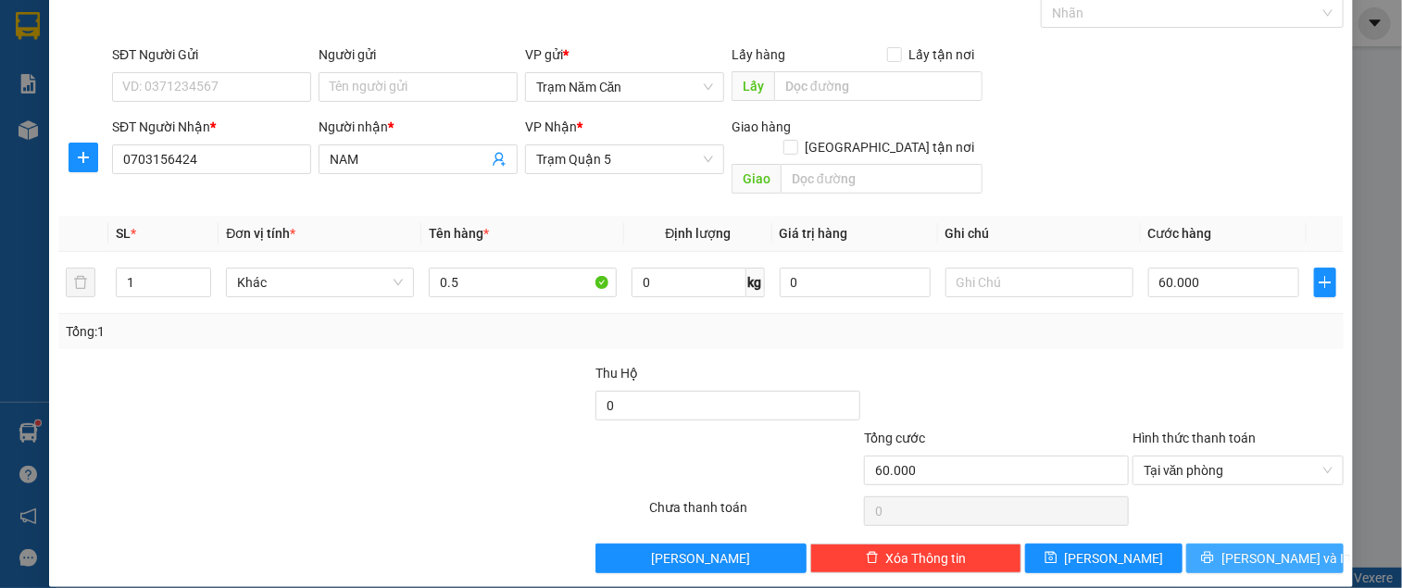
click at [1186, 547] on button "[PERSON_NAME] và In" at bounding box center [1264, 559] width 157 height 30
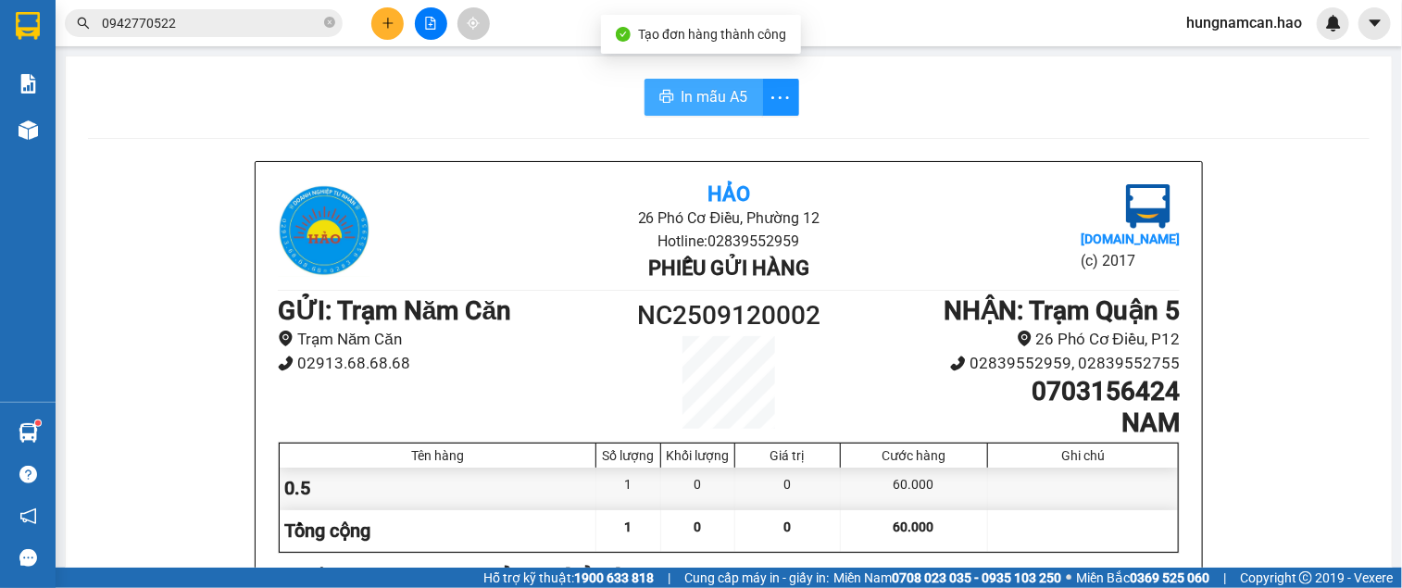
click at [659, 97] on icon "printer" at bounding box center [666, 96] width 15 height 15
click at [710, 94] on span "In mẫu A5" at bounding box center [714, 96] width 67 height 23
click at [394, 19] on icon "plus" at bounding box center [387, 23] width 13 height 13
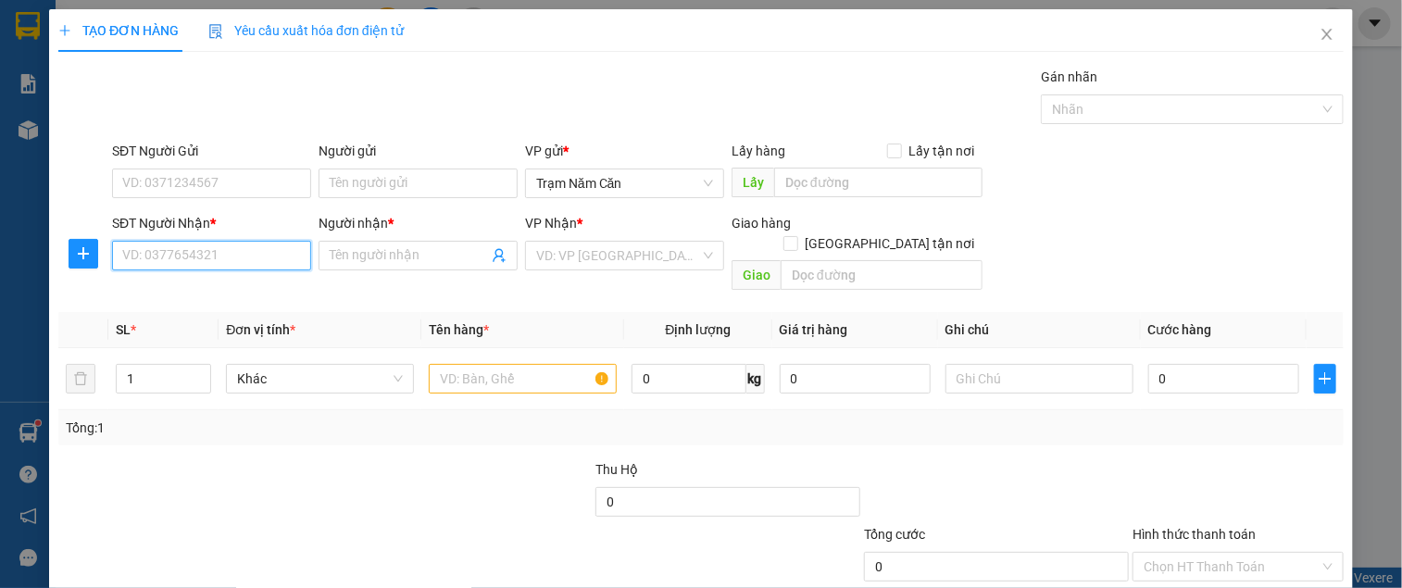
click at [237, 266] on input "SĐT Người Nhận *" at bounding box center [211, 256] width 199 height 30
type input "0902303694"
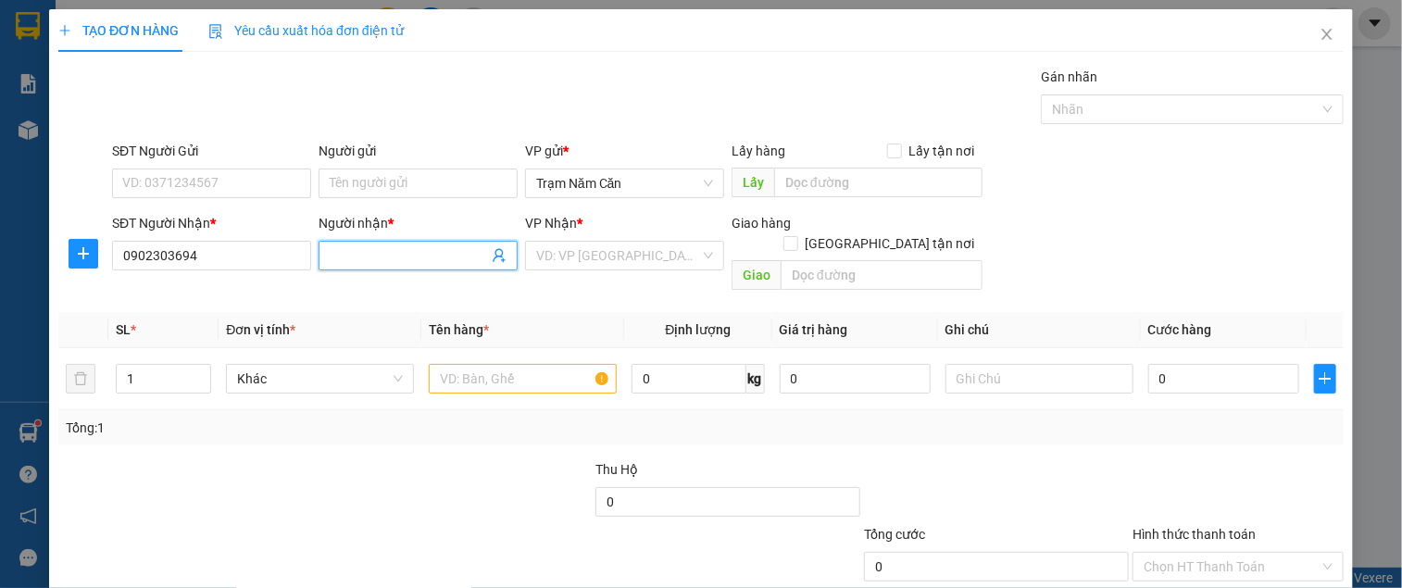
drag, startPoint x: 334, startPoint y: 256, endPoint x: 880, endPoint y: 254, distance: 545.4
click at [336, 256] on input "Người nhận *" at bounding box center [409, 255] width 158 height 20
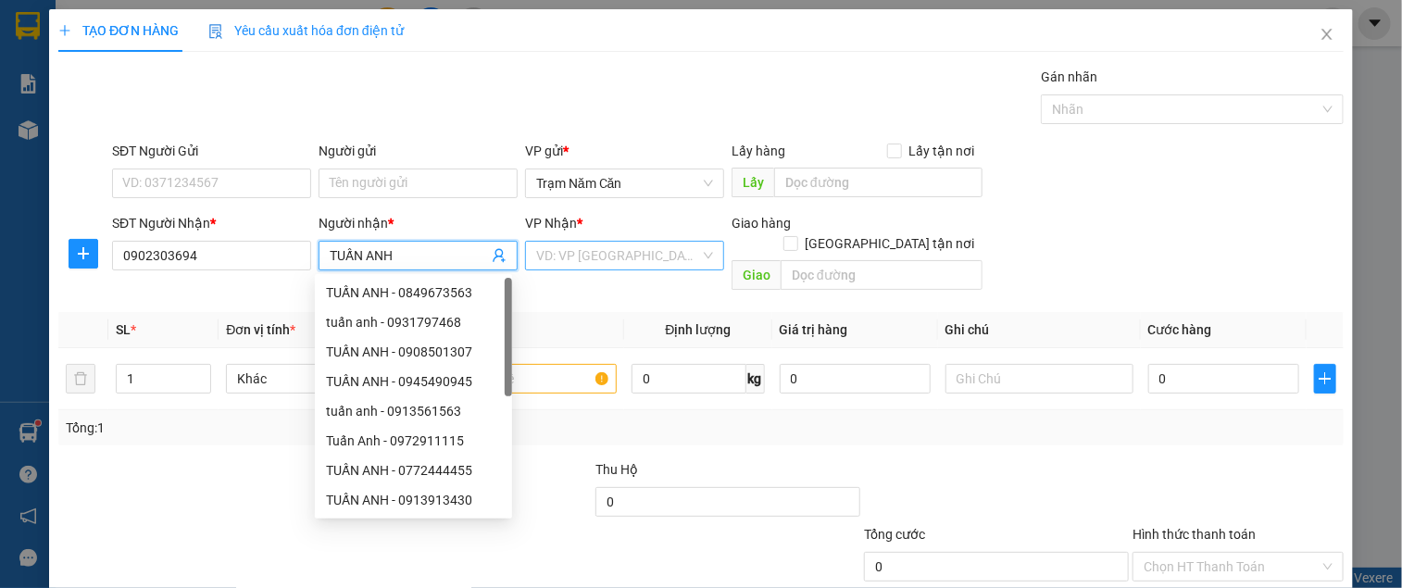
type input "TUẤN ANH"
click at [621, 257] on input "search" at bounding box center [618, 256] width 164 height 28
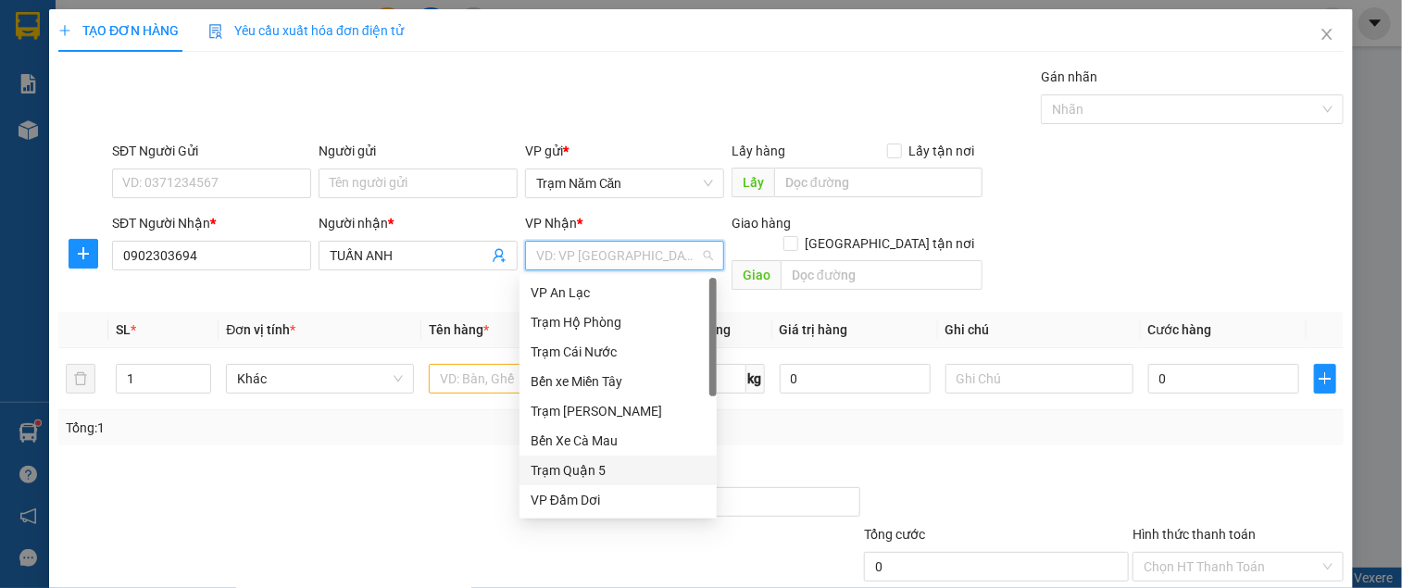
click at [585, 464] on div "Trạm Quận 5" at bounding box center [618, 470] width 175 height 20
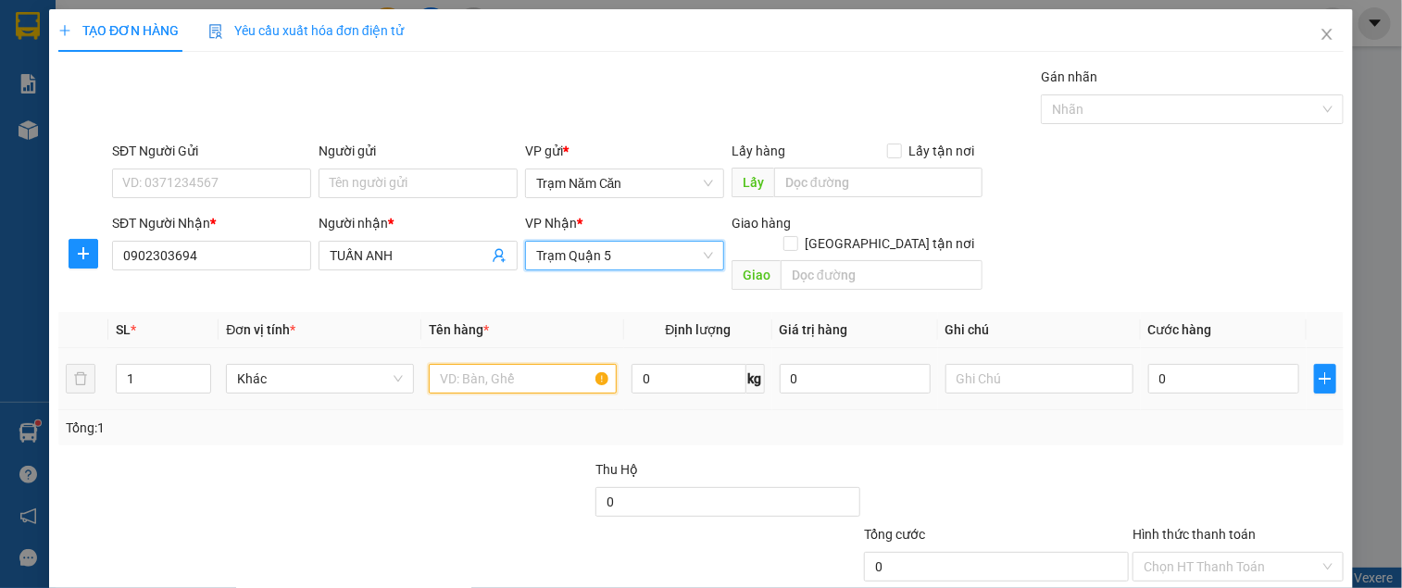
click at [532, 373] on input "text" at bounding box center [523, 379] width 188 height 30
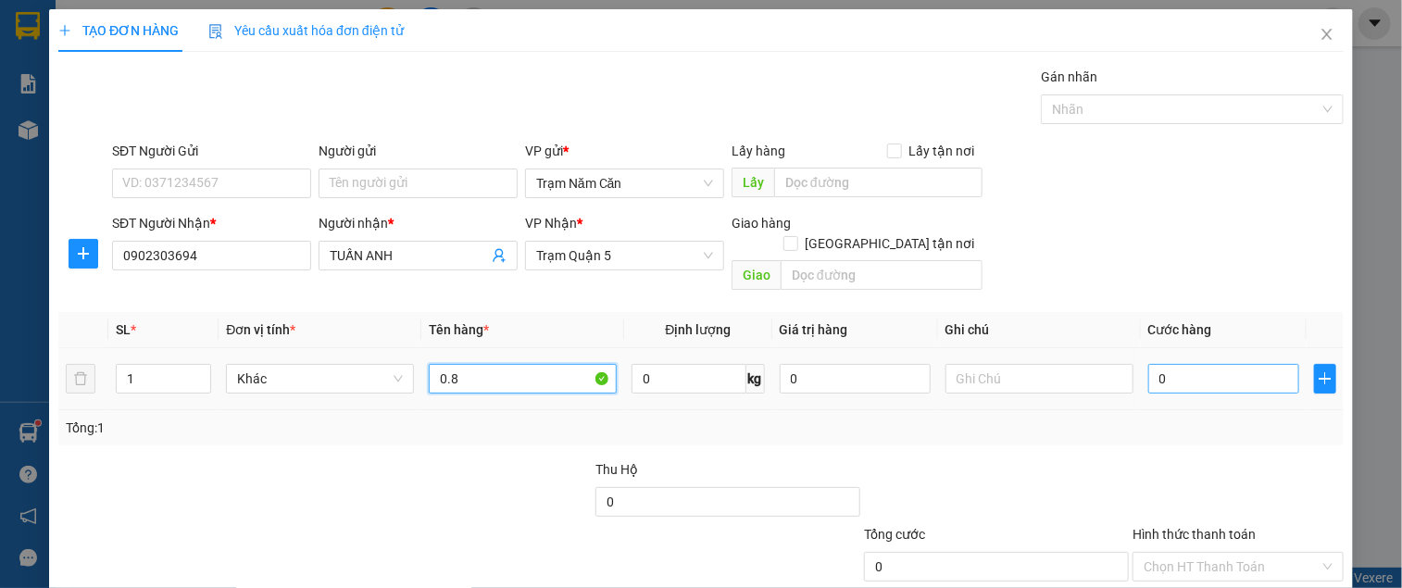
type input "0.8"
click at [1191, 364] on input "0" at bounding box center [1223, 379] width 151 height 30
type input "003"
type input "3"
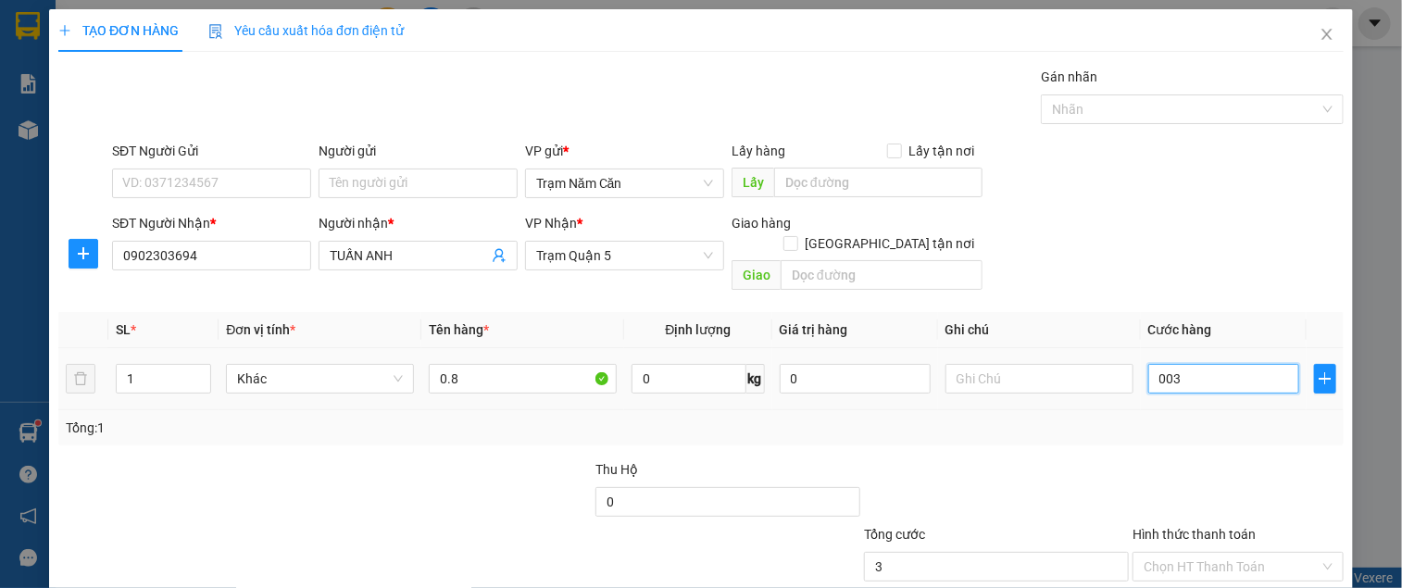
type input "0.030"
type input "30"
type input "30.000"
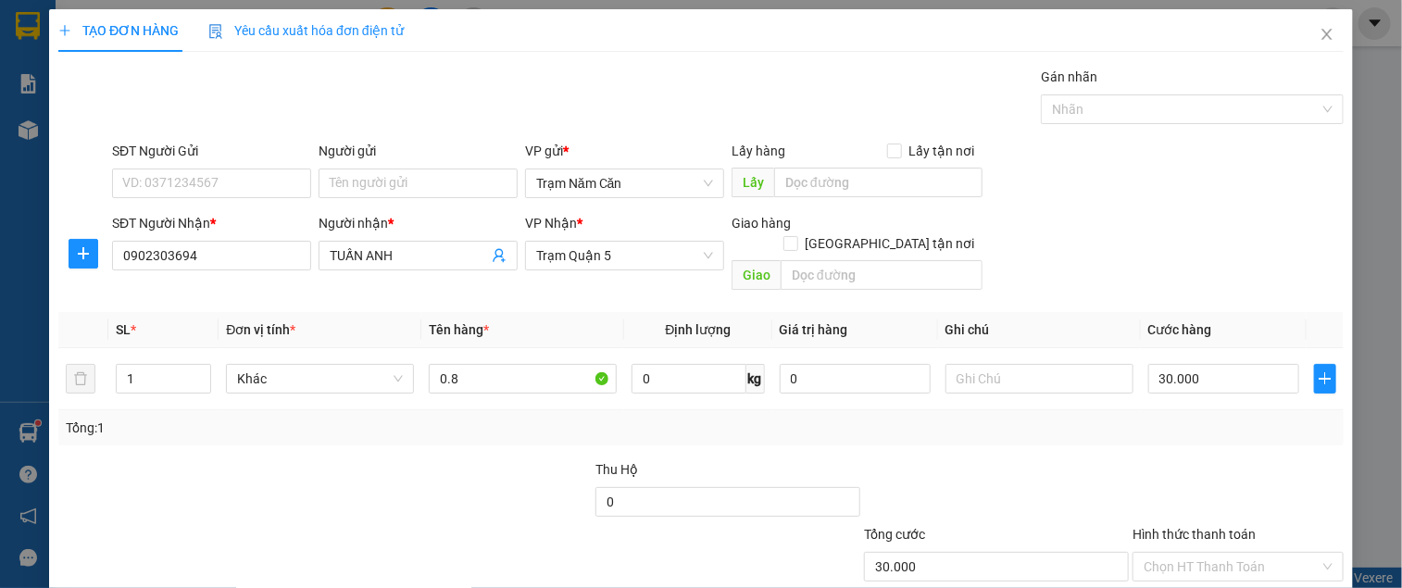
click at [1163, 418] on div "Tổng: 1" at bounding box center [701, 428] width 1270 height 20
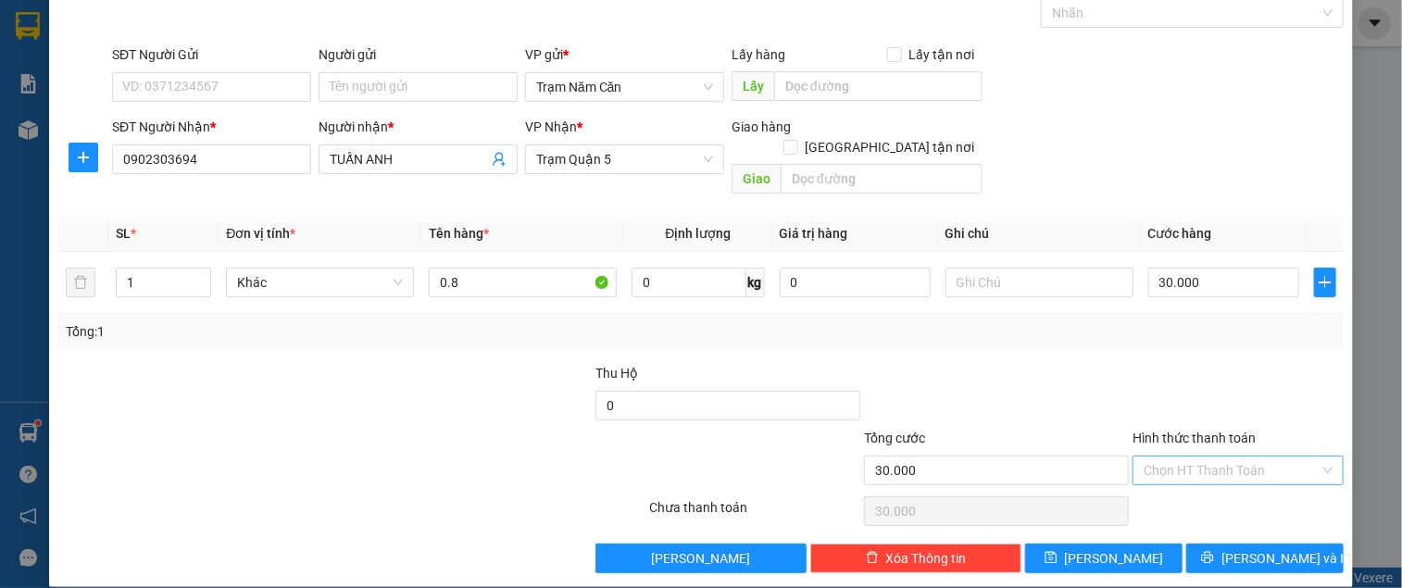
click at [1178, 456] on input "Hình thức thanh toán" at bounding box center [1231, 470] width 176 height 28
click at [1178, 481] on div "Tại văn phòng" at bounding box center [1225, 487] width 186 height 20
type input "0"
click at [1186, 544] on button "[PERSON_NAME] và In" at bounding box center [1264, 559] width 157 height 30
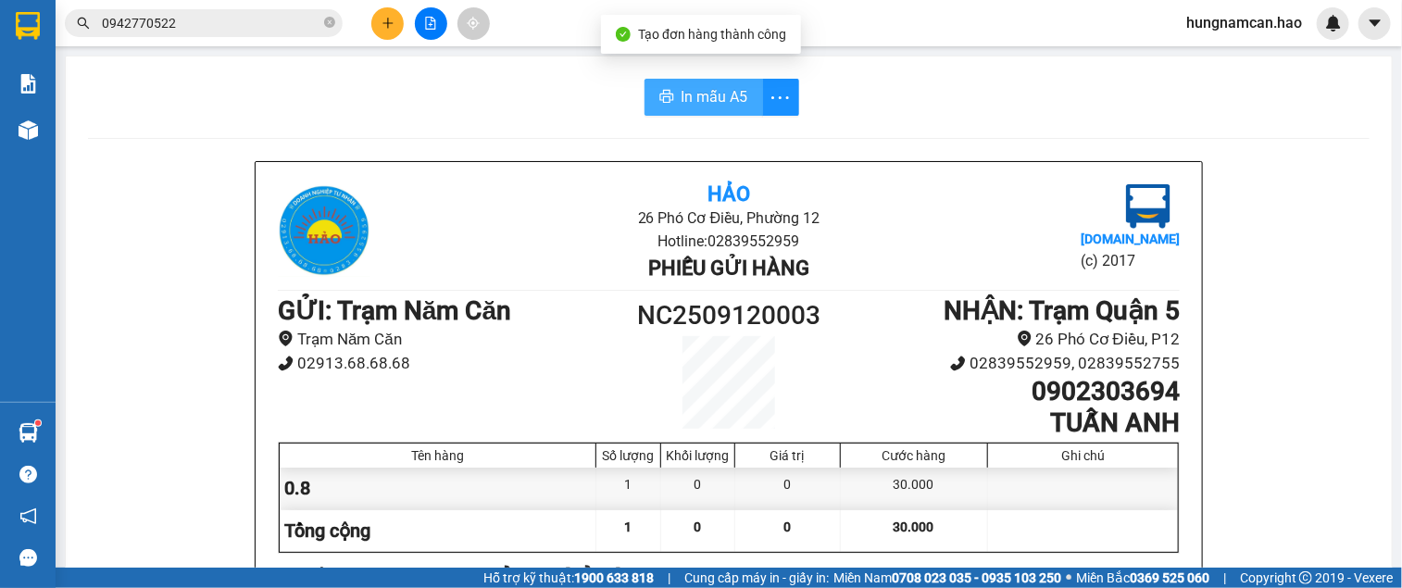
click at [724, 96] on span "In mẫu A5" at bounding box center [714, 96] width 67 height 23
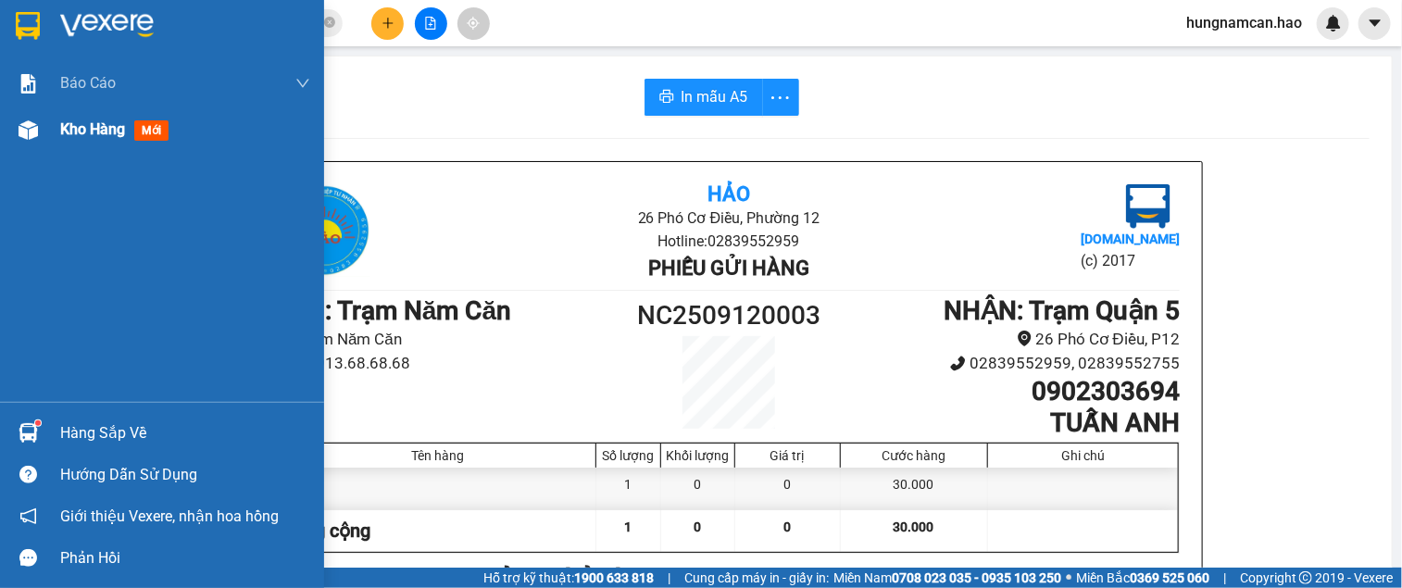
click at [20, 137] on img at bounding box center [28, 129] width 19 height 19
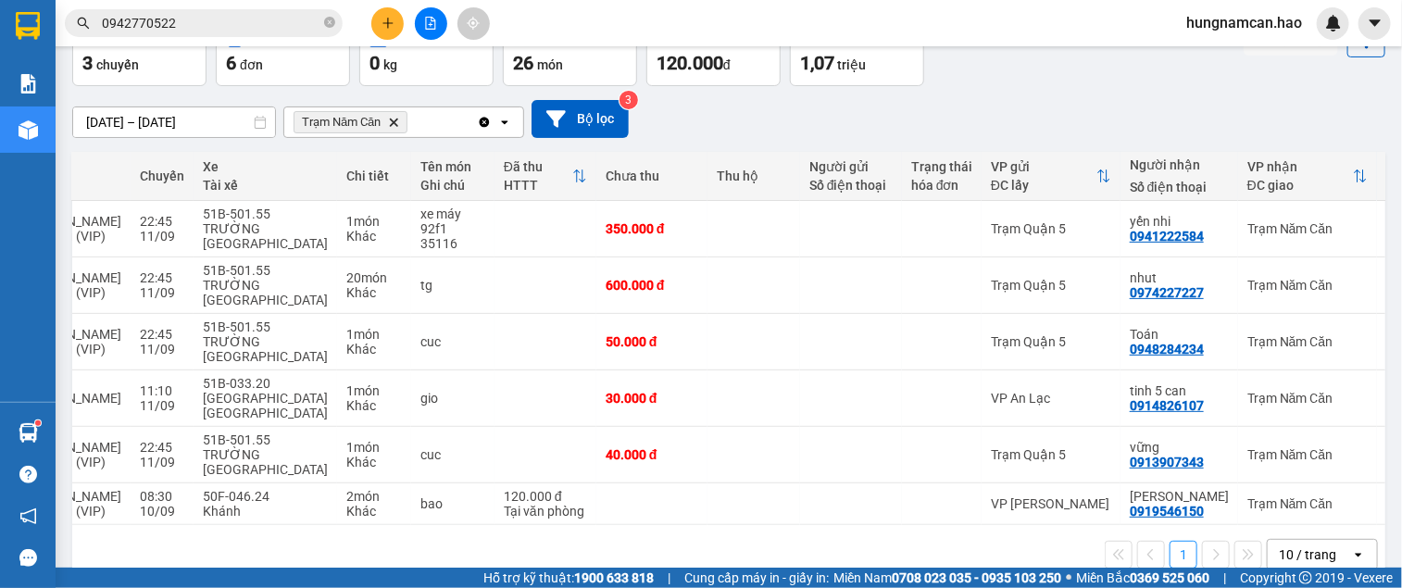
scroll to position [151, 0]
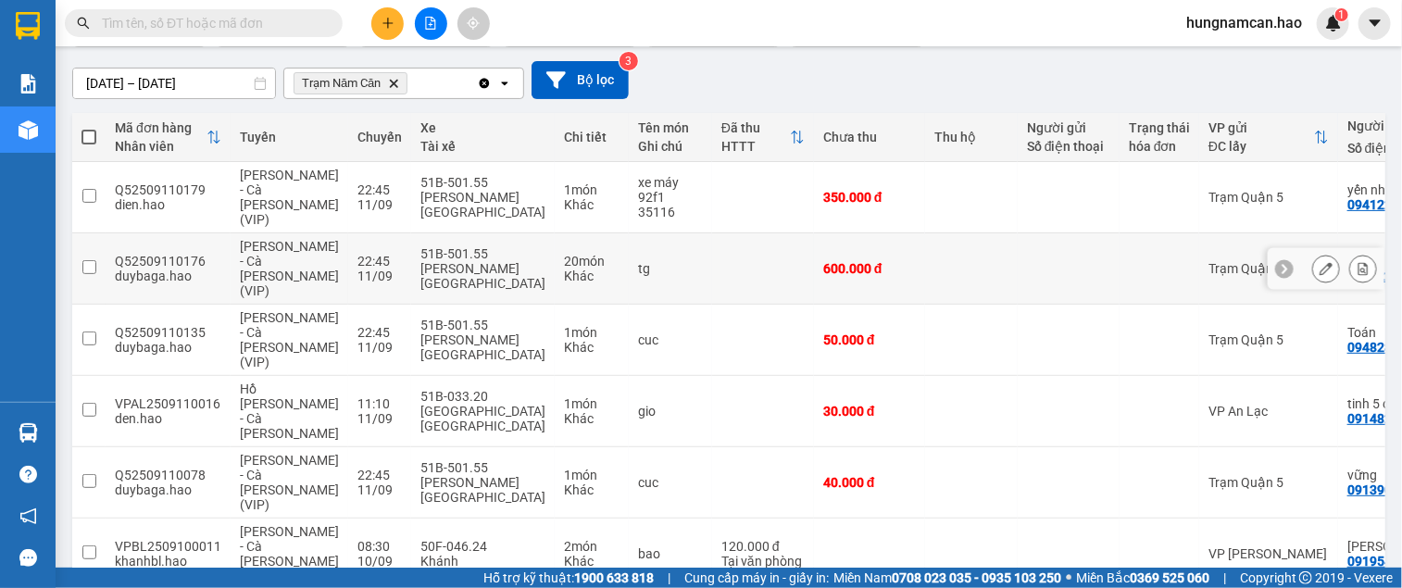
scroll to position [151, 0]
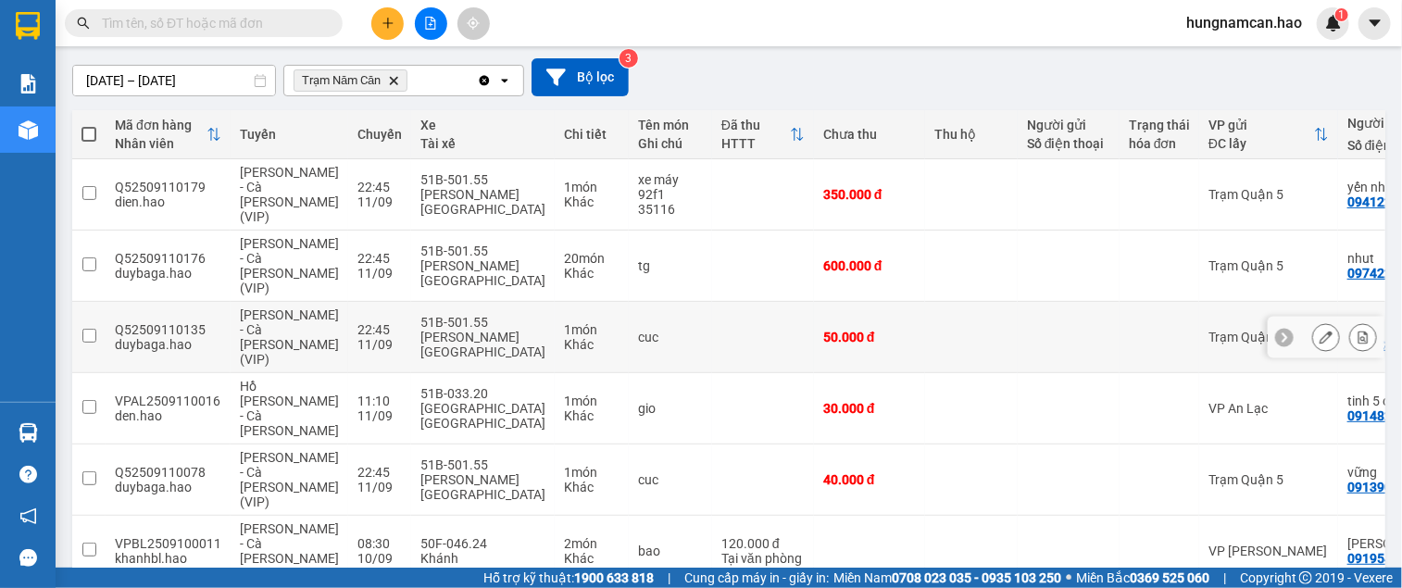
click at [925, 317] on td at bounding box center [971, 337] width 93 height 71
checkbox input "true"
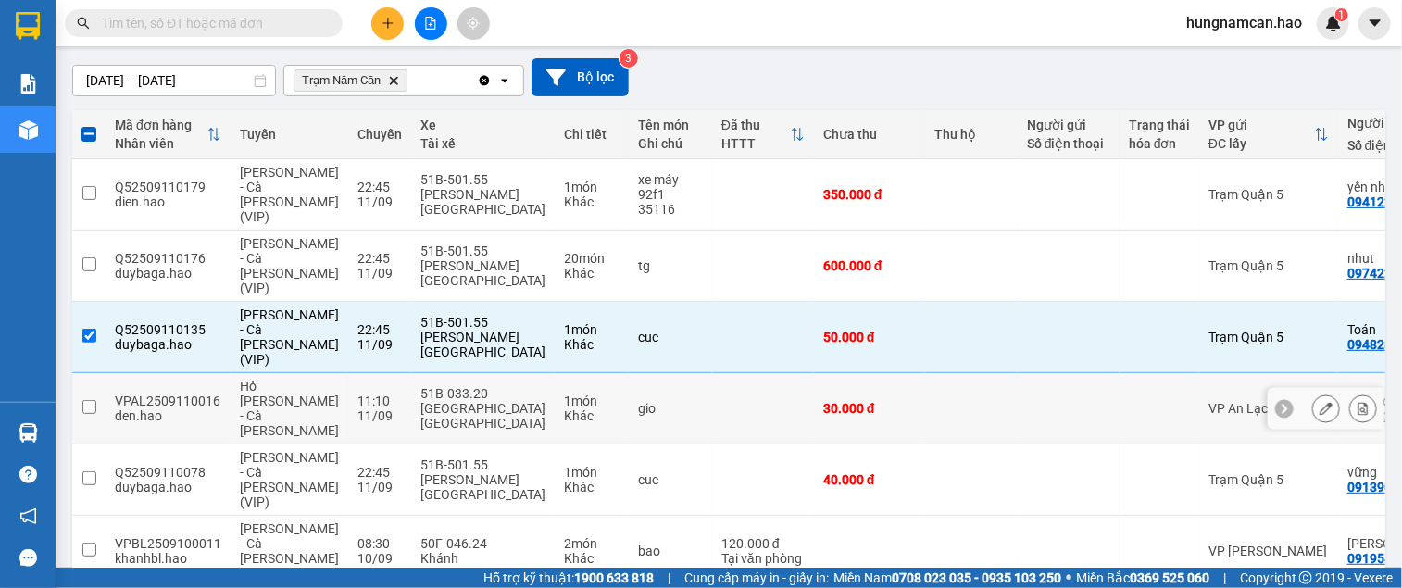
click at [925, 373] on td at bounding box center [971, 408] width 93 height 71
checkbox input "true"
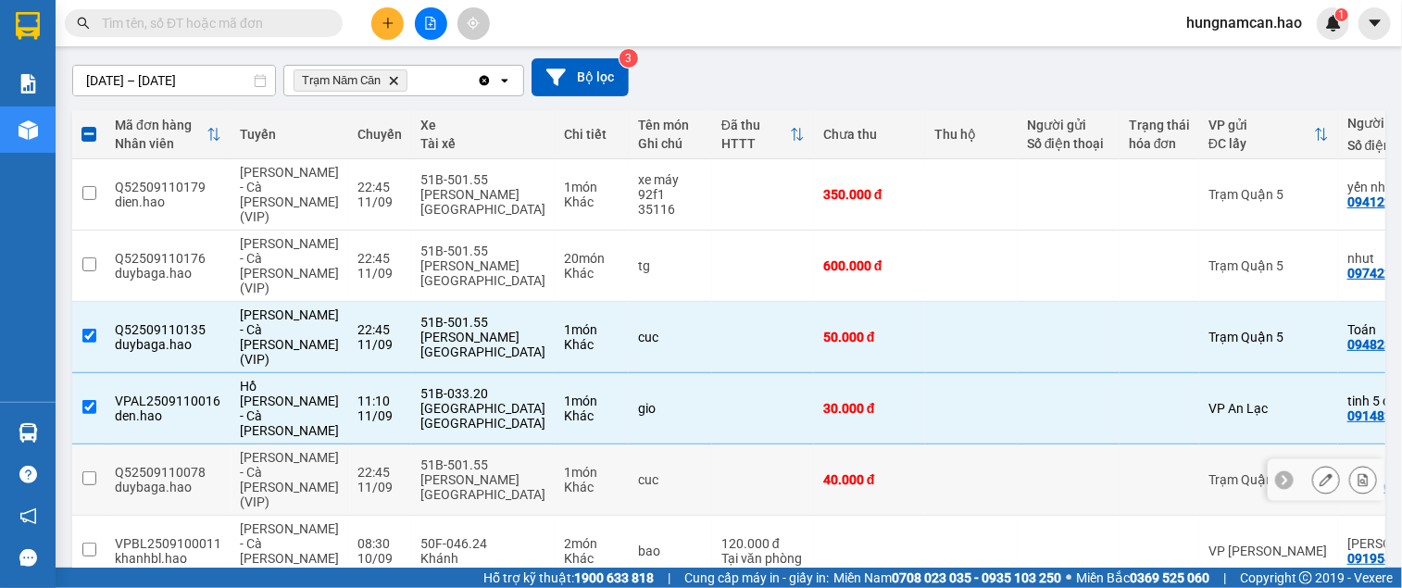
click at [925, 444] on td at bounding box center [971, 479] width 93 height 71
checkbox input "true"
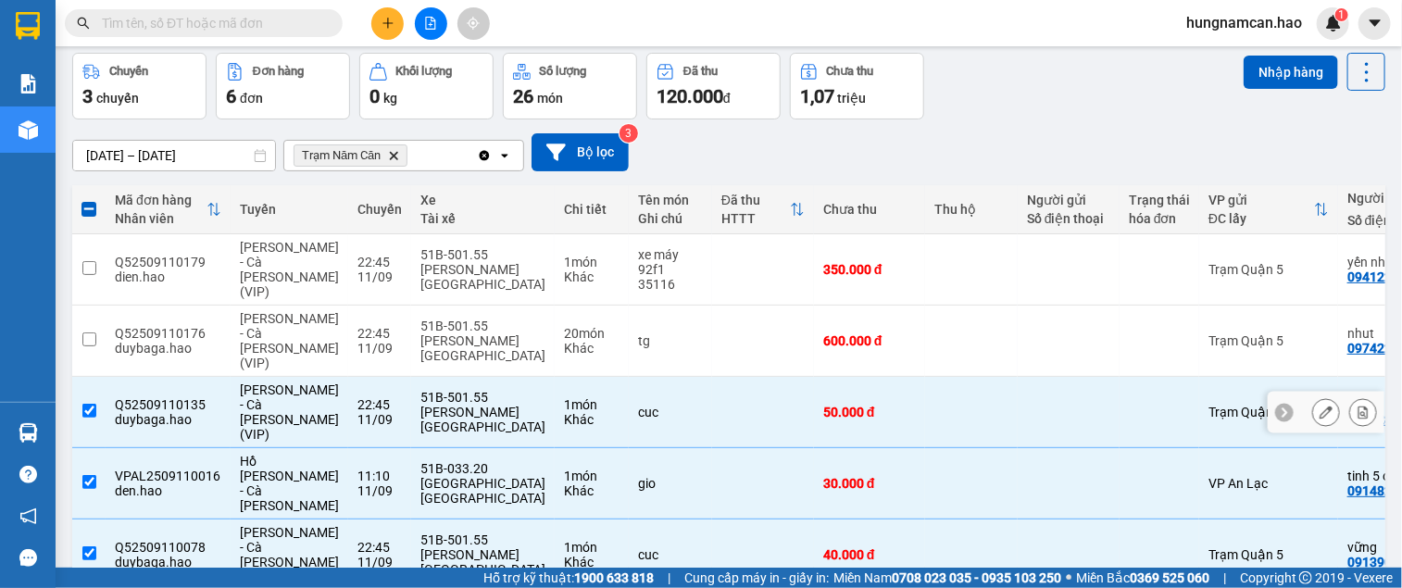
scroll to position [0, 0]
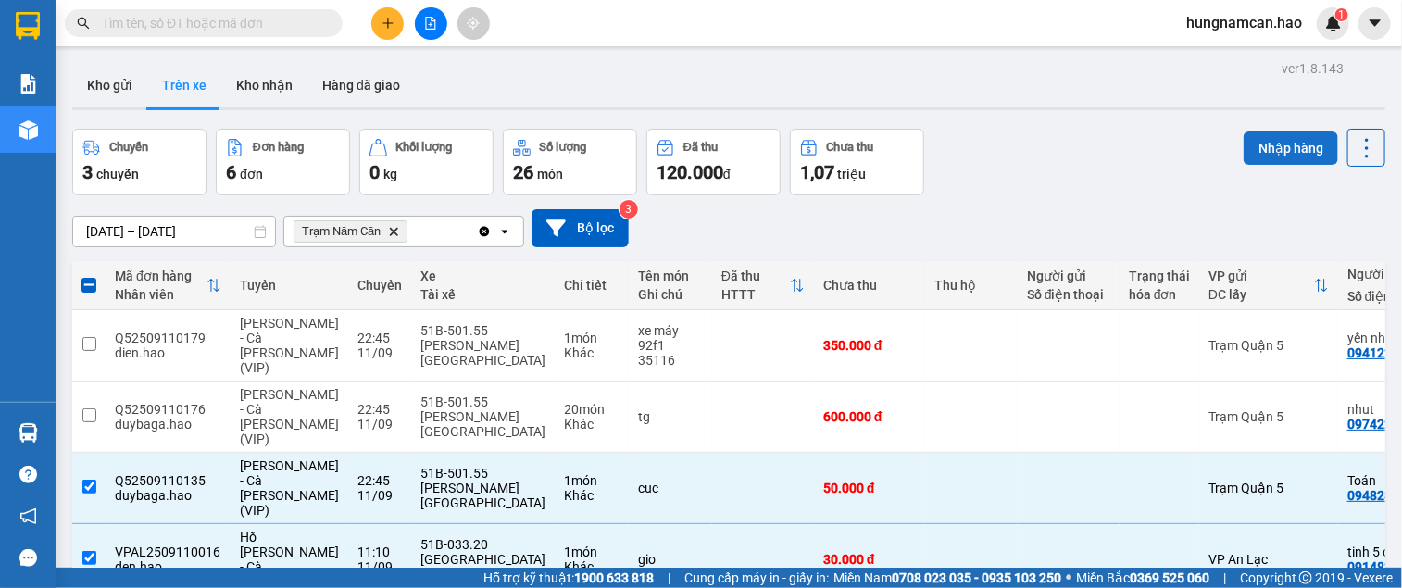
click at [1254, 158] on button "Nhập hàng" at bounding box center [1290, 147] width 94 height 33
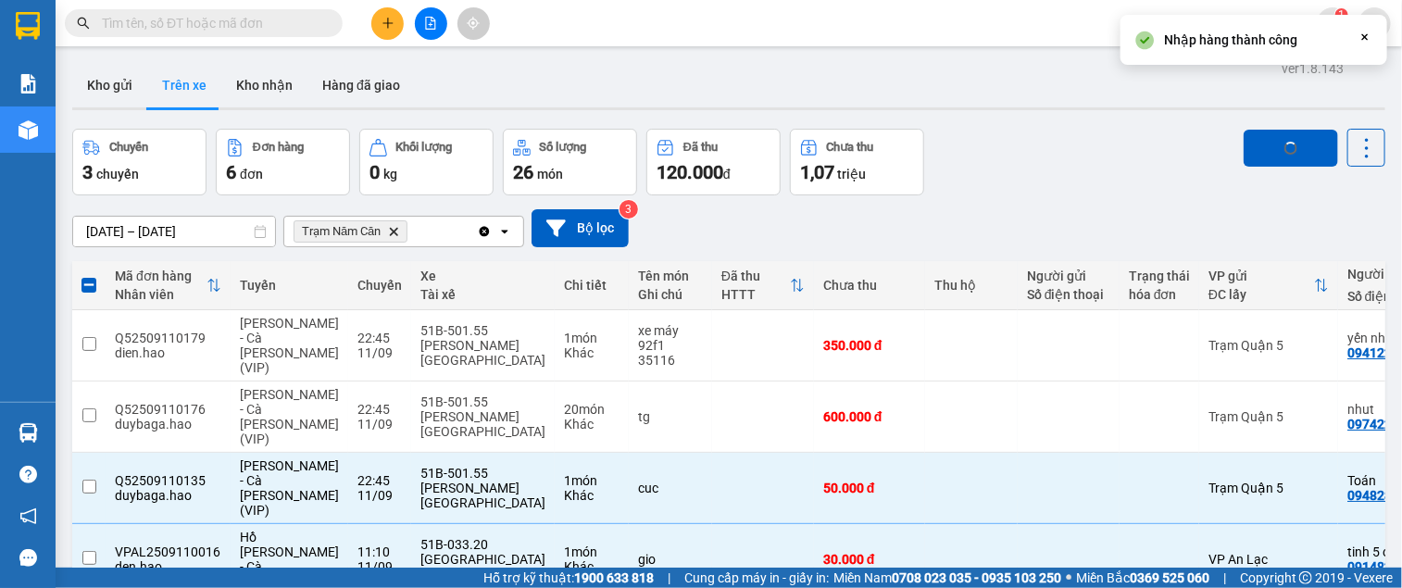
checkbox input "false"
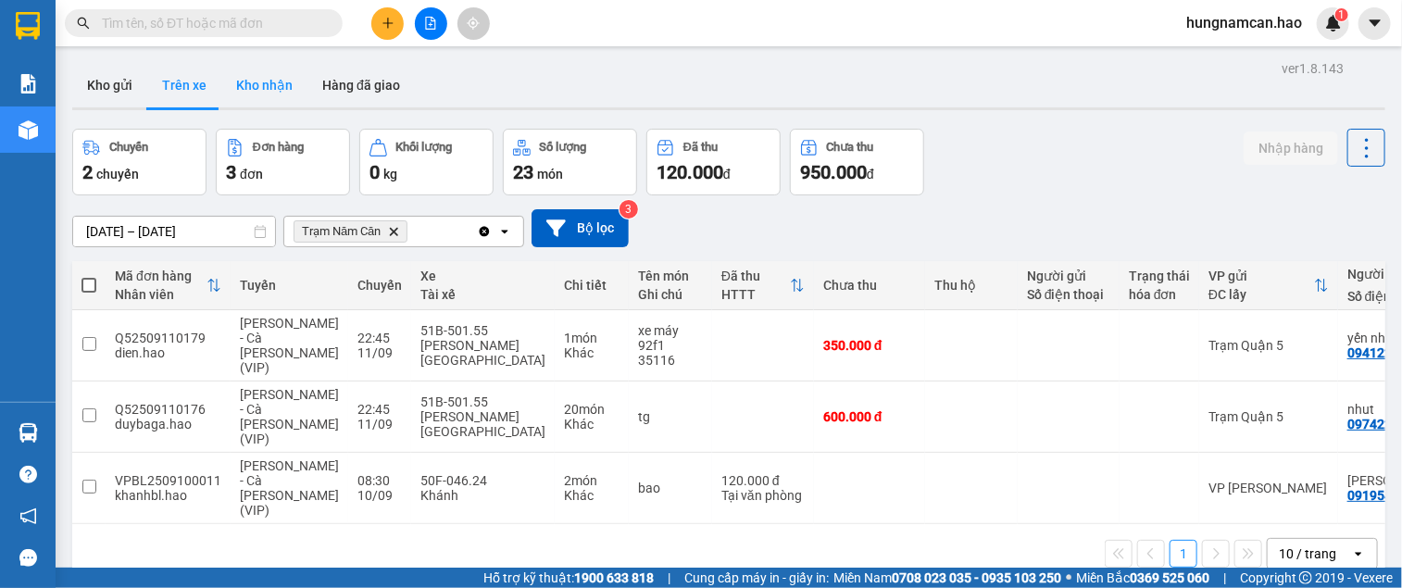
click at [267, 93] on button "Kho nhận" at bounding box center [264, 85] width 86 height 44
